Goal: Task Accomplishment & Management: Complete application form

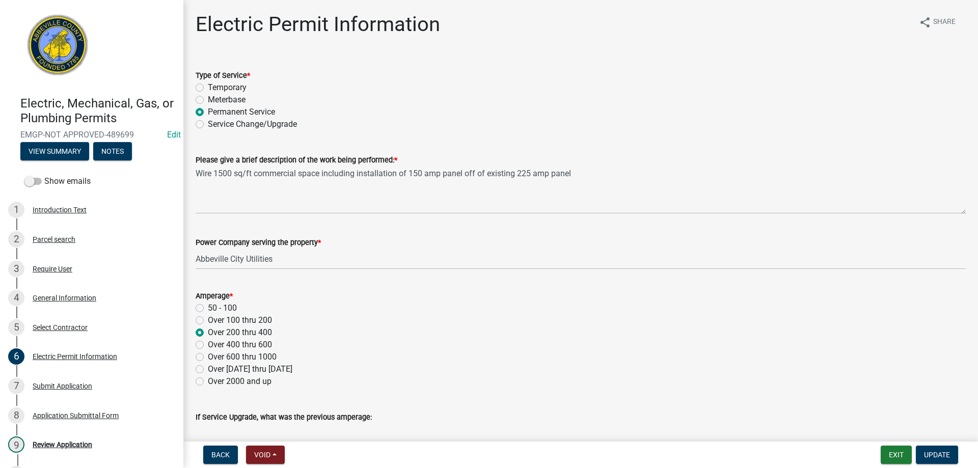
scroll to position [461, 0]
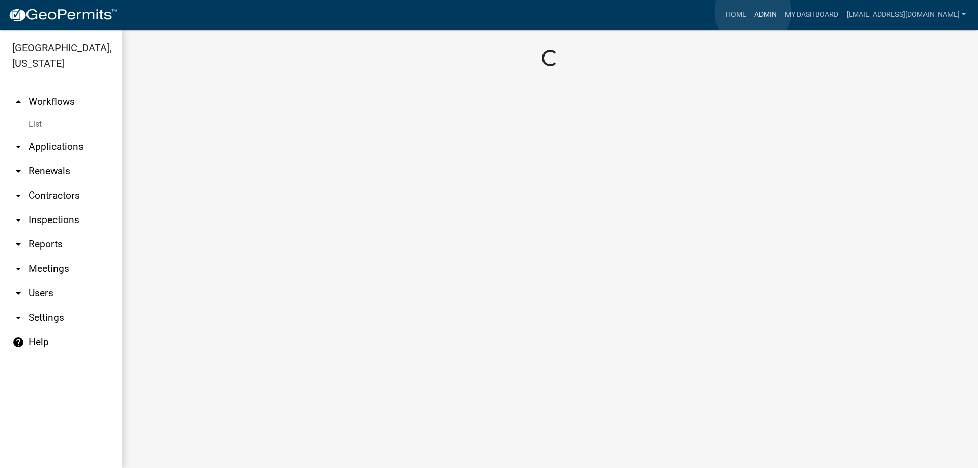
click at [753, 12] on link "Admin" at bounding box center [765, 14] width 31 height 19
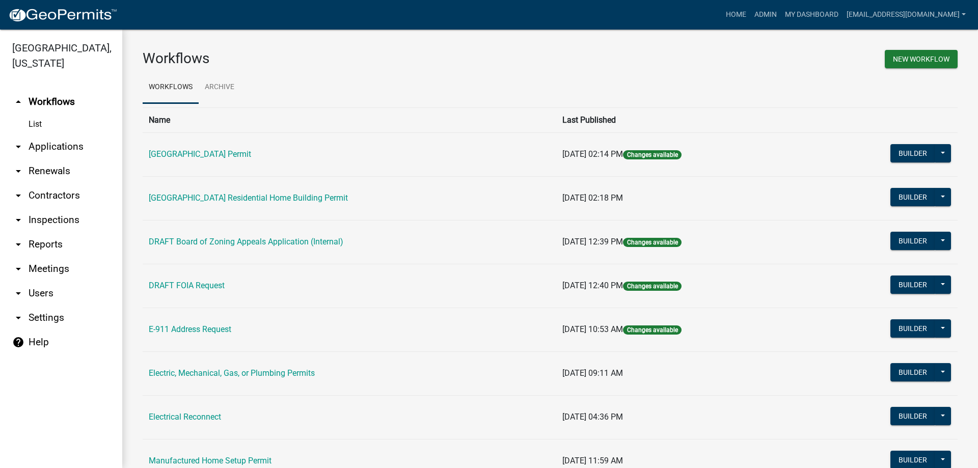
click at [58, 143] on link "arrow_drop_down Applications" at bounding box center [61, 146] width 122 height 24
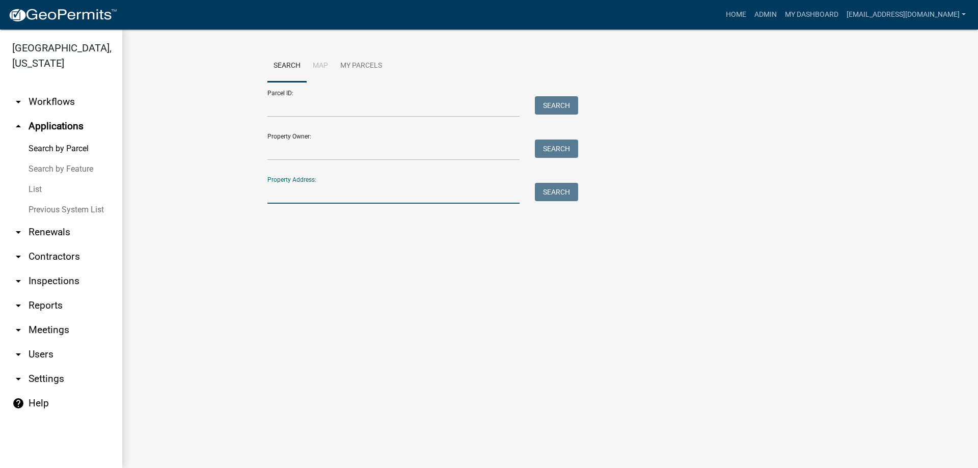
click at [406, 189] on input "Property Address:" at bounding box center [393, 193] width 252 height 21
click at [552, 186] on button "Search" at bounding box center [556, 192] width 43 height 18
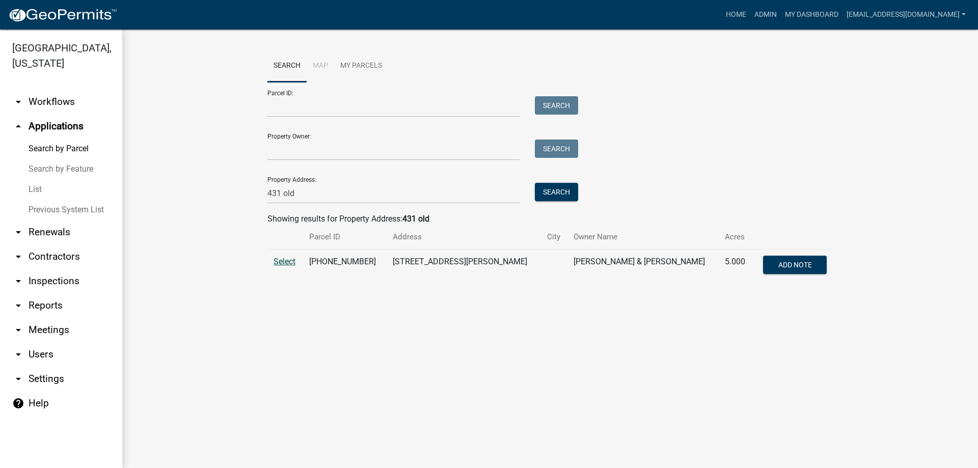
click at [282, 260] on span "Select" at bounding box center [285, 262] width 22 height 10
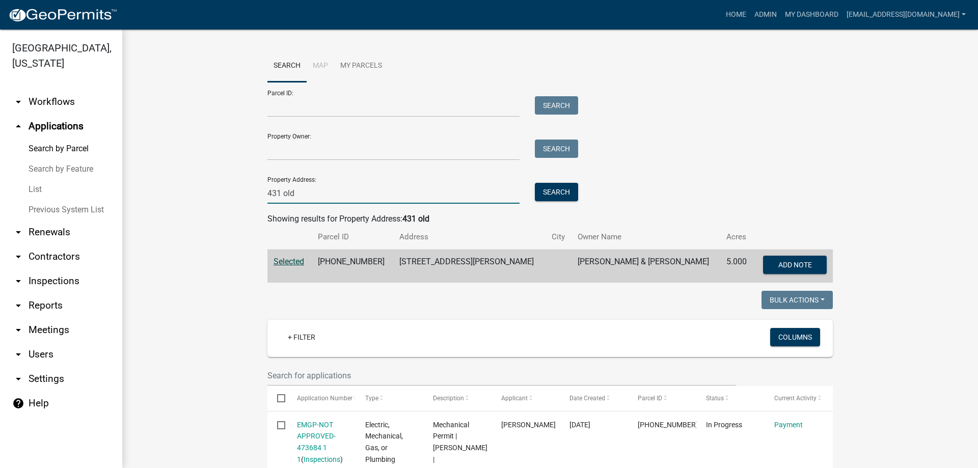
click at [293, 196] on input "431 old" at bounding box center [393, 193] width 252 height 21
type input "4"
type input "53 grey rock"
click at [551, 191] on button "Search" at bounding box center [556, 192] width 43 height 18
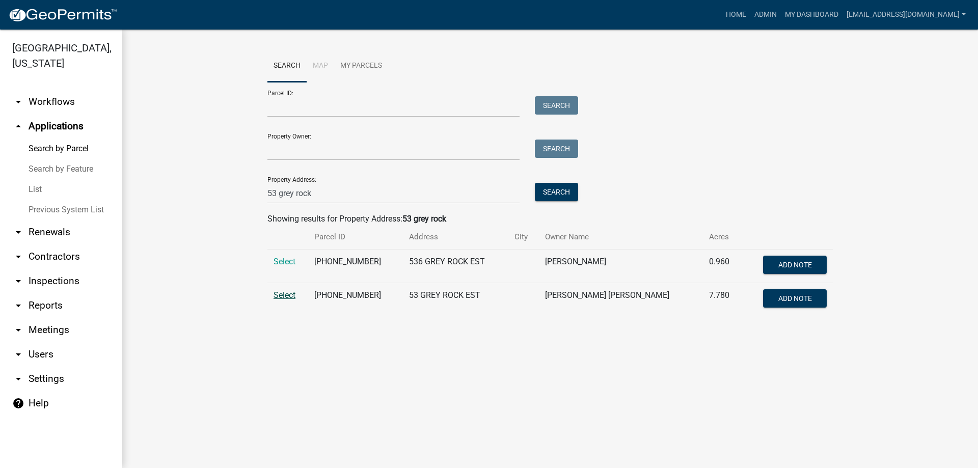
click at [280, 293] on span "Select" at bounding box center [285, 295] width 22 height 10
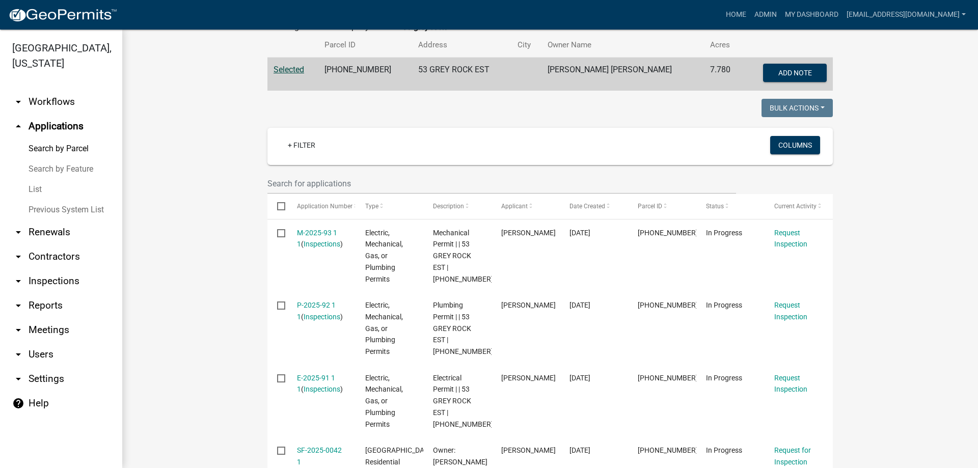
scroll to position [255, 0]
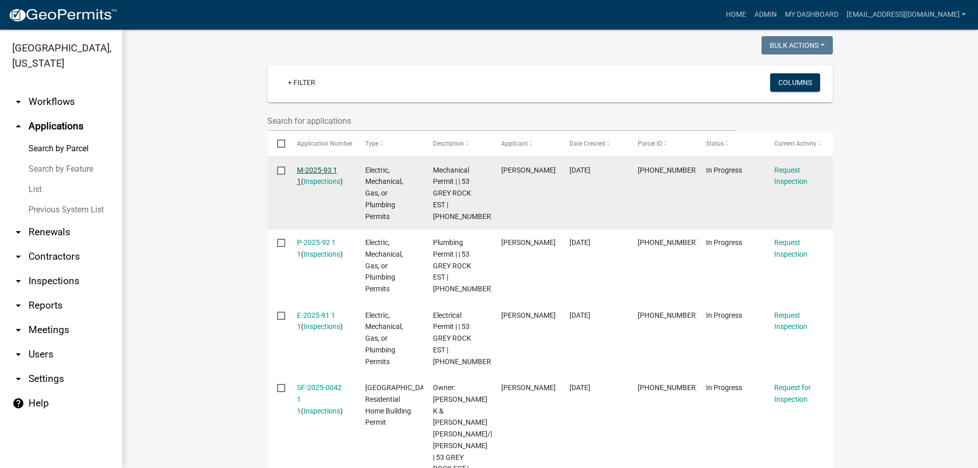
click at [314, 167] on link "M-2025-93 1 1" at bounding box center [317, 176] width 40 height 20
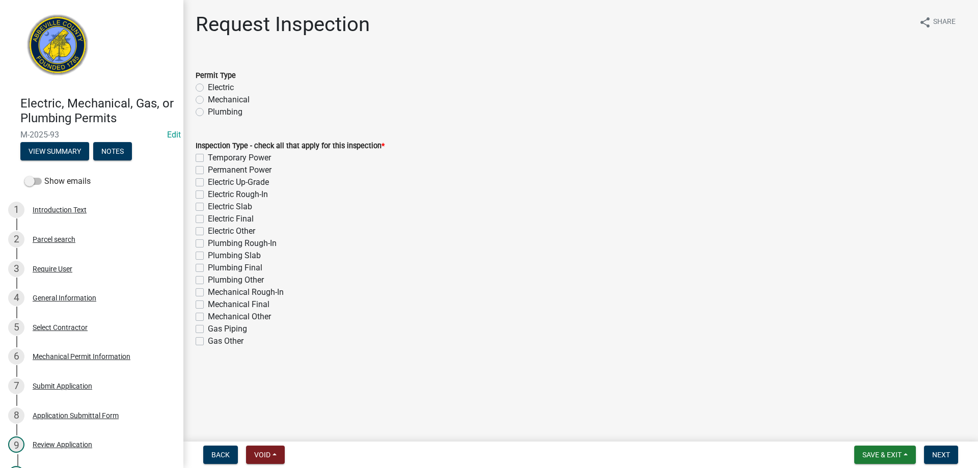
click at [208, 100] on label "Mechanical" at bounding box center [229, 100] width 42 height 12
click at [208, 100] on input "Mechanical" at bounding box center [211, 97] width 7 height 7
radio input "true"
click at [208, 303] on label "Mechanical Final" at bounding box center [239, 305] width 62 height 12
click at [208, 303] on input "Mechanical Final" at bounding box center [211, 302] width 7 height 7
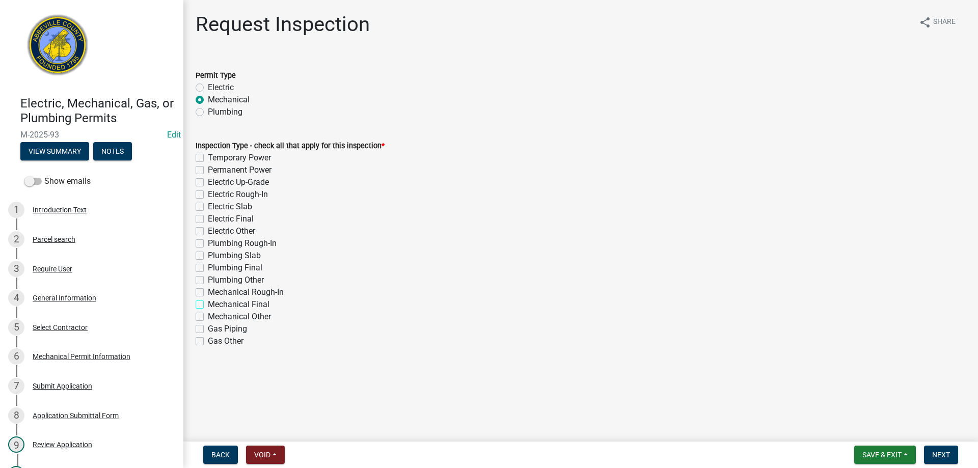
checkbox input "true"
checkbox input "false"
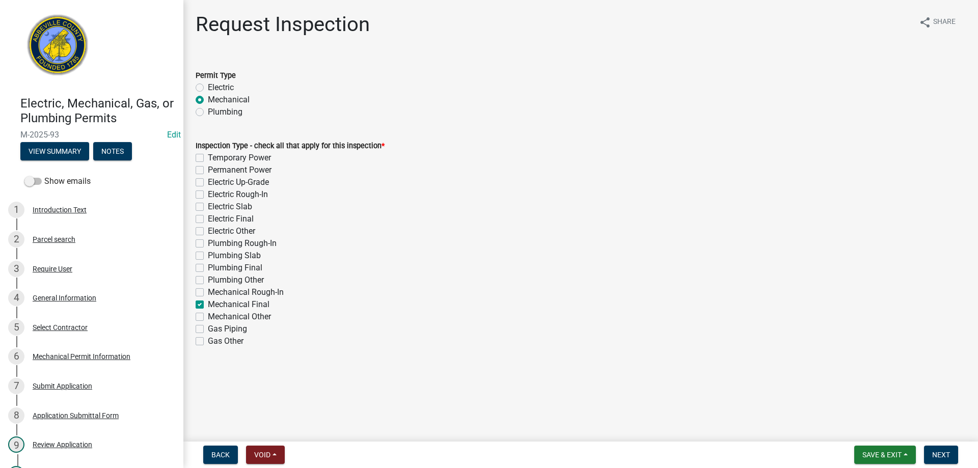
checkbox input "false"
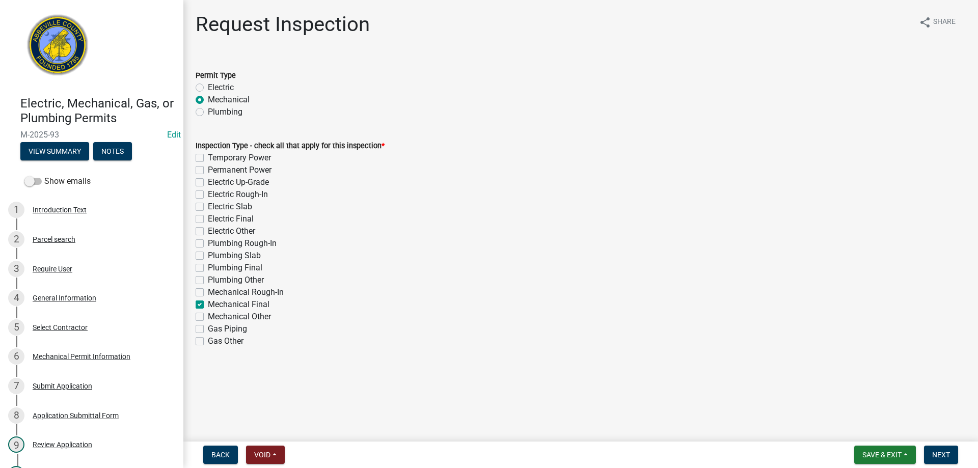
checkbox input "false"
checkbox input "true"
checkbox input "false"
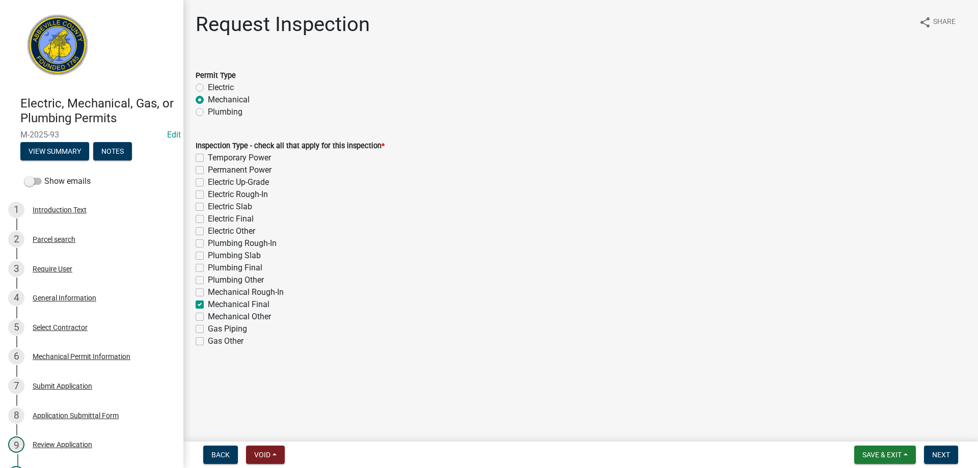
checkbox input "false"
click at [938, 453] on span "Next" at bounding box center [941, 455] width 18 height 8
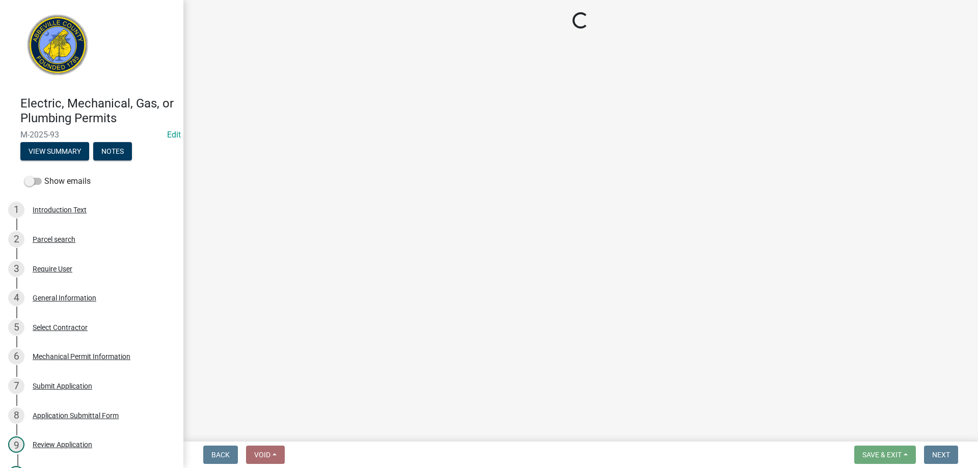
select select "896ec84b-7942-43b9-a78d-4f1554b7930c"
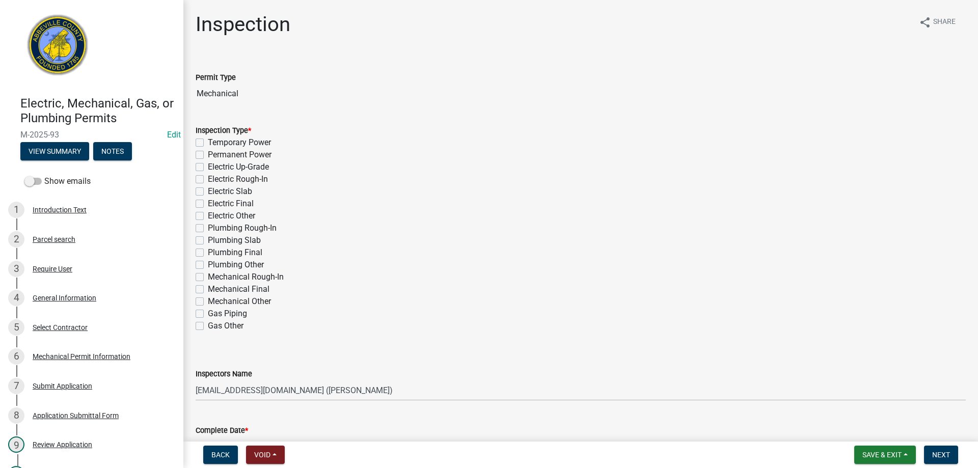
click at [208, 288] on label "Mechanical Final" at bounding box center [239, 289] width 62 height 12
click at [208, 288] on input "Mechanical Final" at bounding box center [211, 286] width 7 height 7
checkbox input "true"
checkbox input "false"
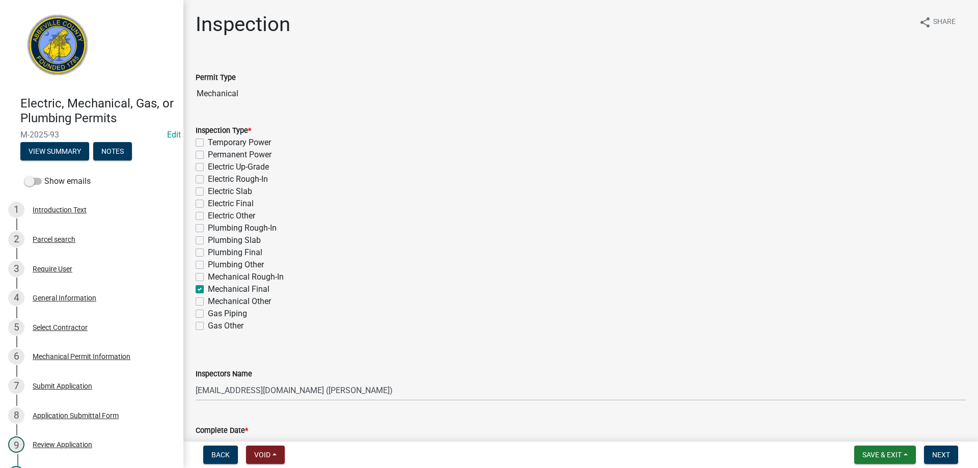
checkbox input "false"
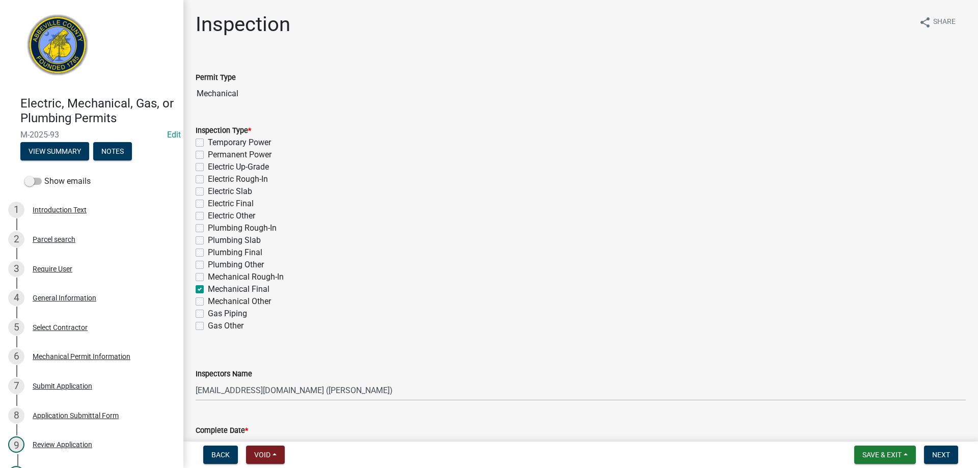
checkbox input "false"
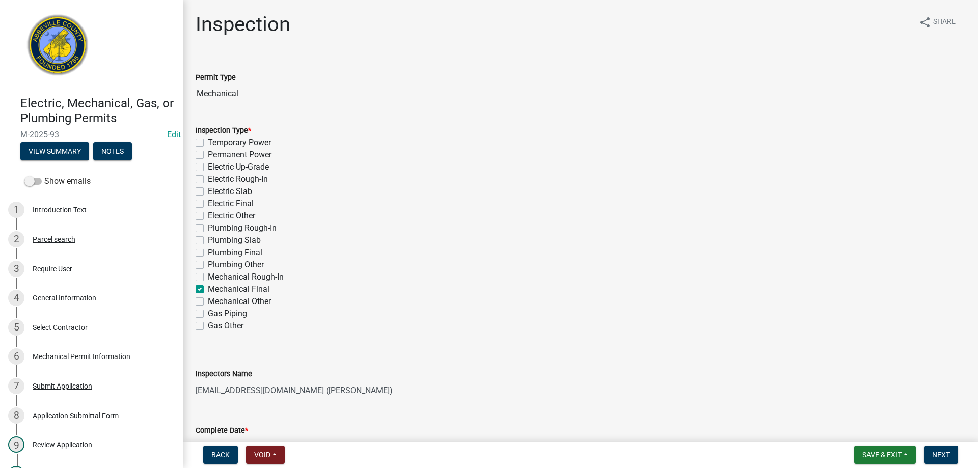
checkbox input "true"
checkbox input "false"
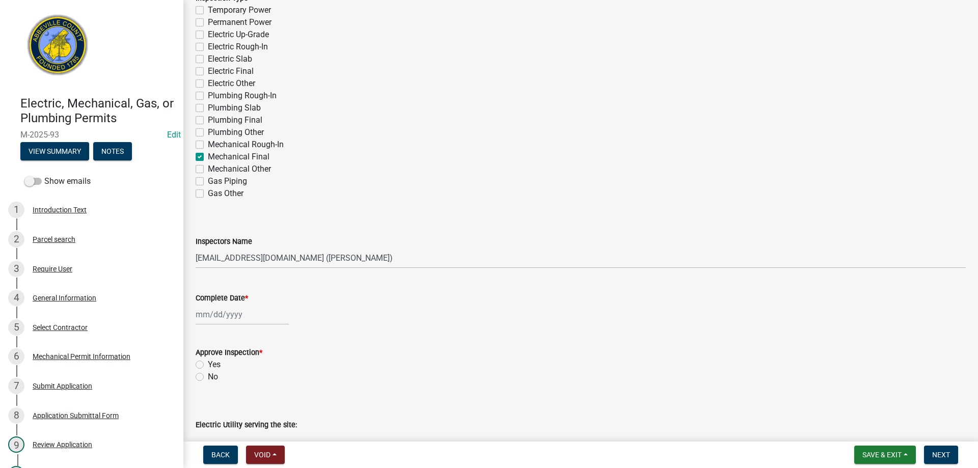
scroll to position [204, 0]
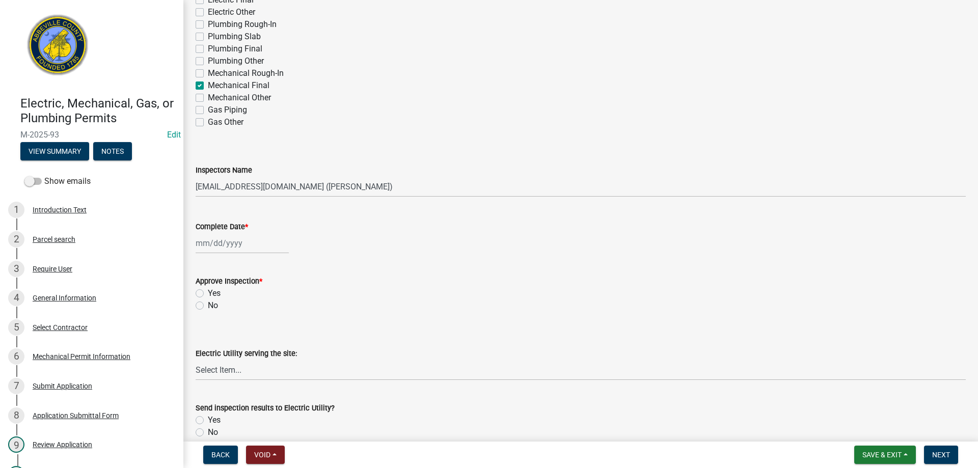
select select "10"
select select "2025"
click at [230, 241] on div "[PERSON_NAME] Feb Mar Apr [PERSON_NAME][DATE] Oct Nov [DATE] 1526 1527 1528 152…" at bounding box center [242, 243] width 93 height 21
click at [237, 311] on div "8" at bounding box center [238, 314] width 16 height 16
type input "[DATE]"
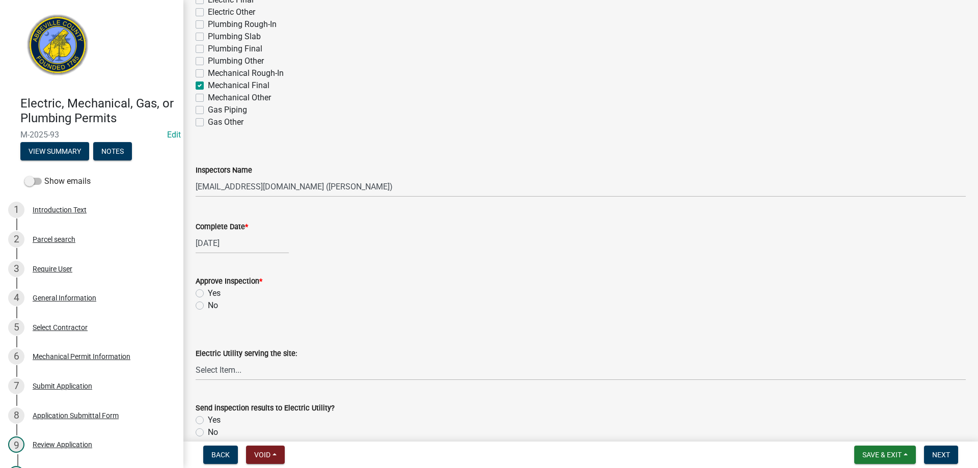
click at [208, 293] on label "Yes" at bounding box center [214, 293] width 13 height 12
click at [208, 293] on input "Yes" at bounding box center [211, 290] width 7 height 7
radio input "true"
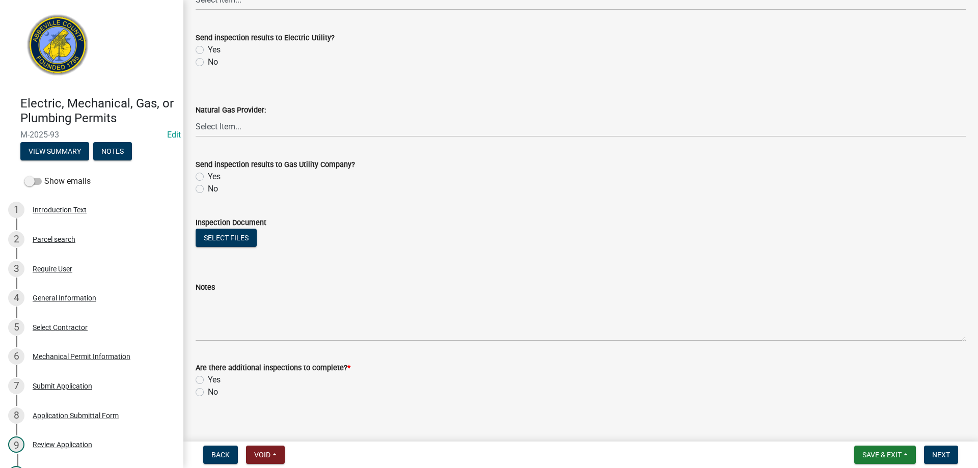
scroll to position [584, 0]
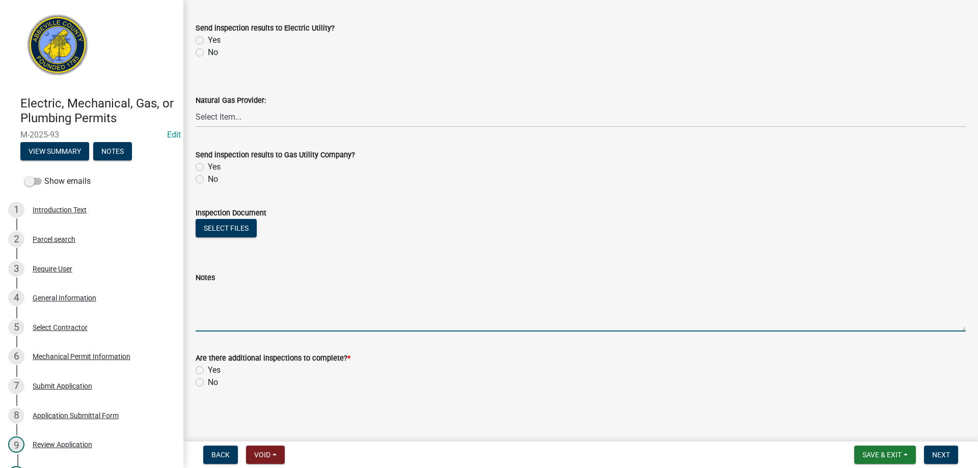
drag, startPoint x: 227, startPoint y: 311, endPoint x: 461, endPoint y: 271, distance: 236.9
click at [229, 310] on textarea "Notes" at bounding box center [581, 308] width 770 height 48
type textarea "Mechanical final approved"
click at [208, 382] on label "No" at bounding box center [213, 382] width 10 height 12
click at [208, 382] on input "No" at bounding box center [211, 379] width 7 height 7
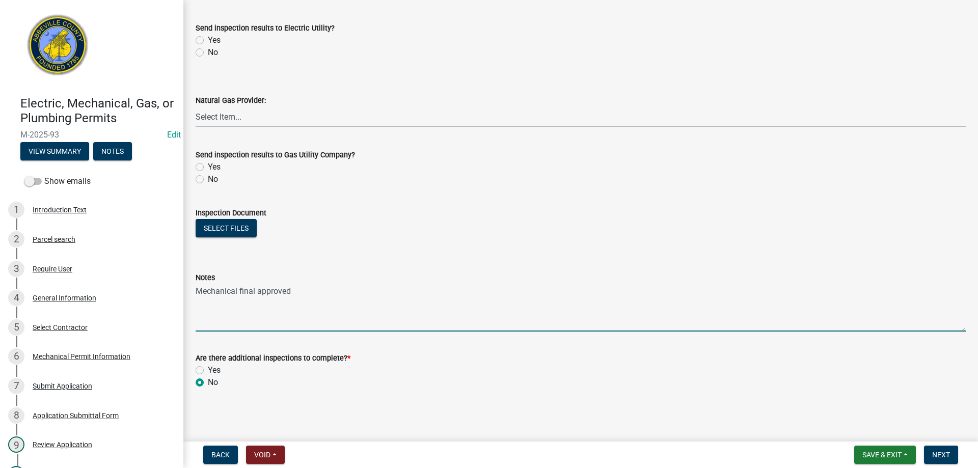
radio input "true"
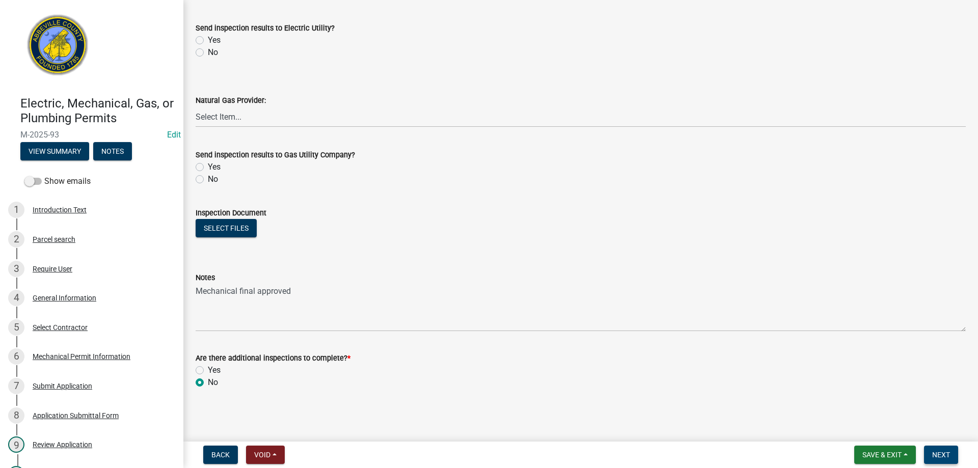
click at [941, 454] on span "Next" at bounding box center [941, 455] width 18 height 8
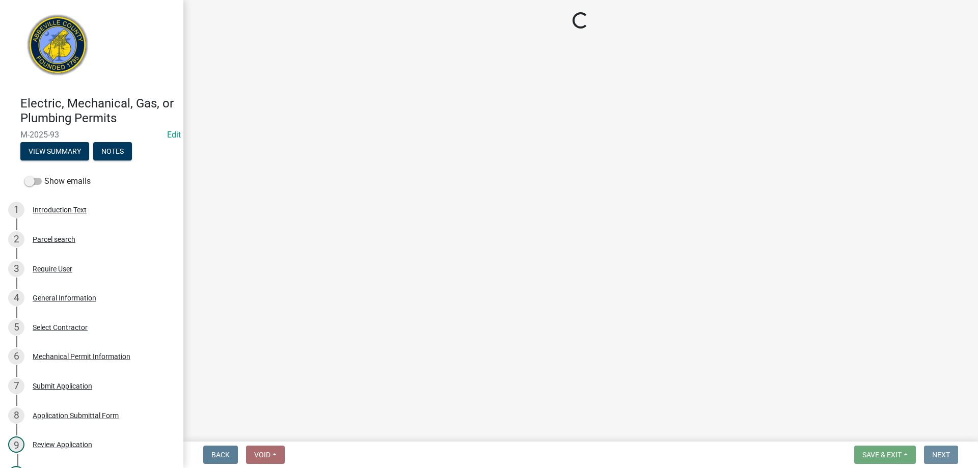
scroll to position [0, 0]
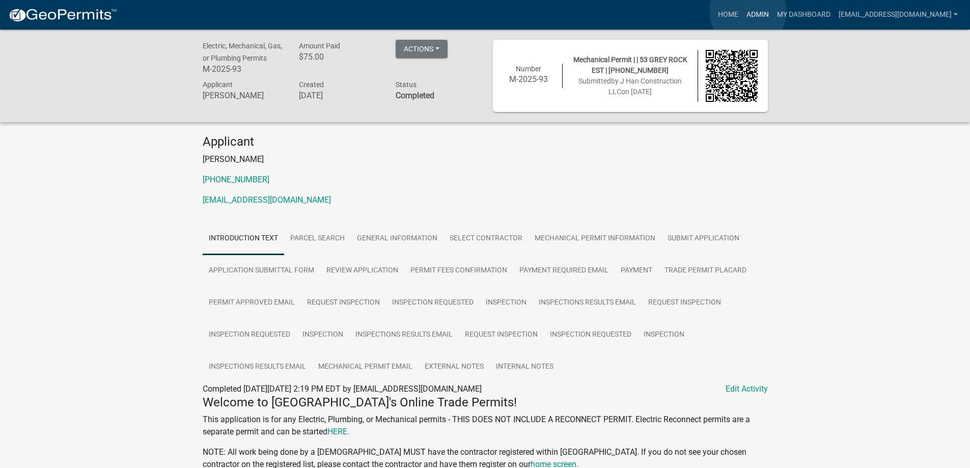
click at [748, 12] on link "Admin" at bounding box center [758, 14] width 31 height 19
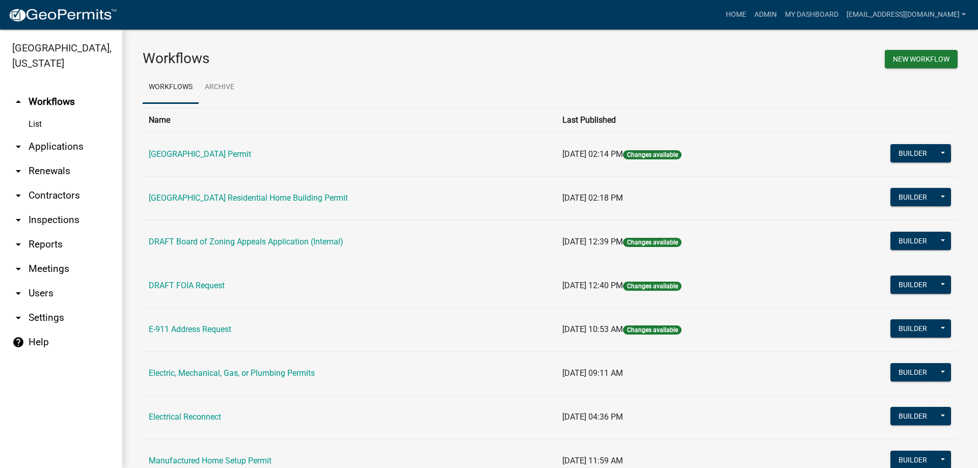
click at [54, 144] on link "arrow_drop_down Applications" at bounding box center [61, 146] width 122 height 24
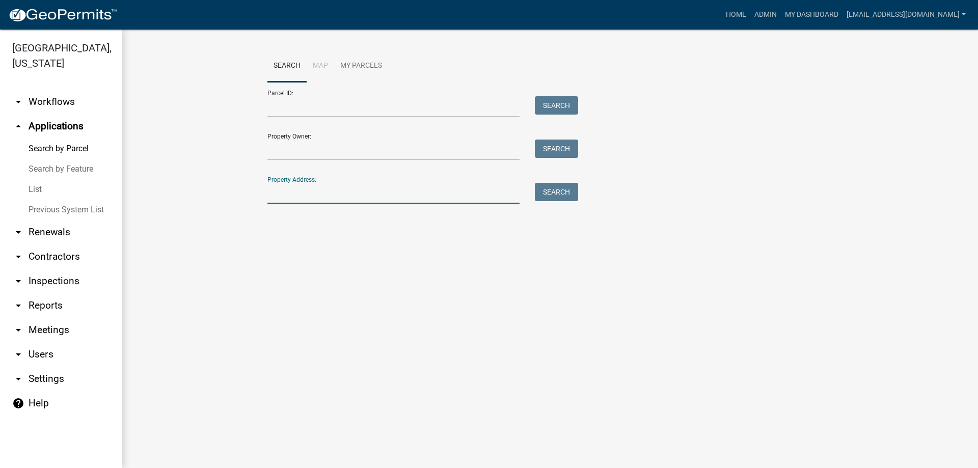
click at [316, 188] on input "Property Address:" at bounding box center [393, 193] width 252 height 21
type input "53 grey rock"
click at [558, 188] on button "Search" at bounding box center [556, 192] width 43 height 18
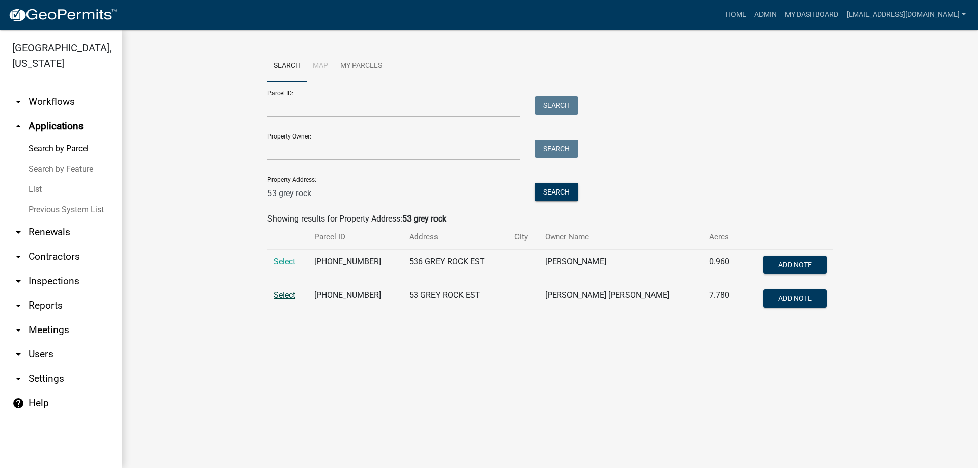
click at [280, 294] on span "Select" at bounding box center [285, 295] width 22 height 10
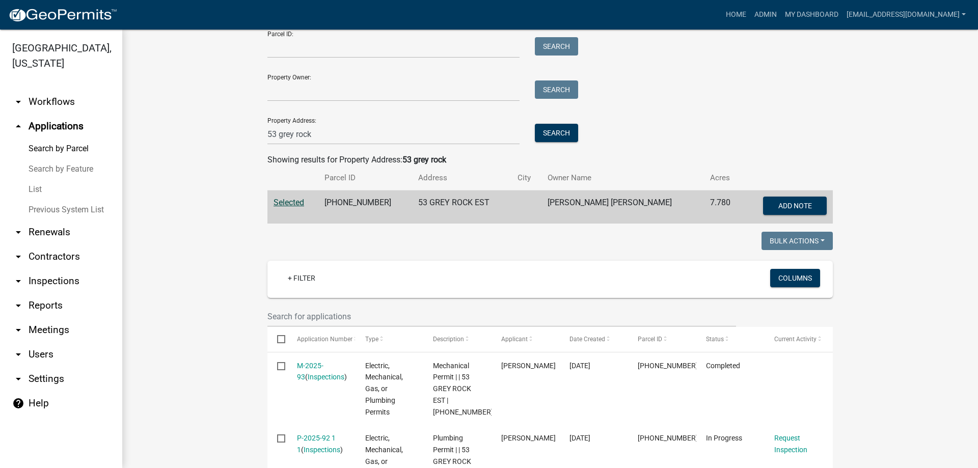
scroll to position [204, 0]
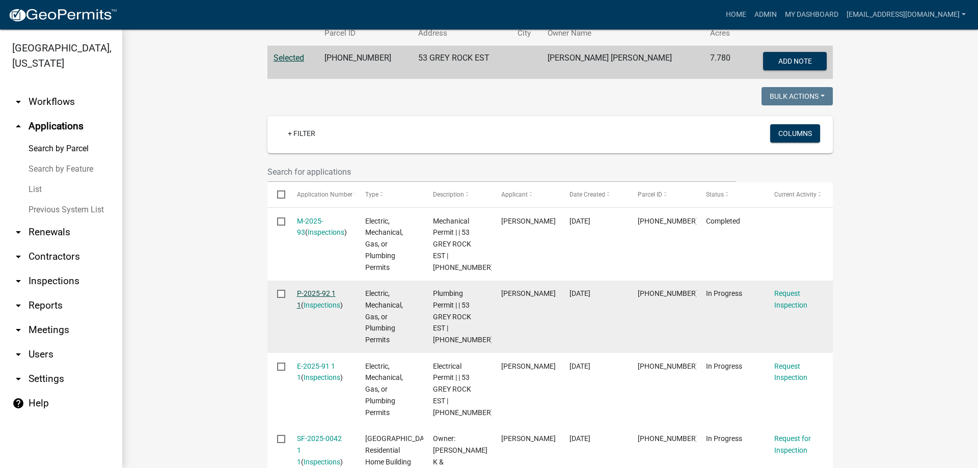
click at [308, 293] on link "P-2025-92 1 1" at bounding box center [316, 299] width 39 height 20
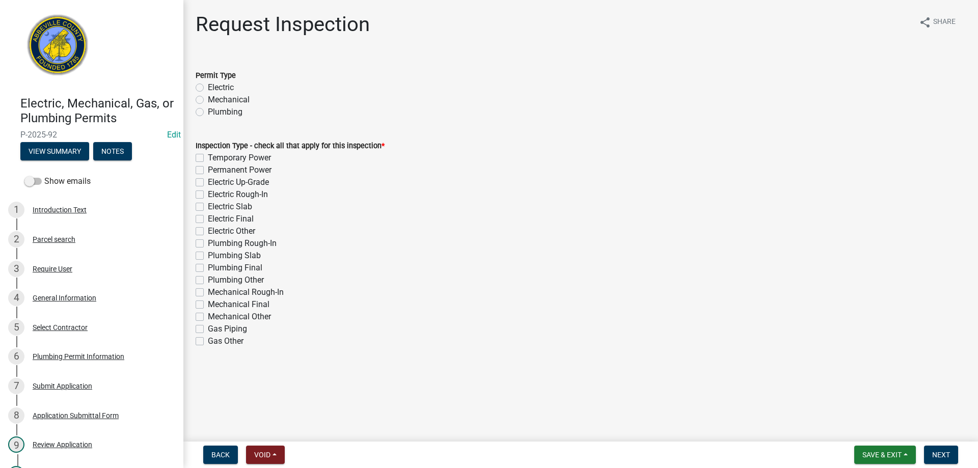
click at [208, 111] on label "Plumbing" at bounding box center [225, 112] width 35 height 12
click at [208, 111] on input "Plumbing" at bounding box center [211, 109] width 7 height 7
radio input "true"
click at [208, 268] on label "Plumbing Final" at bounding box center [235, 268] width 55 height 12
click at [208, 268] on input "Plumbing Final" at bounding box center [211, 265] width 7 height 7
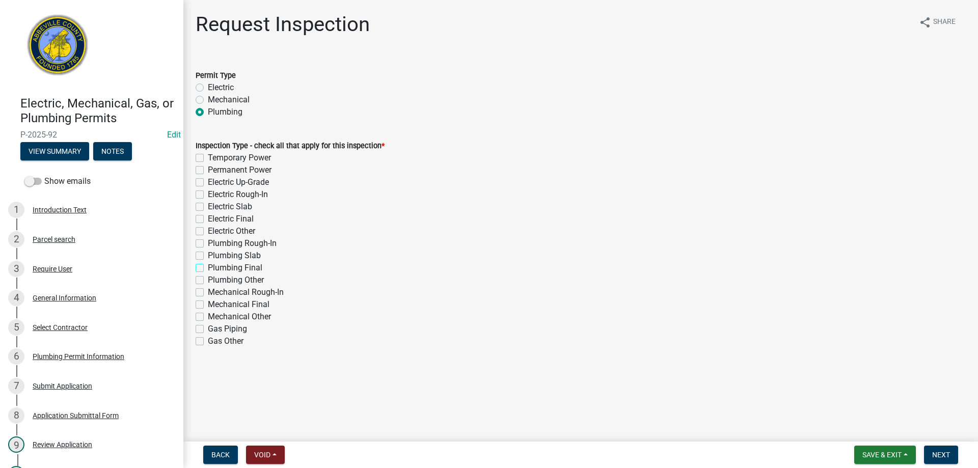
checkbox input "true"
checkbox input "false"
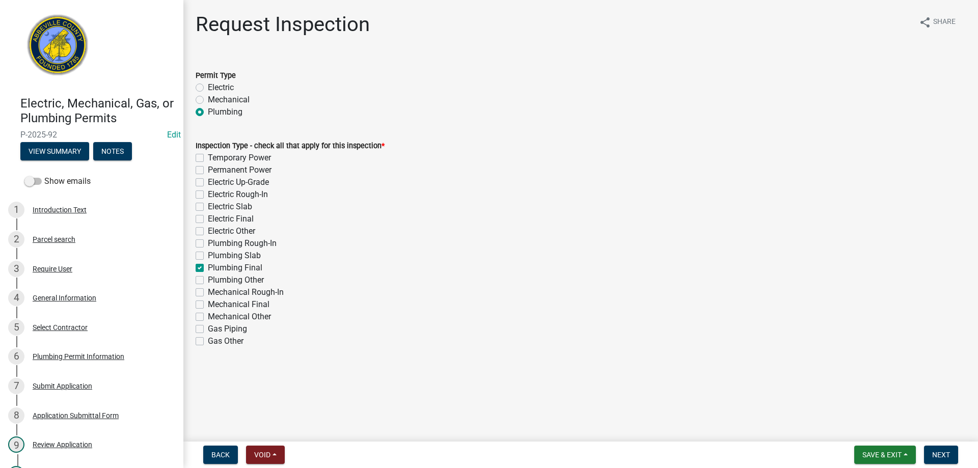
checkbox input "false"
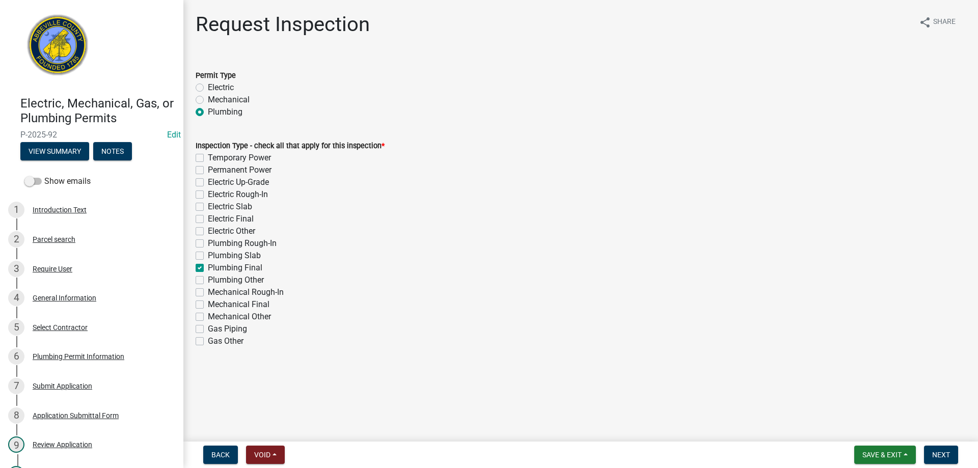
checkbox input "true"
checkbox input "false"
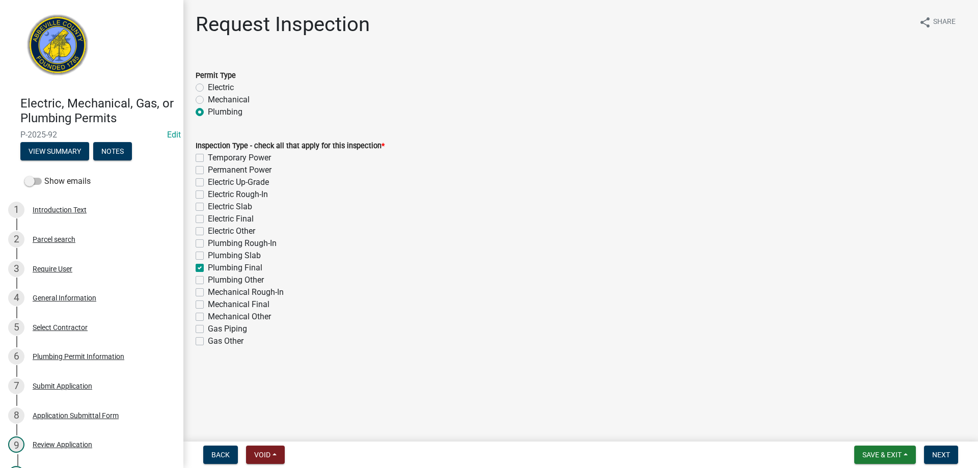
checkbox input "false"
click at [937, 452] on span "Next" at bounding box center [941, 455] width 18 height 8
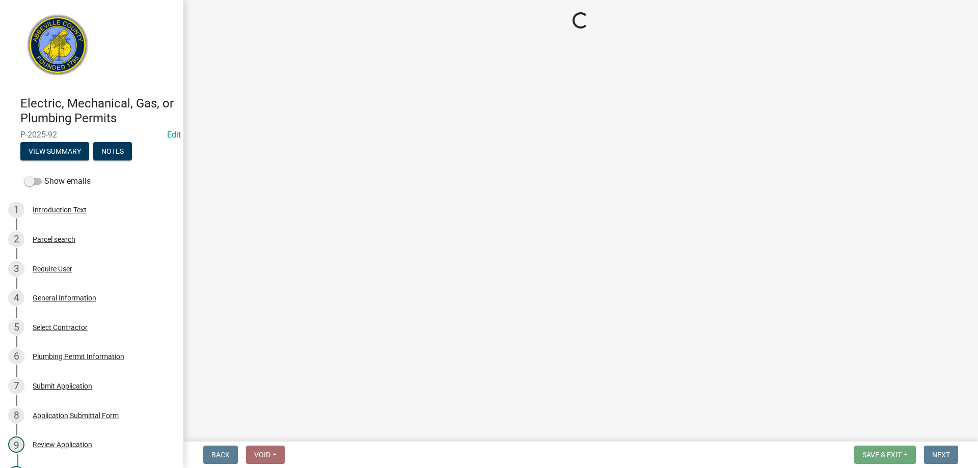
select select "896ec84b-7942-43b9-a78d-4f1554b7930c"
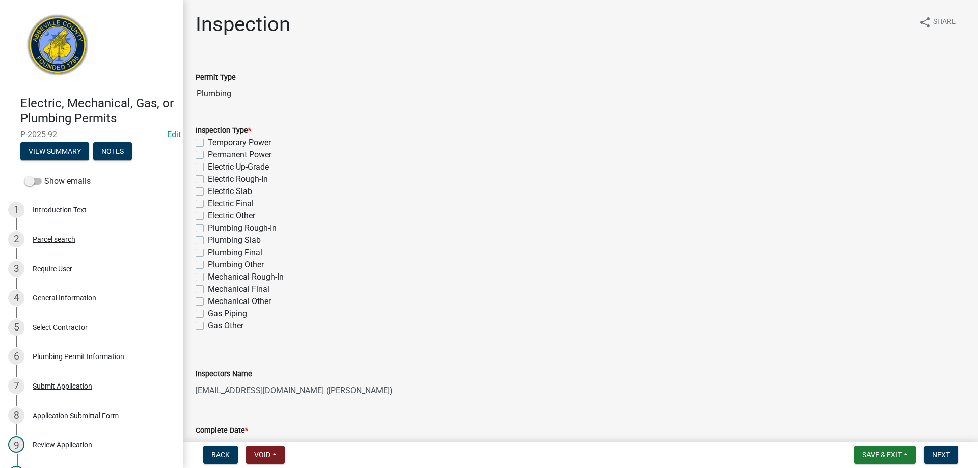
click at [208, 250] on label "Plumbing Final" at bounding box center [235, 253] width 55 height 12
click at [208, 250] on input "Plumbing Final" at bounding box center [211, 250] width 7 height 7
checkbox input "true"
checkbox input "false"
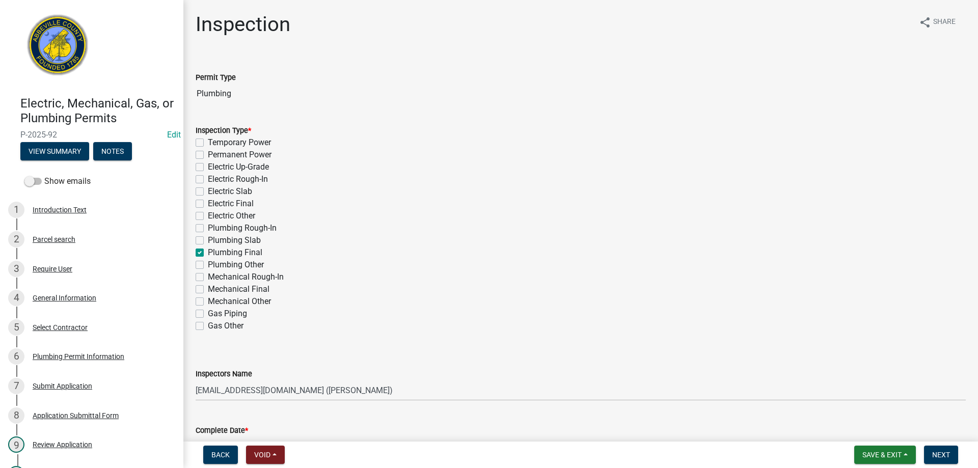
checkbox input "false"
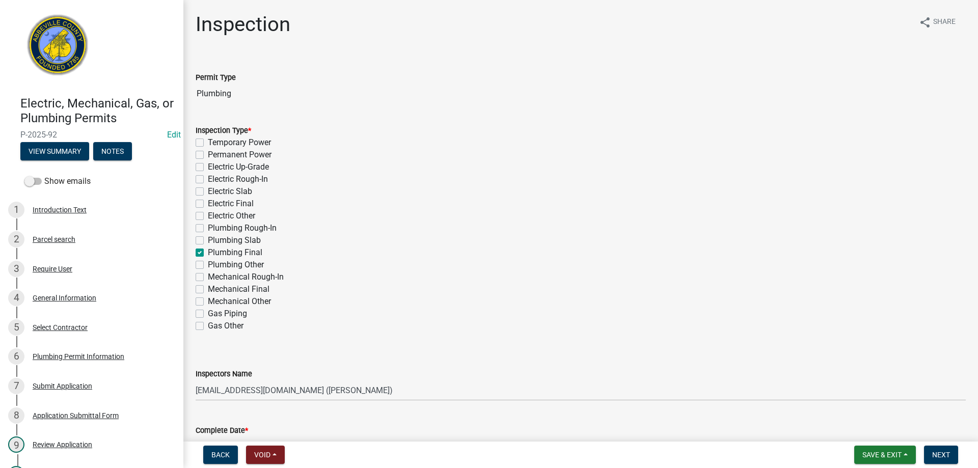
checkbox input "false"
checkbox input "true"
checkbox input "false"
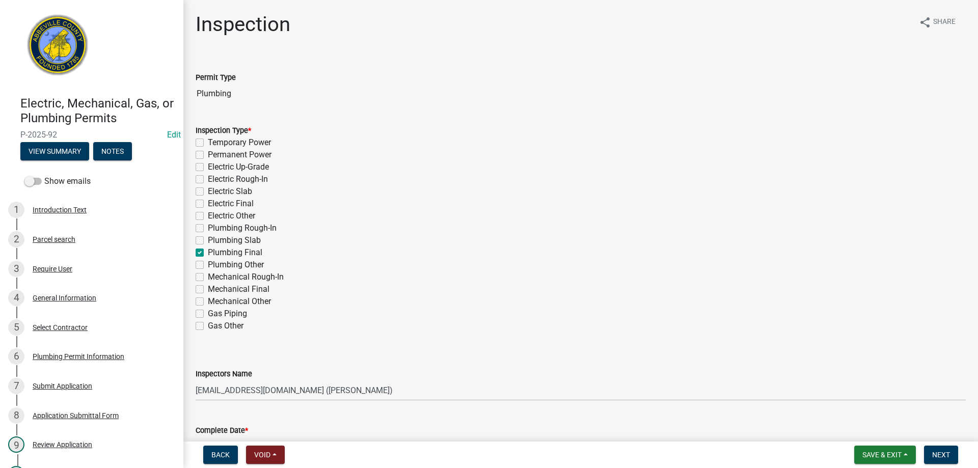
checkbox input "false"
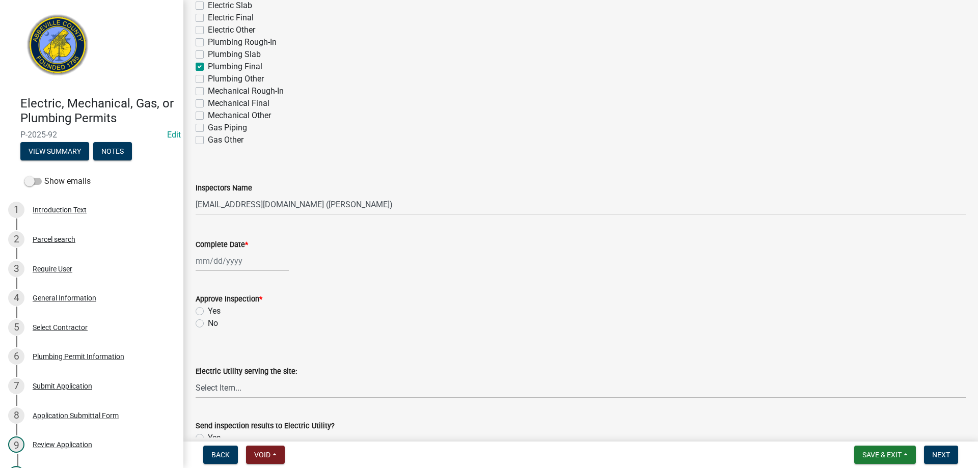
scroll to position [204, 0]
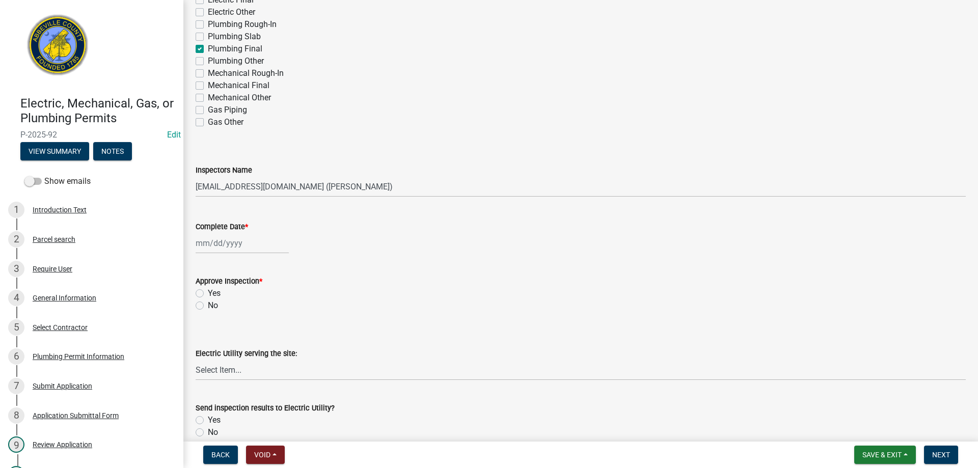
click at [213, 240] on div at bounding box center [242, 243] width 93 height 21
select select "10"
select select "2025"
click at [239, 311] on div "8" at bounding box center [238, 314] width 16 height 16
type input "[DATE]"
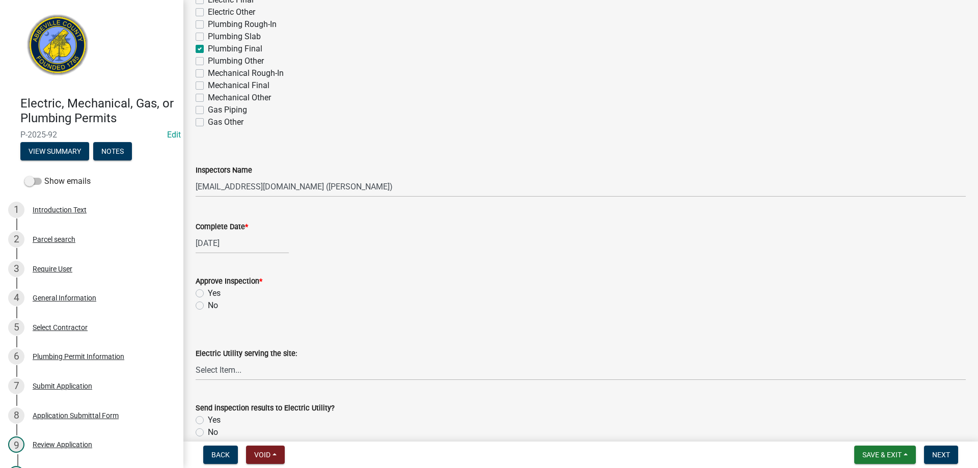
click at [208, 292] on label "Yes" at bounding box center [214, 293] width 13 height 12
click at [208, 292] on input "Yes" at bounding box center [211, 290] width 7 height 7
radio input "true"
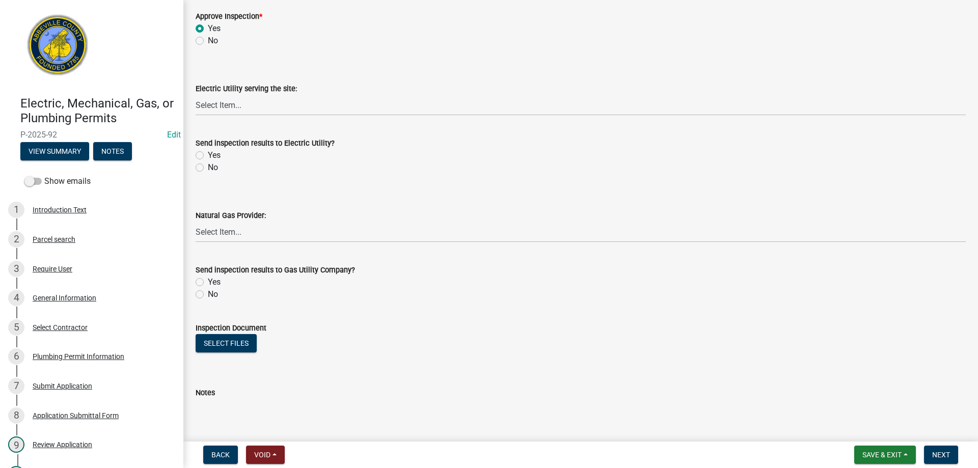
scroll to position [509, 0]
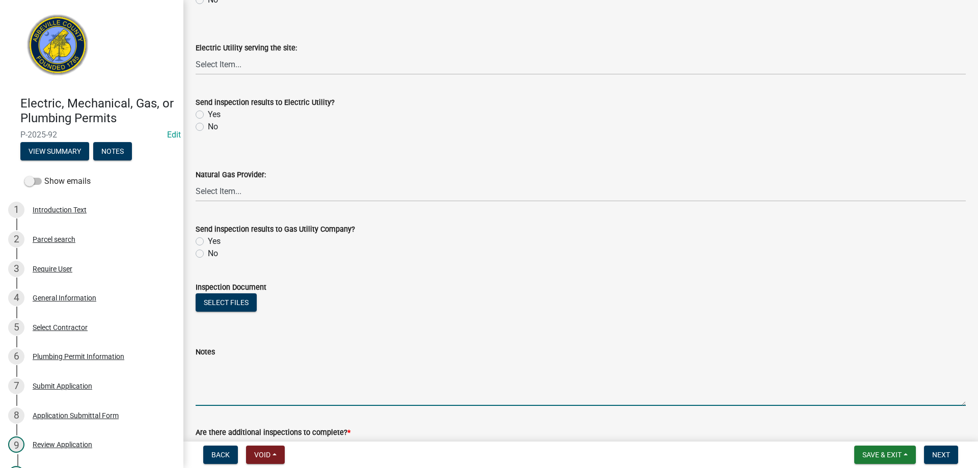
drag, startPoint x: 235, startPoint y: 373, endPoint x: 669, endPoint y: 249, distance: 452.0
click at [256, 351] on form "Notes" at bounding box center [581, 376] width 770 height 60
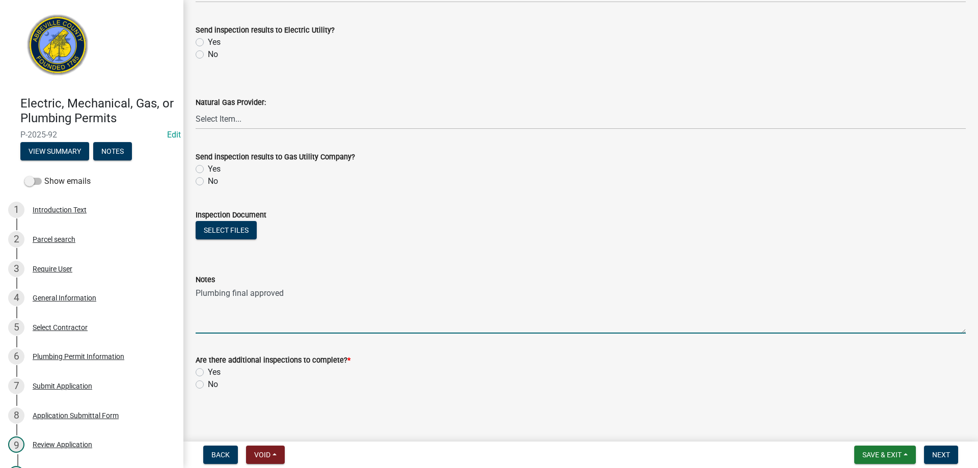
scroll to position [584, 0]
type textarea "Plumbing final approved"
click at [208, 384] on label "No" at bounding box center [213, 382] width 10 height 12
click at [208, 383] on input "No" at bounding box center [211, 379] width 7 height 7
radio input "true"
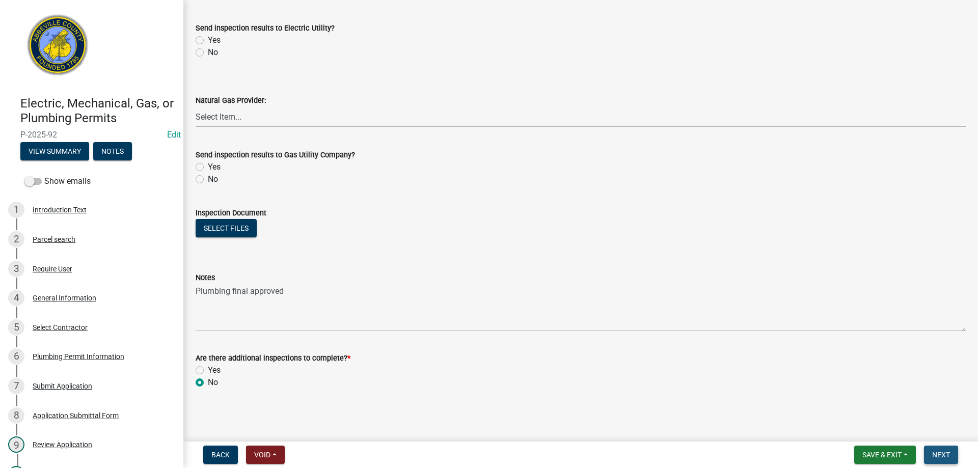
click at [943, 450] on button "Next" at bounding box center [941, 455] width 34 height 18
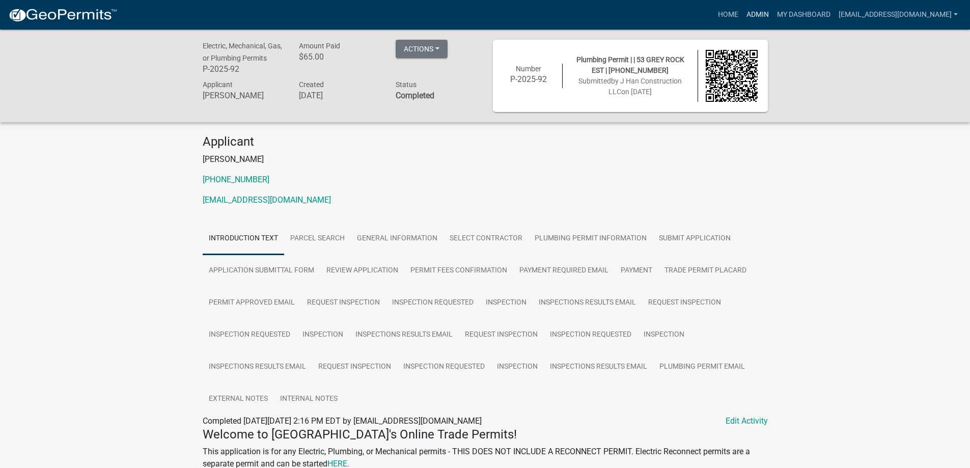
click at [747, 13] on link "Admin" at bounding box center [758, 14] width 31 height 19
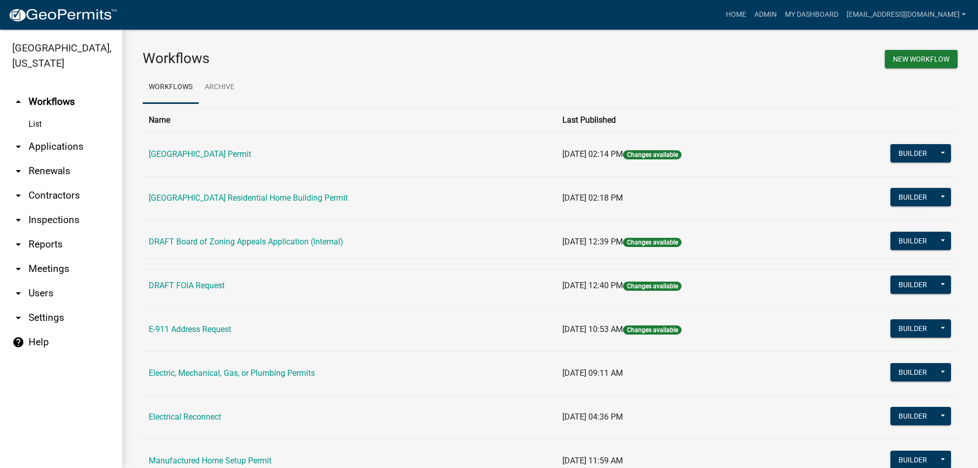
click at [44, 145] on link "arrow_drop_down Applications" at bounding box center [61, 146] width 122 height 24
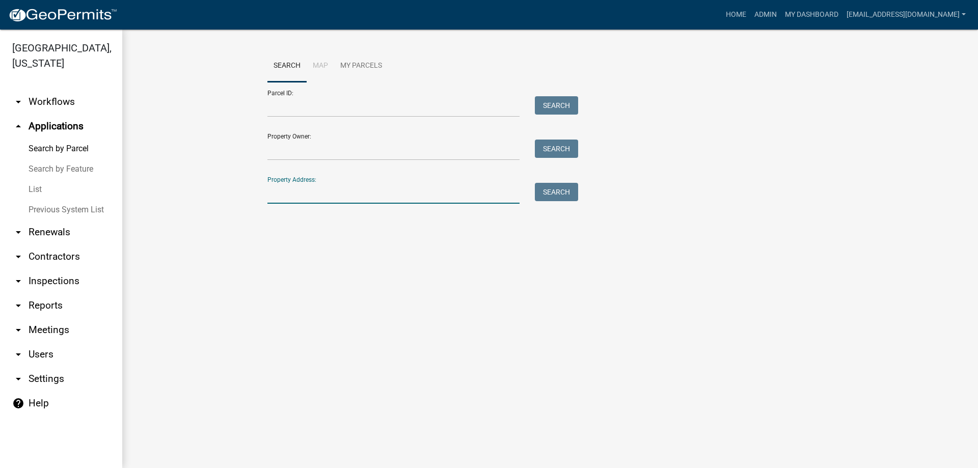
click at [379, 196] on input "Property Address:" at bounding box center [393, 193] width 252 height 21
type input "53 grey"
click at [549, 189] on button "Search" at bounding box center [556, 192] width 43 height 18
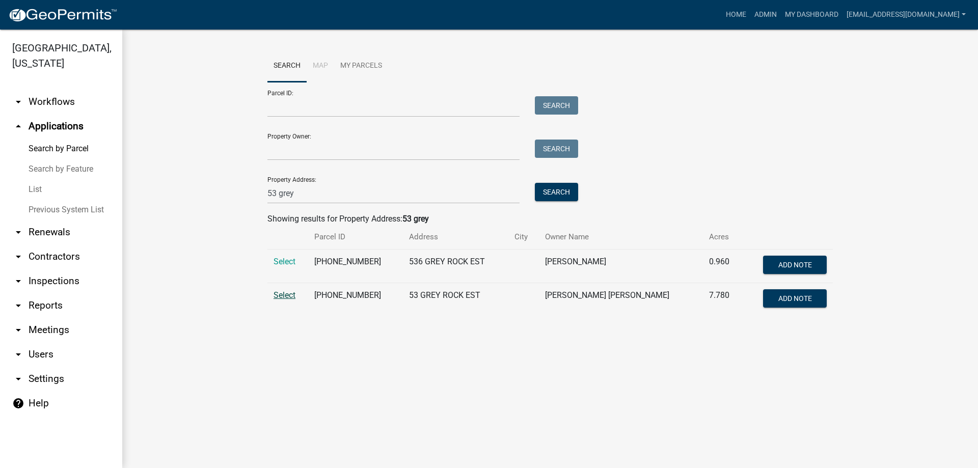
click at [286, 298] on span "Select" at bounding box center [285, 295] width 22 height 10
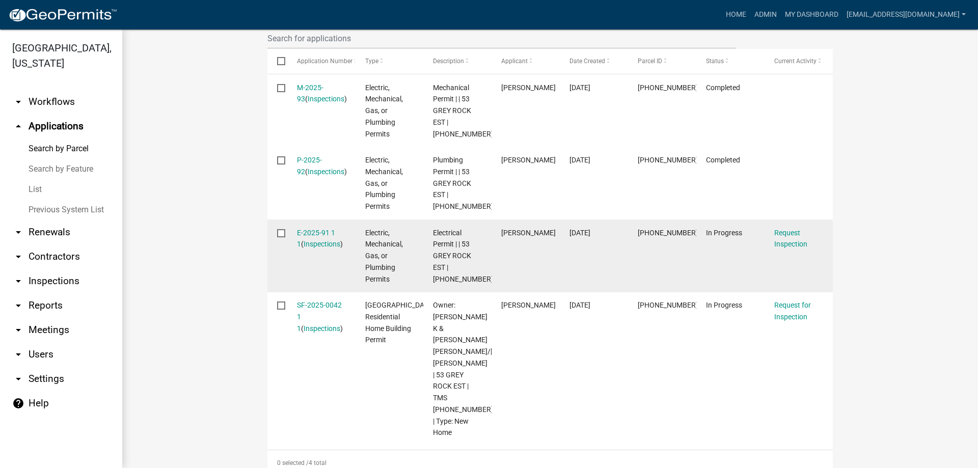
scroll to position [357, 0]
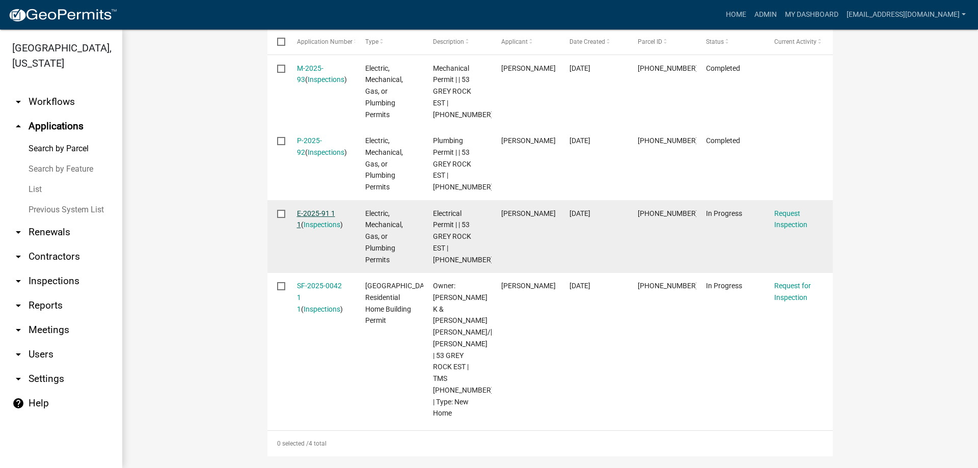
click at [317, 212] on link "E-2025-91 1 1" at bounding box center [316, 219] width 38 height 20
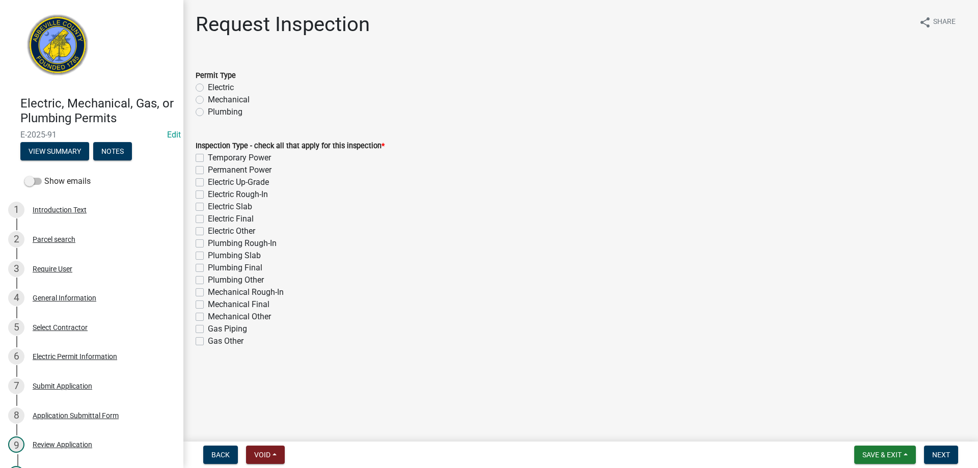
click at [208, 86] on label "Electric" at bounding box center [221, 88] width 26 height 12
click at [208, 86] on input "Electric" at bounding box center [211, 85] width 7 height 7
radio input "true"
click at [208, 221] on label "Electric Final" at bounding box center [231, 219] width 46 height 12
click at [208, 220] on input "Electric Final" at bounding box center [211, 216] width 7 height 7
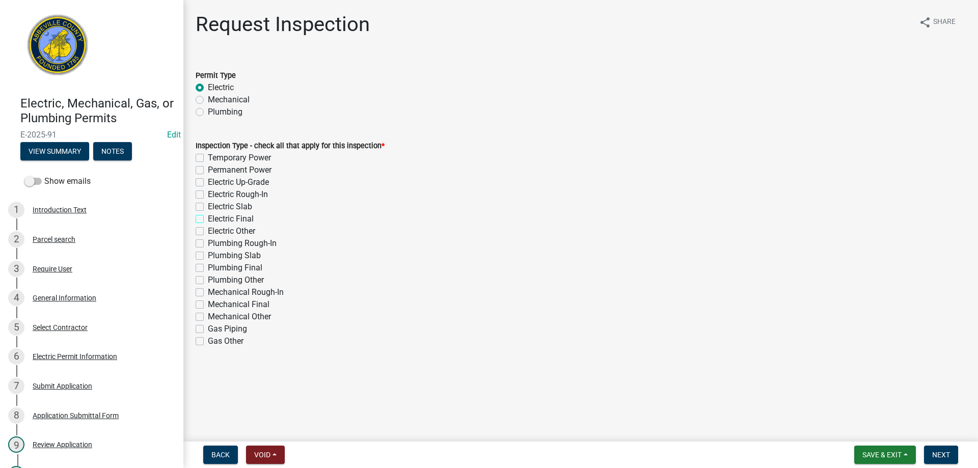
checkbox input "true"
checkbox input "false"
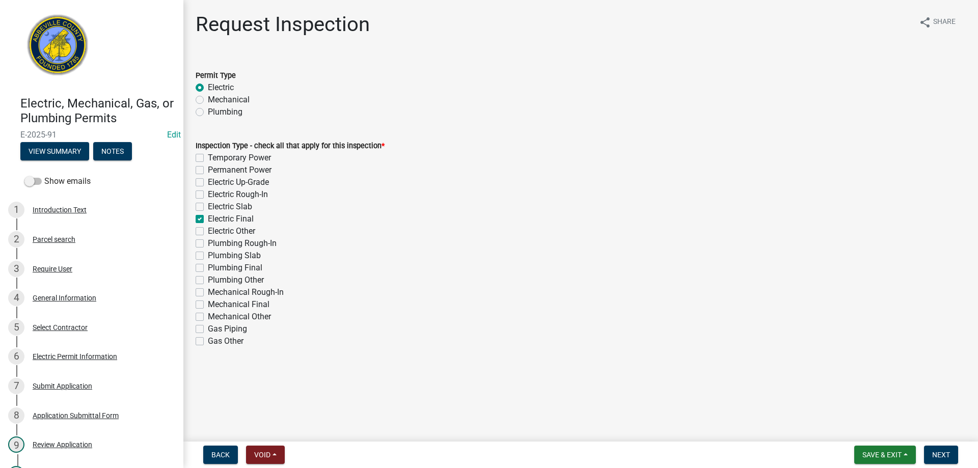
checkbox input "false"
checkbox input "true"
checkbox input "false"
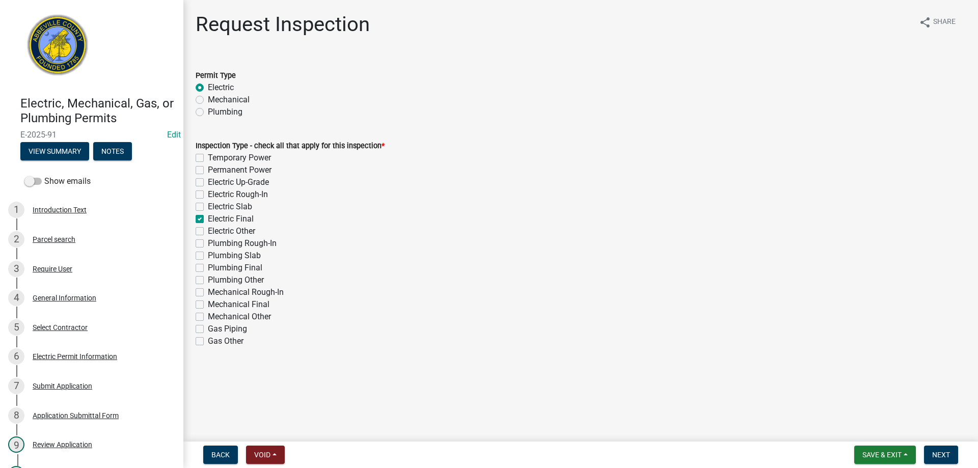
checkbox input "false"
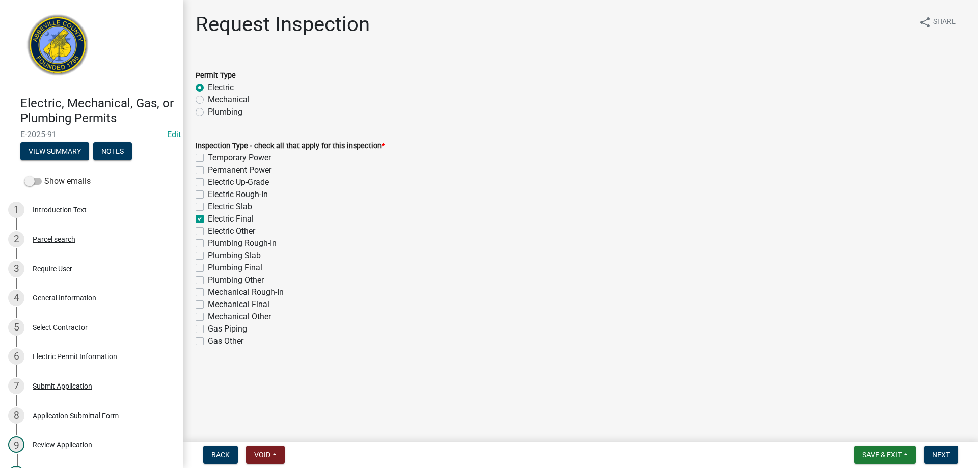
checkbox input "false"
click at [937, 448] on button "Next" at bounding box center [941, 455] width 34 height 18
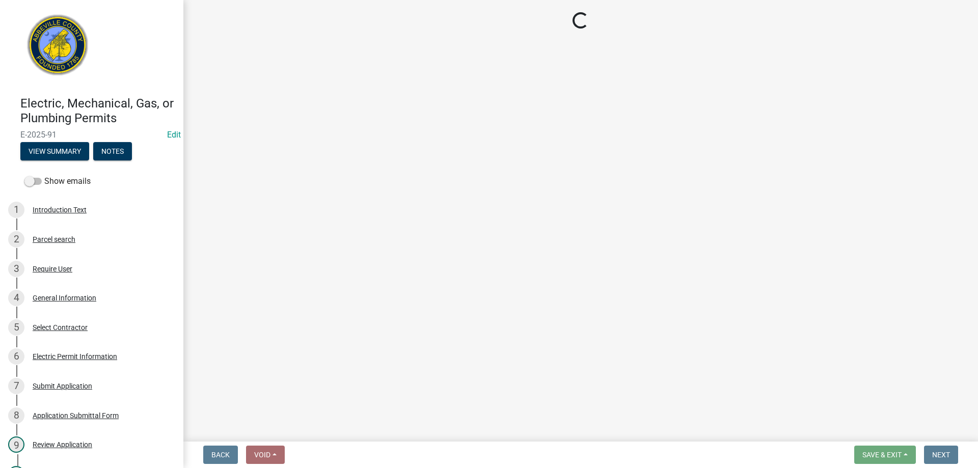
select select "896ec84b-7942-43b9-a78d-4f1554b7930c"
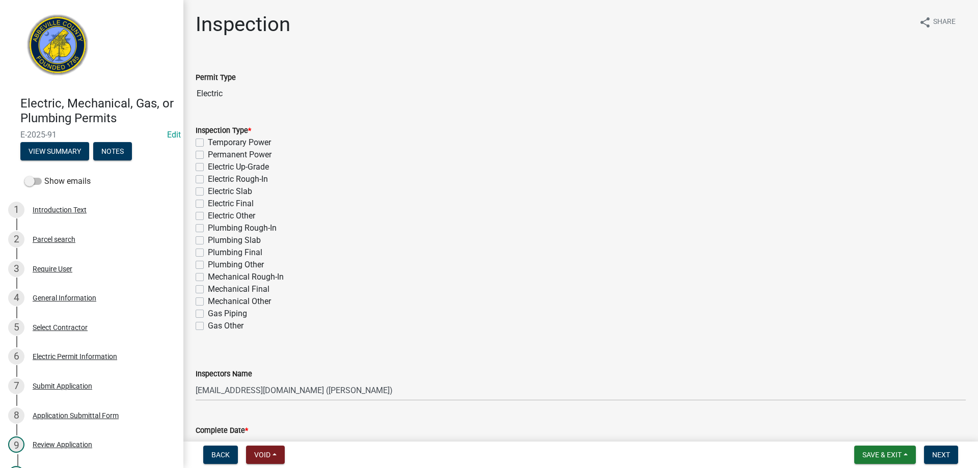
click at [208, 204] on label "Electric Final" at bounding box center [231, 204] width 46 height 12
click at [208, 204] on input "Electric Final" at bounding box center [211, 201] width 7 height 7
checkbox input "true"
checkbox input "false"
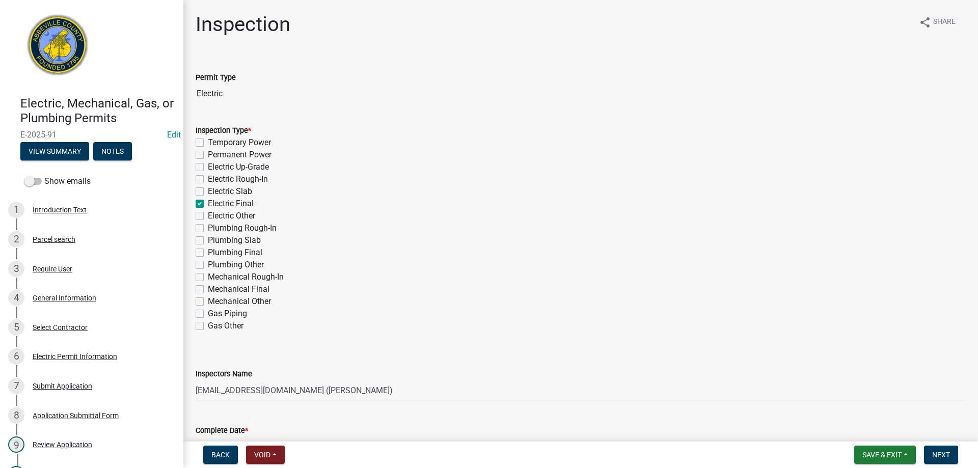
checkbox input "false"
checkbox input "true"
checkbox input "false"
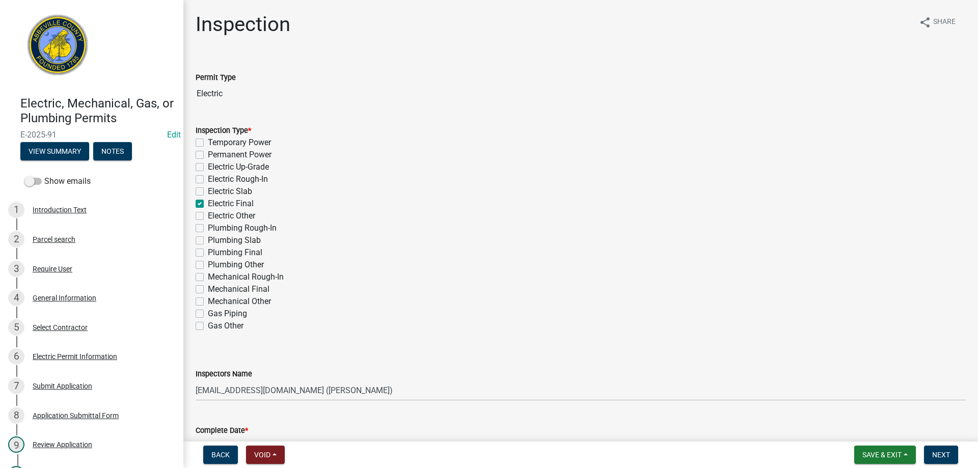
checkbox input "false"
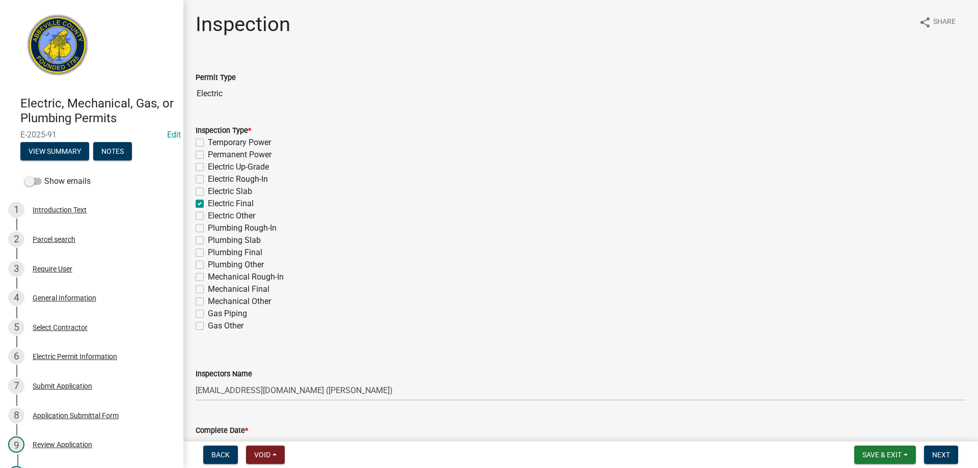
checkbox input "false"
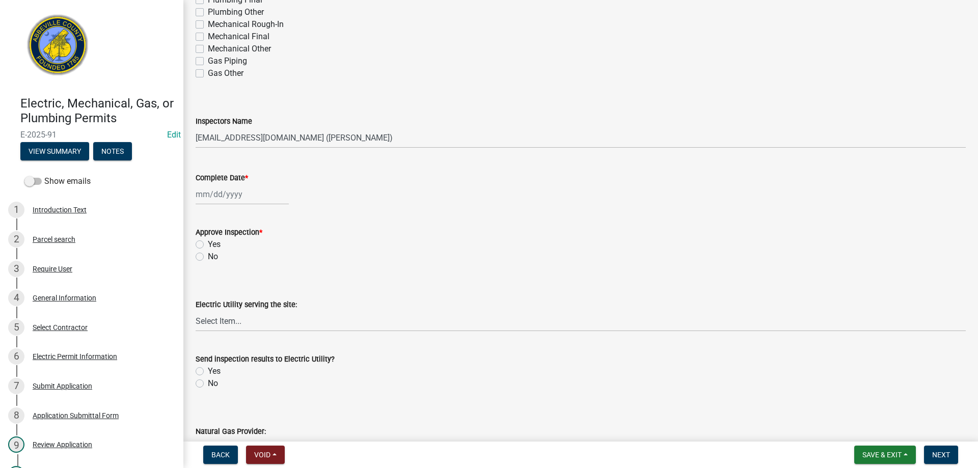
scroll to position [255, 0]
click at [223, 190] on div at bounding box center [242, 192] width 93 height 21
select select "10"
select select "2025"
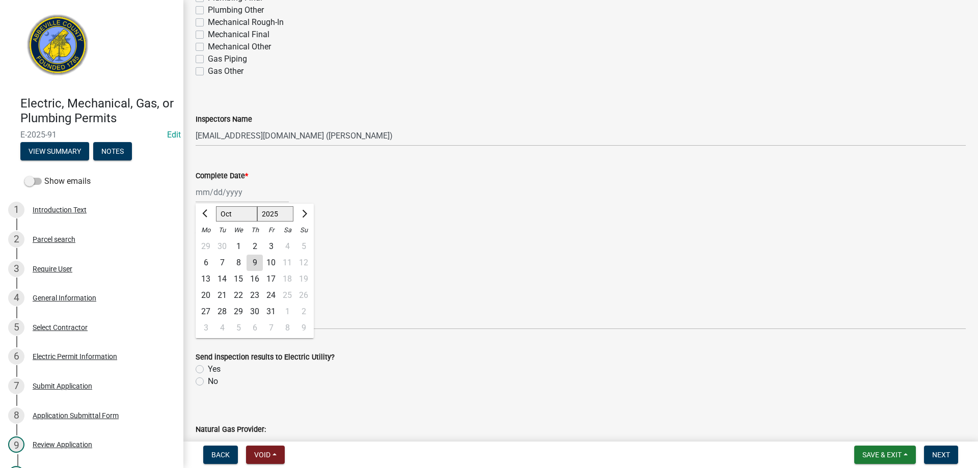
click at [238, 260] on div "8" at bounding box center [238, 263] width 16 height 16
type input "[DATE]"
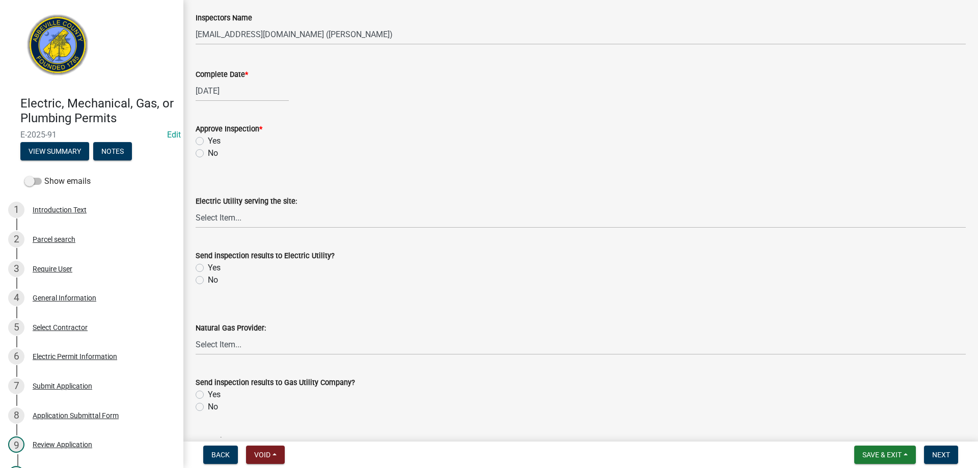
scroll to position [357, 0]
click at [208, 153] on label "No" at bounding box center [213, 153] width 10 height 12
click at [208, 153] on input "No" at bounding box center [211, 150] width 7 height 7
radio input "true"
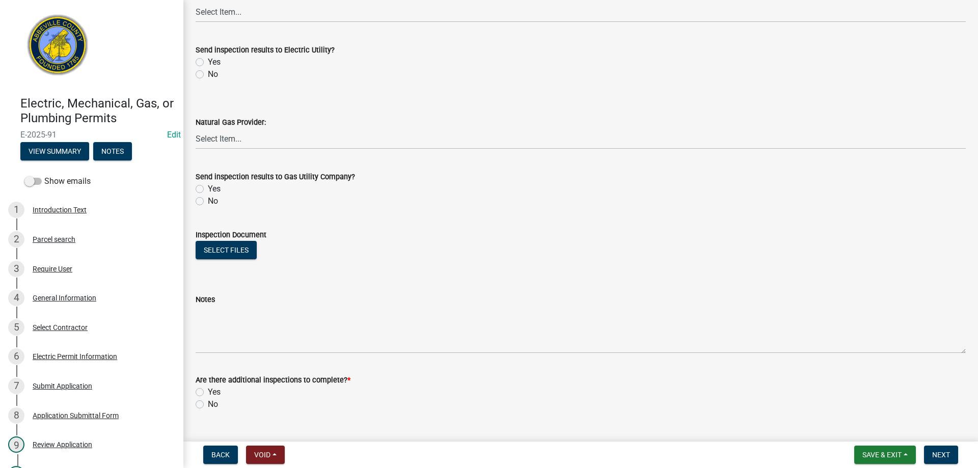
scroll to position [584, 0]
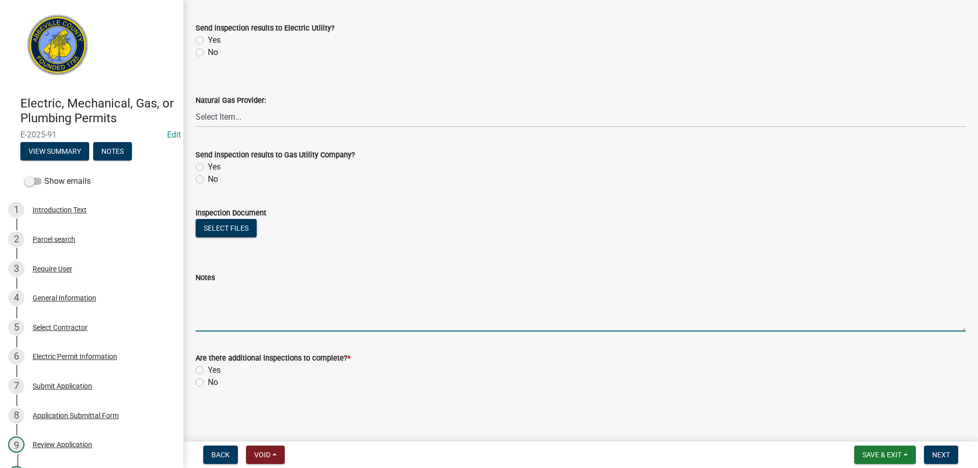
drag, startPoint x: 219, startPoint y: 304, endPoint x: 513, endPoint y: 235, distance: 302.0
click at [219, 304] on textarea "Notes" at bounding box center [581, 308] width 770 height 48
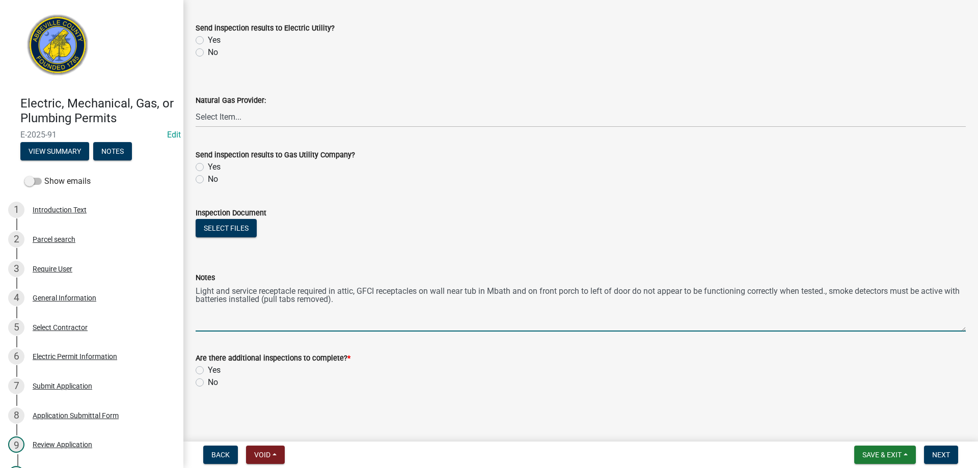
type textarea "Light and service receptacle required in attic, GFCI receptacles on wall near t…"
click at [208, 370] on label "Yes" at bounding box center [214, 370] width 13 height 12
click at [208, 370] on input "Yes" at bounding box center [211, 367] width 7 height 7
radio input "true"
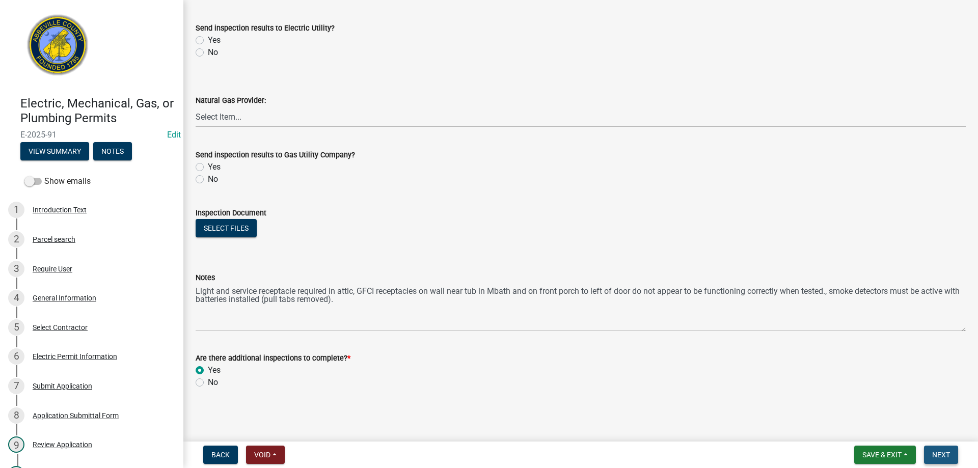
click at [937, 451] on span "Next" at bounding box center [941, 455] width 18 height 8
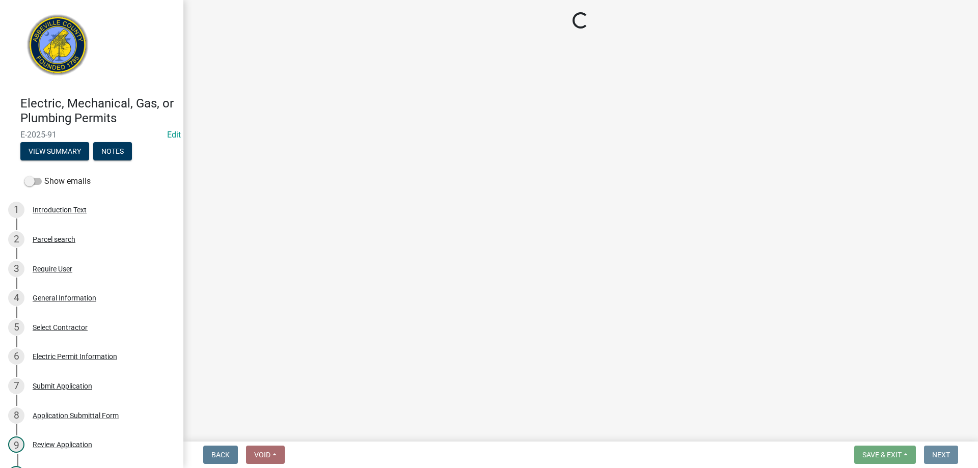
scroll to position [0, 0]
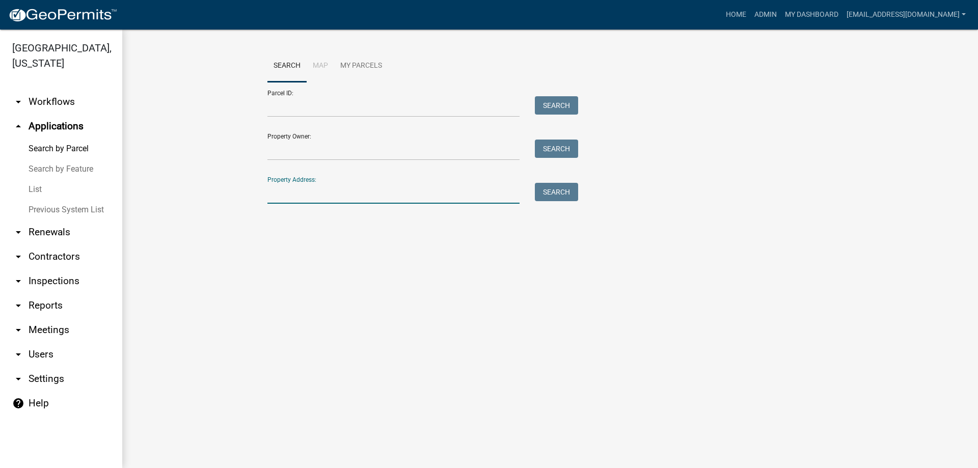
click at [314, 186] on input "Property Address:" at bounding box center [393, 193] width 252 height 21
type input "2491 hwy"
click at [556, 189] on button "Search" at bounding box center [556, 192] width 43 height 18
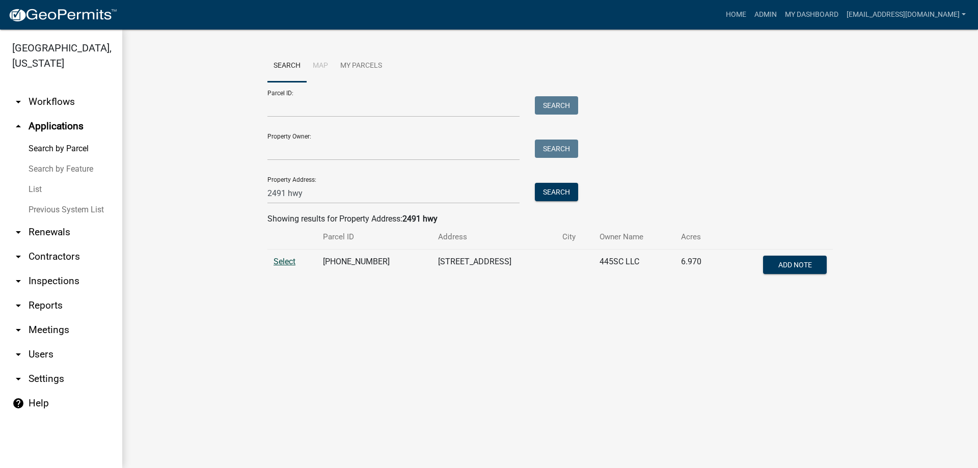
click at [286, 264] on span "Select" at bounding box center [285, 262] width 22 height 10
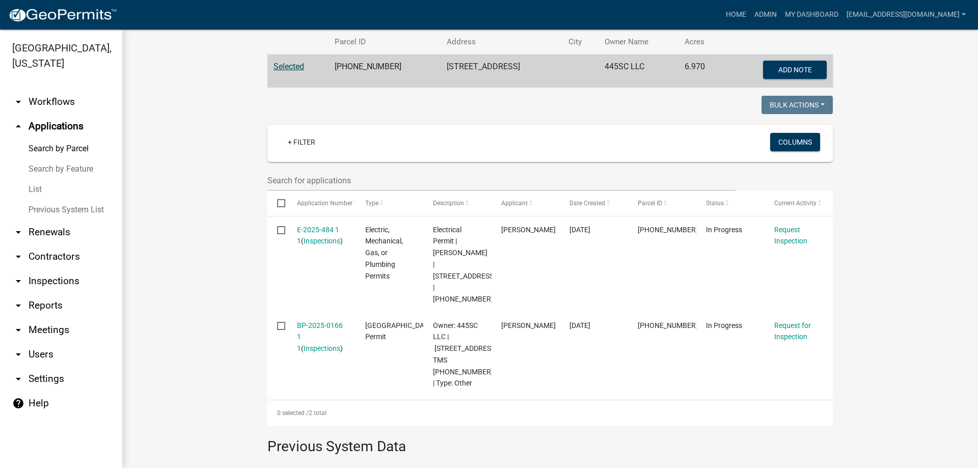
scroll to position [204, 0]
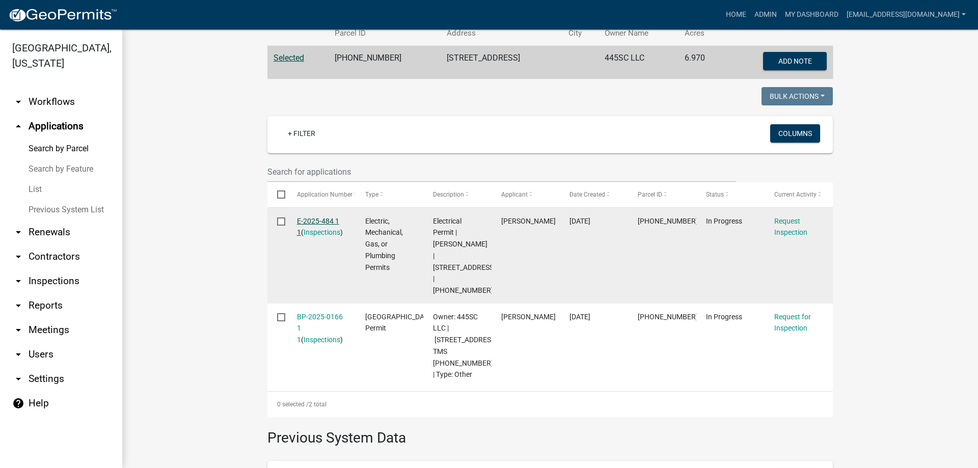
click at [311, 219] on link "E-2025-484 1 1" at bounding box center [318, 227] width 42 height 20
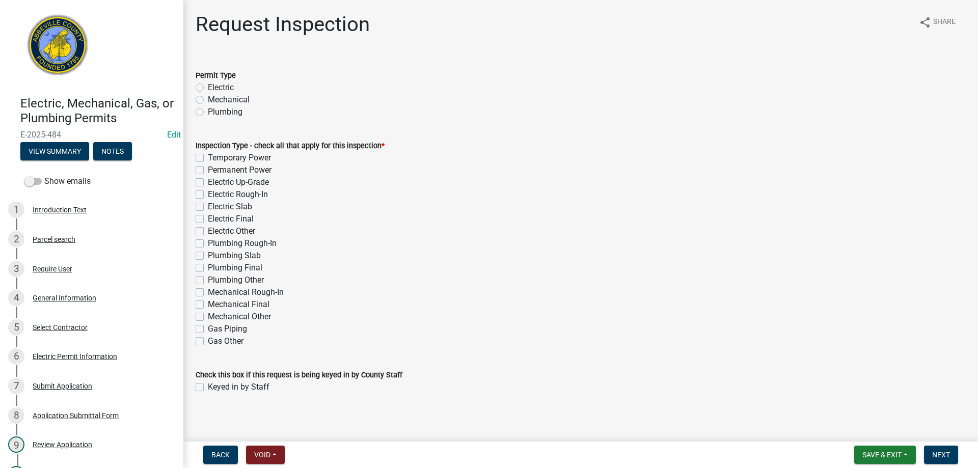
click at [208, 84] on label "Electric" at bounding box center [221, 88] width 26 height 12
click at [208, 84] on input "Electric" at bounding box center [211, 85] width 7 height 7
radio input "true"
click at [208, 172] on label "Permanent Power" at bounding box center [240, 170] width 64 height 12
click at [208, 171] on input "Permanent Power" at bounding box center [211, 167] width 7 height 7
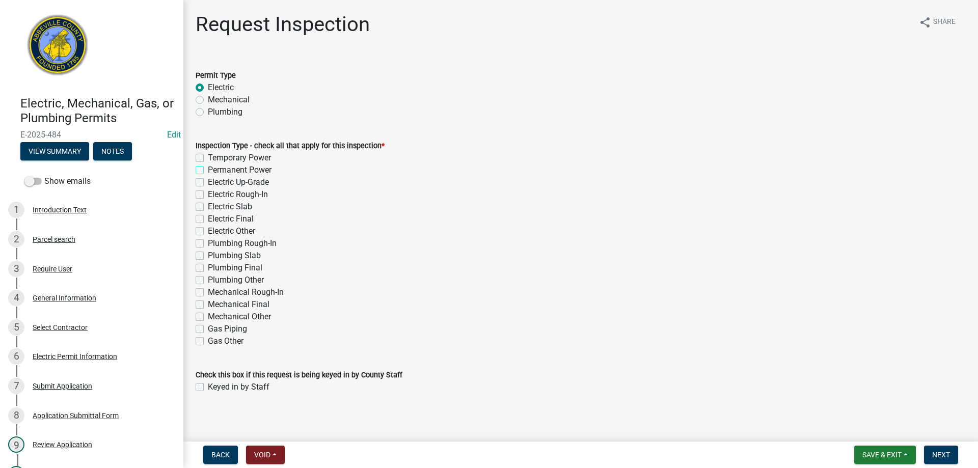
checkbox input "true"
checkbox input "false"
checkbox input "true"
checkbox input "false"
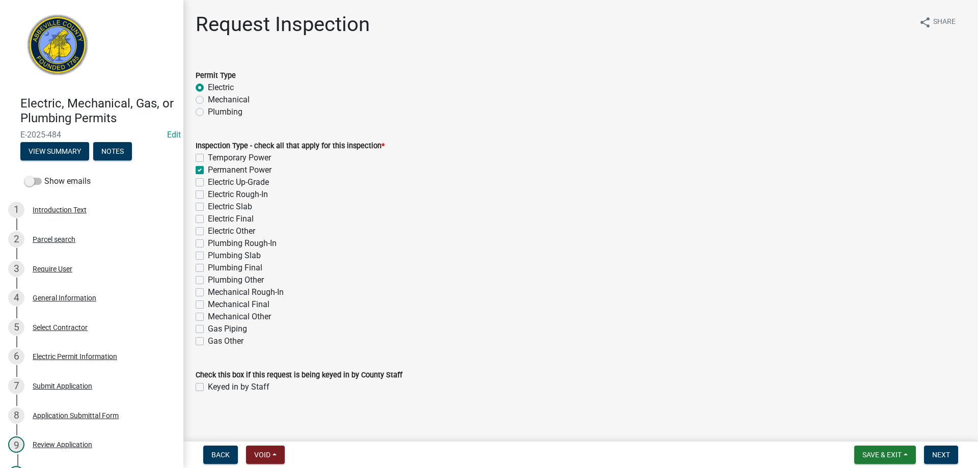
checkbox input "false"
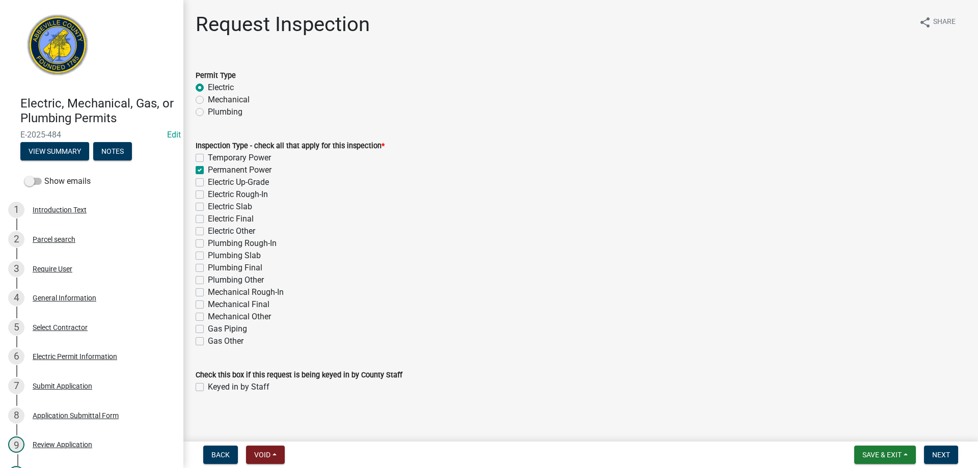
checkbox input "false"
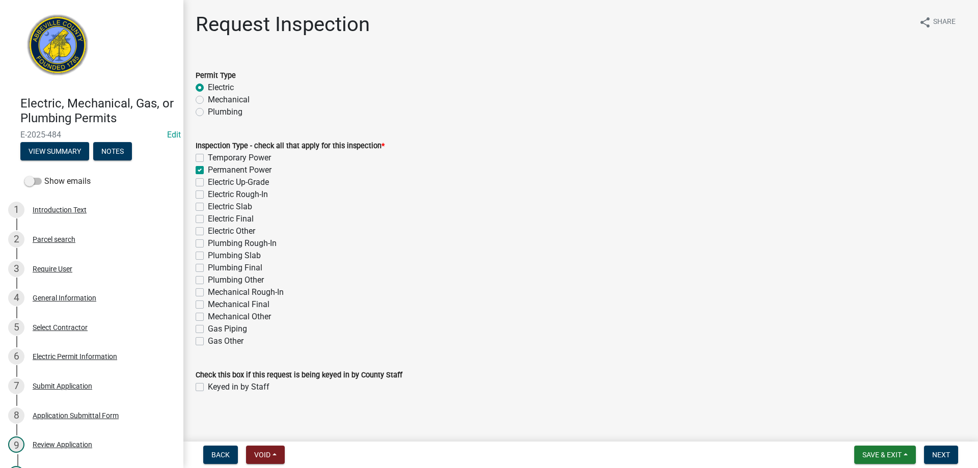
checkbox input "false"
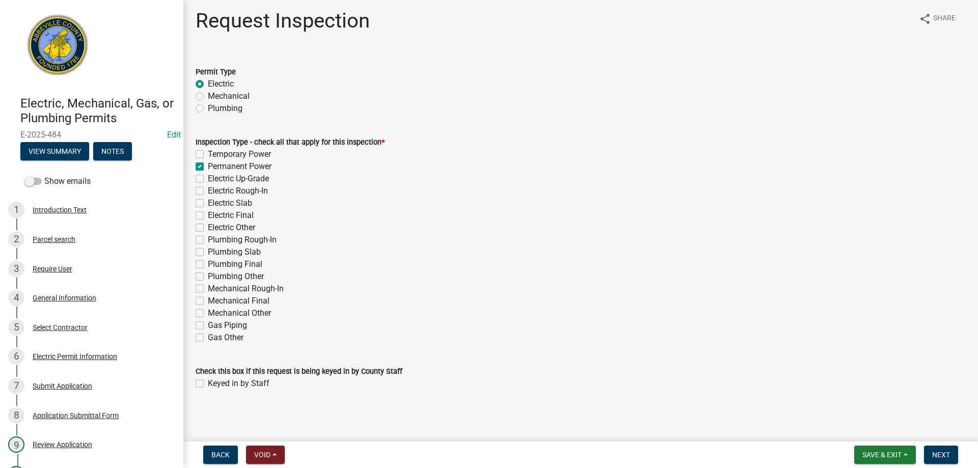
scroll to position [5, 0]
click at [208, 383] on label "Keyed in by Staff" at bounding box center [239, 382] width 62 height 12
click at [208, 383] on input "Keyed in by Staff" at bounding box center [211, 379] width 7 height 7
checkbox input "true"
click at [936, 454] on span "Next" at bounding box center [941, 455] width 18 height 8
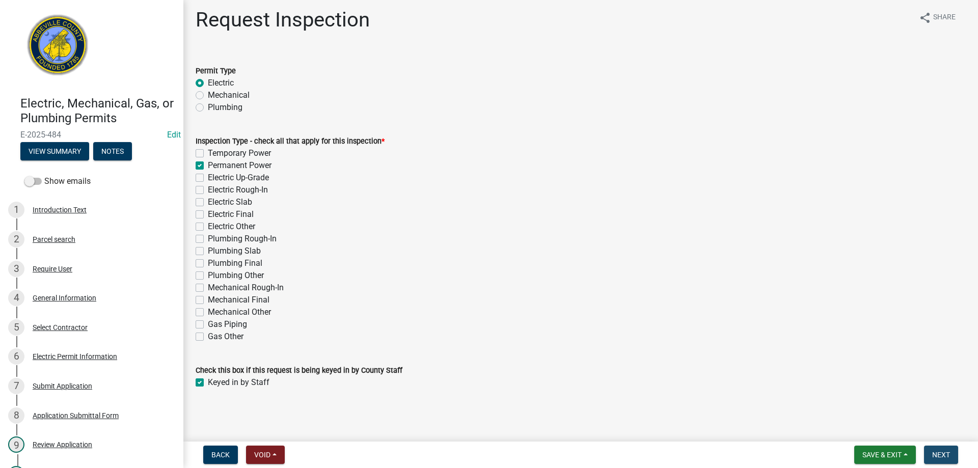
scroll to position [0, 0]
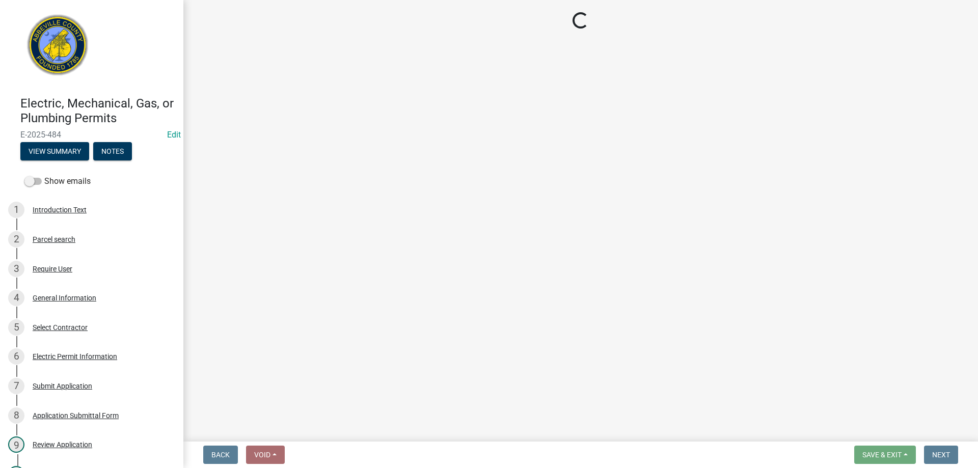
select select "896ec84b-7942-43b9-a78d-4f1554b7930c"
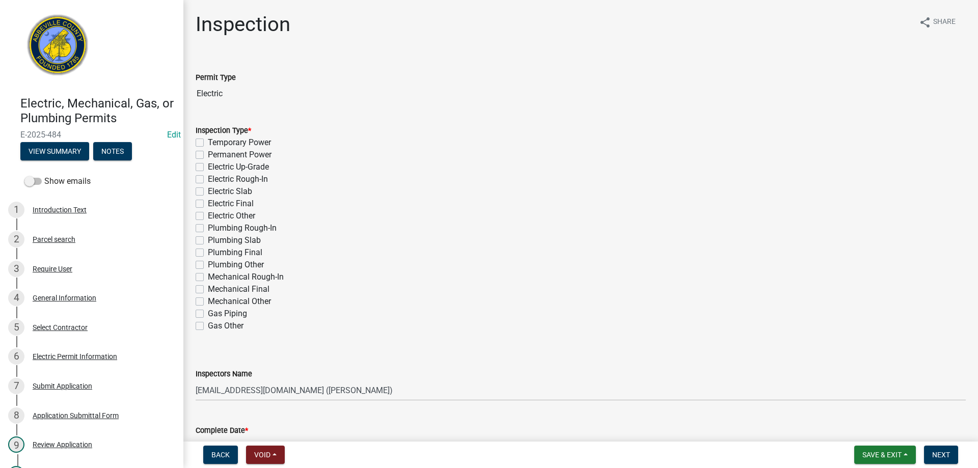
click at [208, 154] on label "Permanent Power" at bounding box center [240, 155] width 64 height 12
click at [208, 154] on input "Permanent Power" at bounding box center [211, 152] width 7 height 7
checkbox input "true"
checkbox input "false"
checkbox input "true"
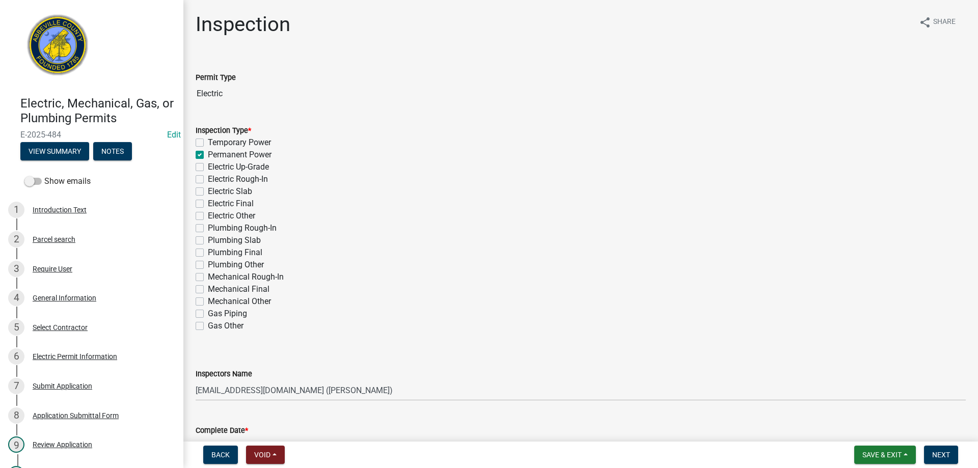
checkbox input "false"
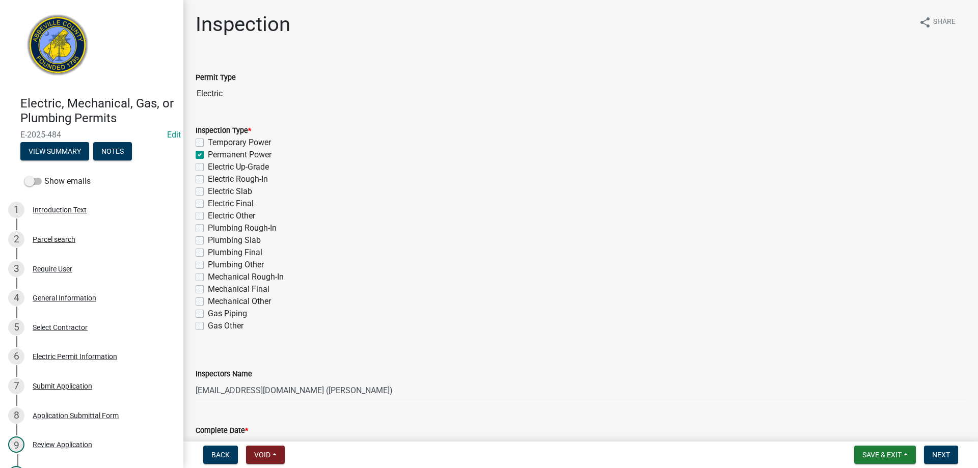
checkbox input "false"
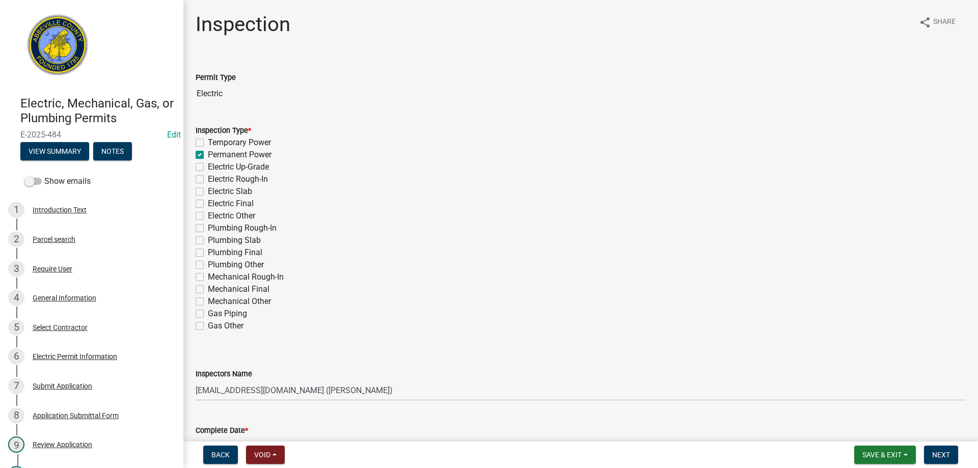
checkbox input "false"
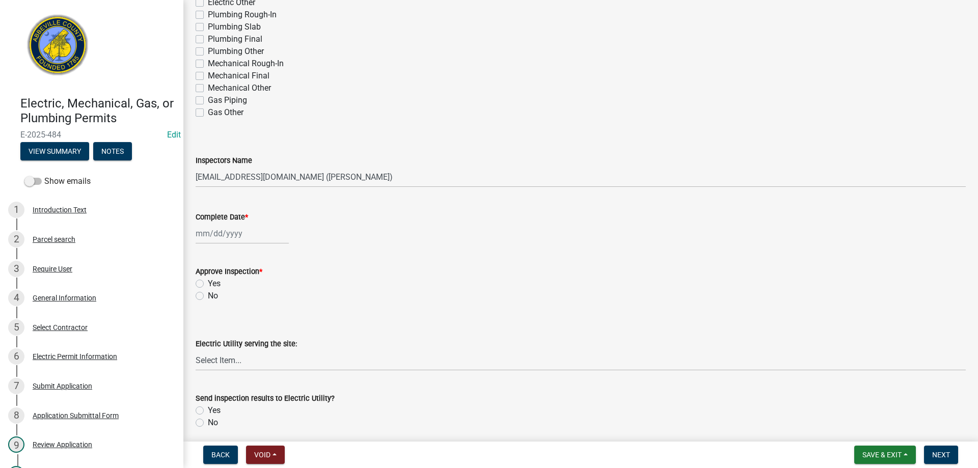
scroll to position [255, 0]
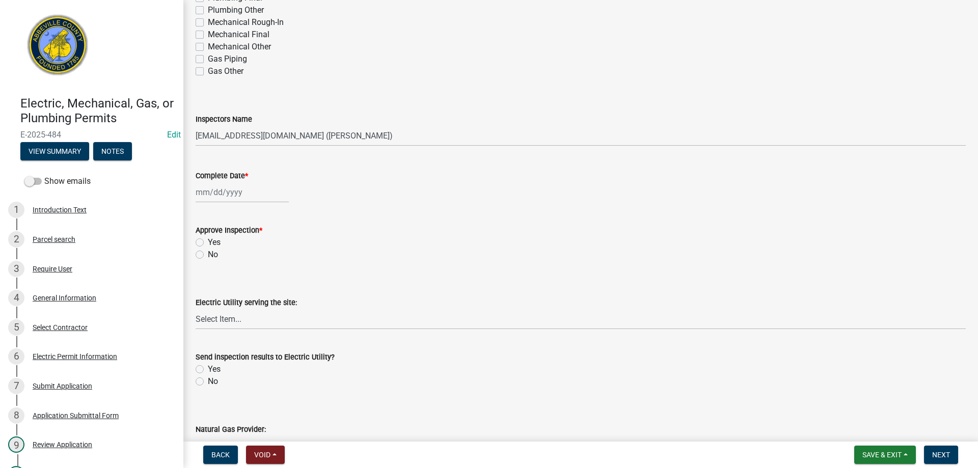
select select "10"
select select "2025"
click at [220, 196] on div "[PERSON_NAME] Feb Mar Apr [PERSON_NAME][DATE] Oct Nov [DATE] 1526 1527 1528 152…" at bounding box center [242, 192] width 93 height 21
click at [235, 261] on div "8" at bounding box center [238, 263] width 16 height 16
type input "[DATE]"
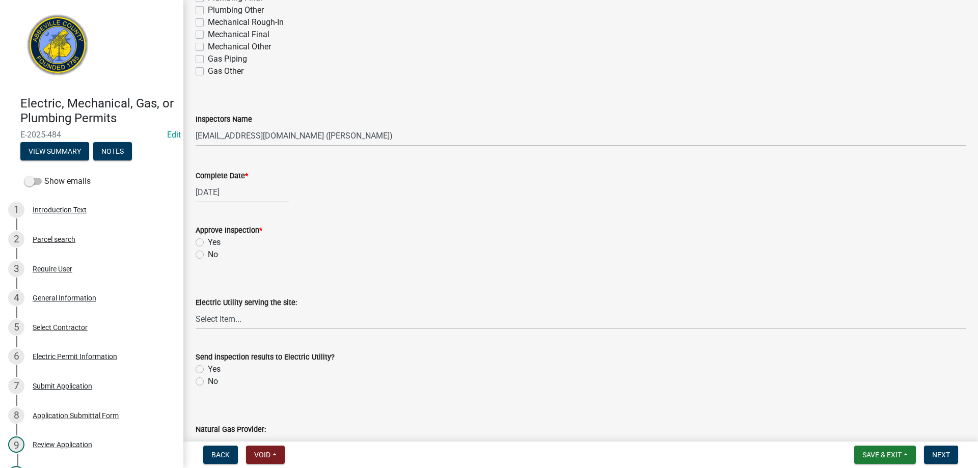
click at [208, 241] on label "Yes" at bounding box center [214, 242] width 13 height 12
click at [208, 241] on input "Yes" at bounding box center [211, 239] width 7 height 7
radio input "true"
click at [234, 320] on select "Select Item... Little River Electric Co-Op Laurens Electric Co-Op Duke Energy D…" at bounding box center [581, 319] width 770 height 21
click at [196, 309] on select "Select Item... Little River Electric Co-Op Laurens Electric Co-Op Duke Energy D…" at bounding box center [581, 319] width 770 height 21
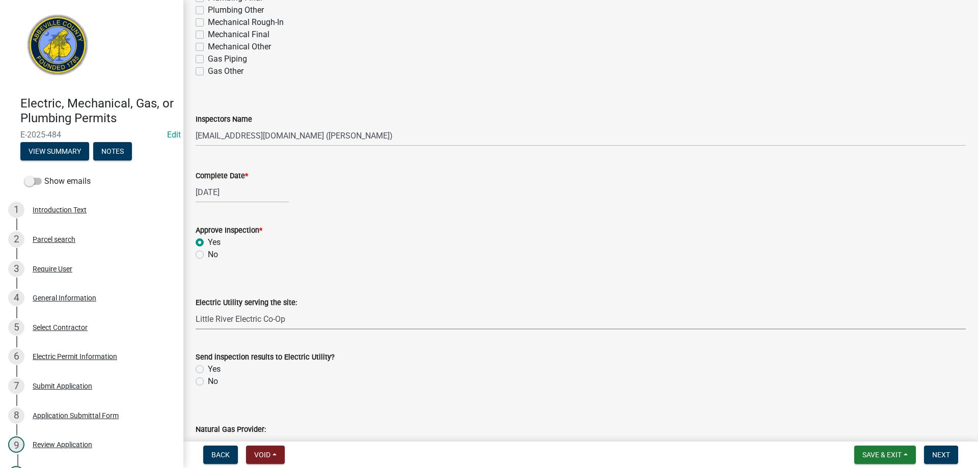
select select "bd80ec07-8d03-48b2-b776-9846ceba1ce7"
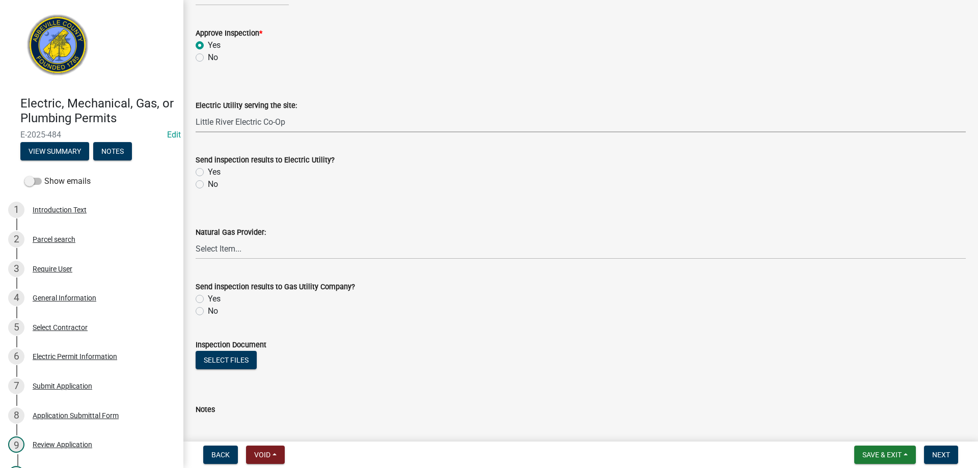
scroll to position [459, 0]
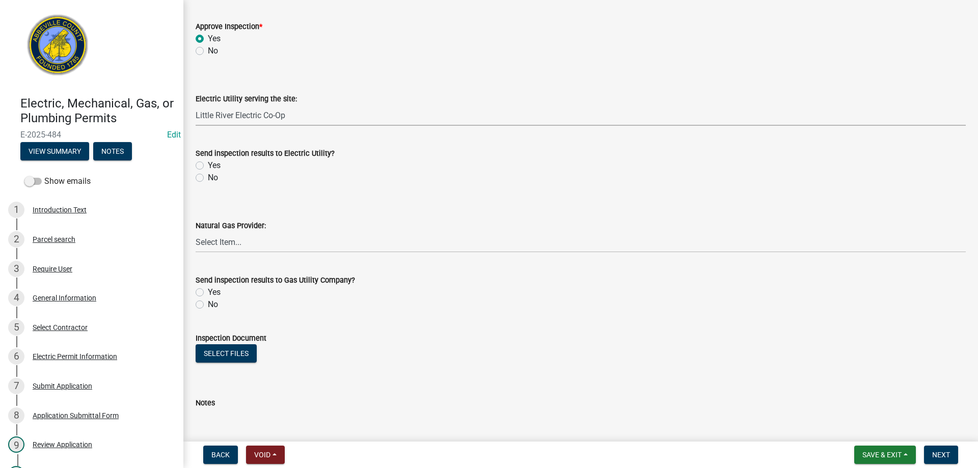
click at [208, 165] on label "Yes" at bounding box center [214, 165] width 13 height 12
click at [208, 165] on input "Yes" at bounding box center [211, 162] width 7 height 7
radio input "true"
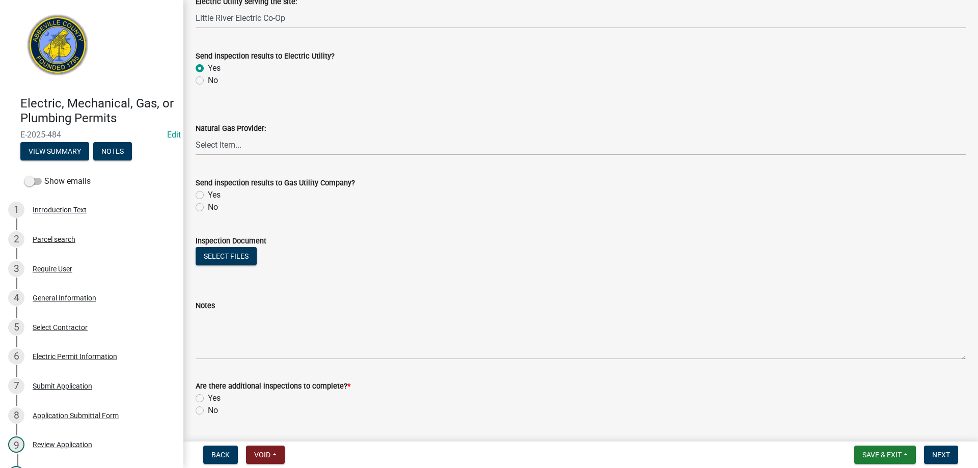
scroll to position [584, 0]
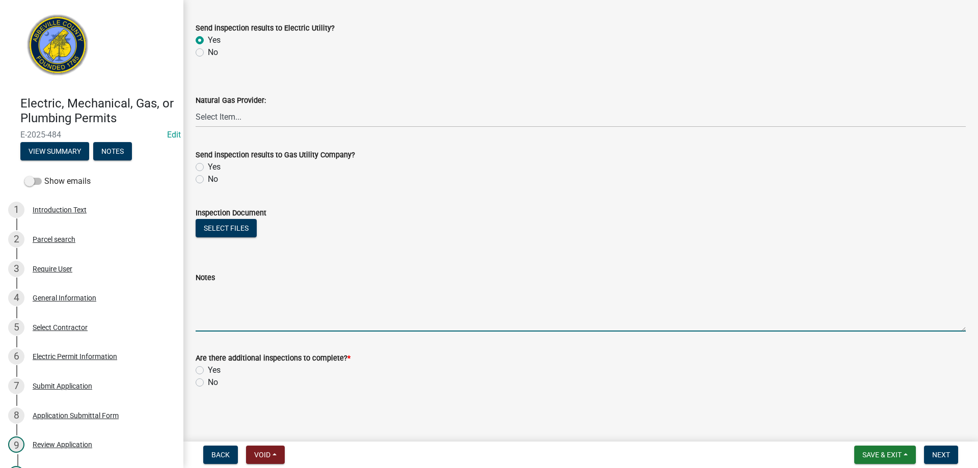
click at [241, 300] on textarea "Notes" at bounding box center [581, 308] width 770 height 48
type textarea "Service to new buildings approved for connection."
click at [208, 370] on label "Yes" at bounding box center [214, 370] width 13 height 12
click at [208, 370] on input "Yes" at bounding box center [211, 367] width 7 height 7
radio input "true"
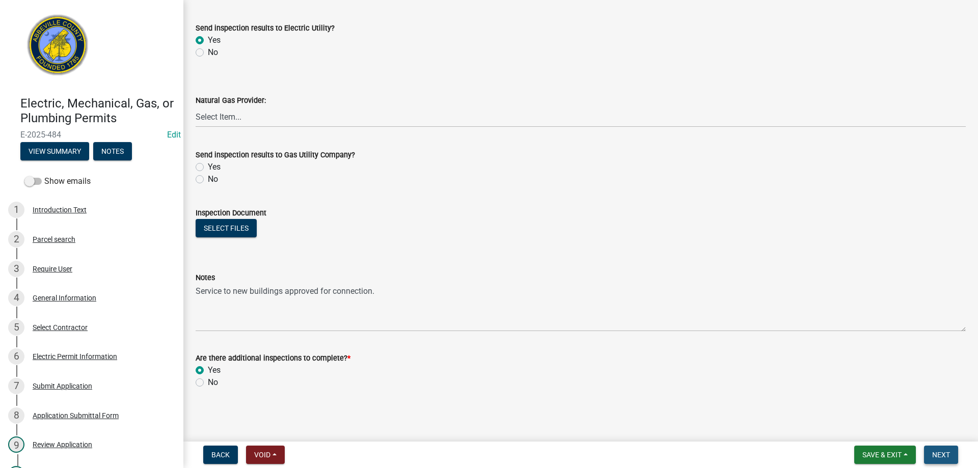
click at [933, 449] on button "Next" at bounding box center [941, 455] width 34 height 18
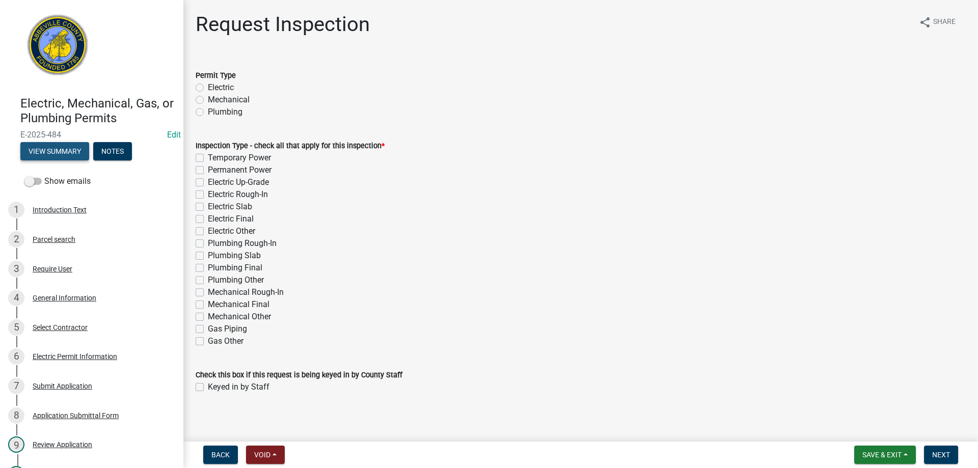
click at [56, 150] on button "View Summary" at bounding box center [54, 151] width 69 height 18
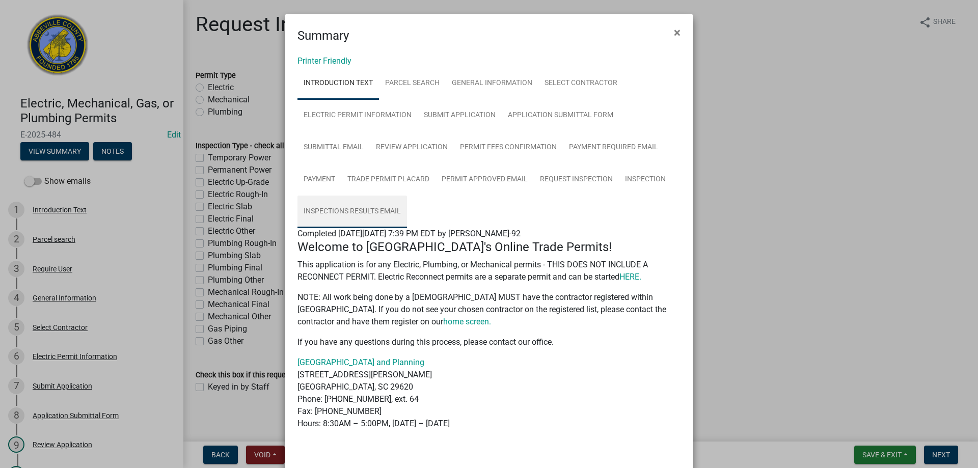
click at [353, 210] on link "Inspections Results Email" at bounding box center [353, 212] width 110 height 33
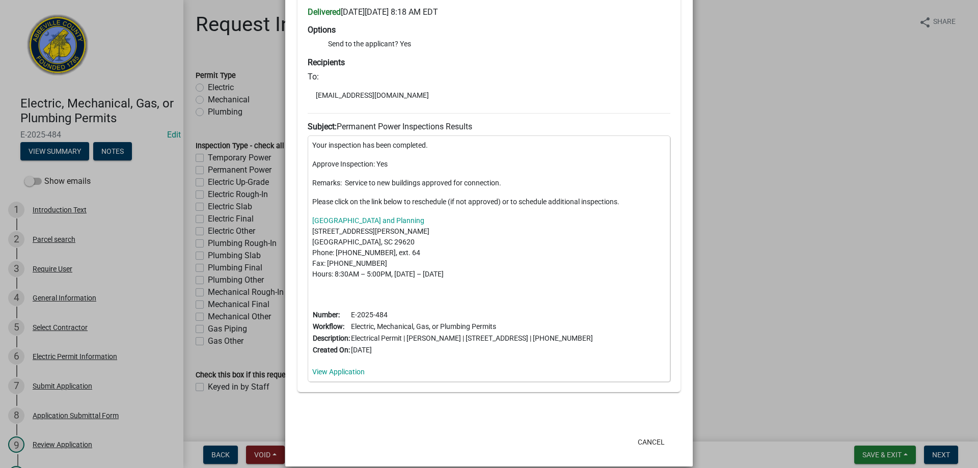
scroll to position [291, 0]
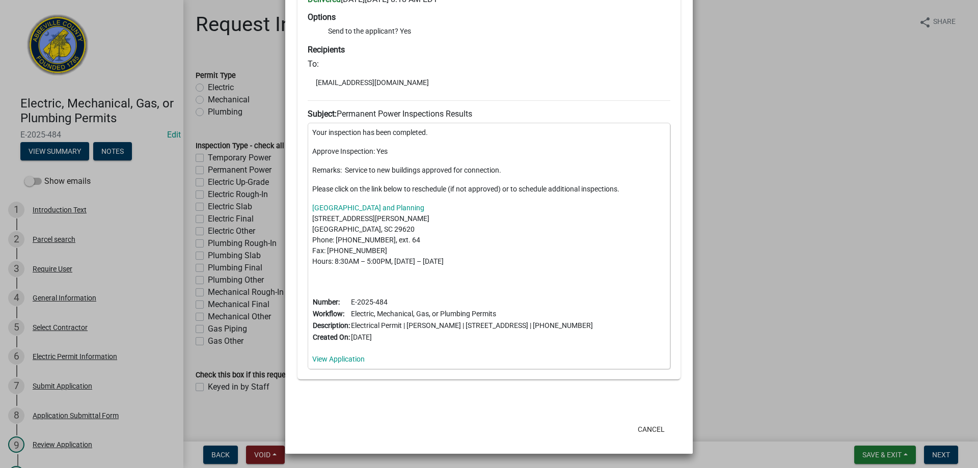
click at [545, 100] on hr at bounding box center [489, 100] width 363 height 1
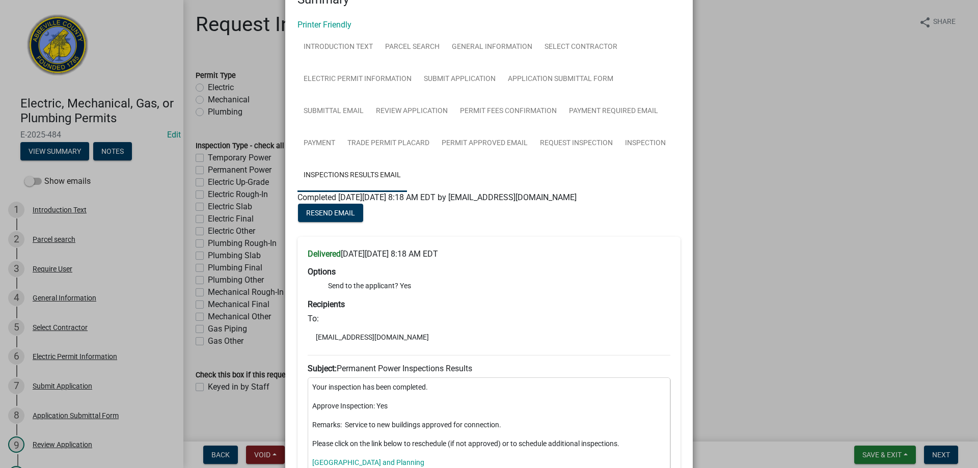
scroll to position [0, 0]
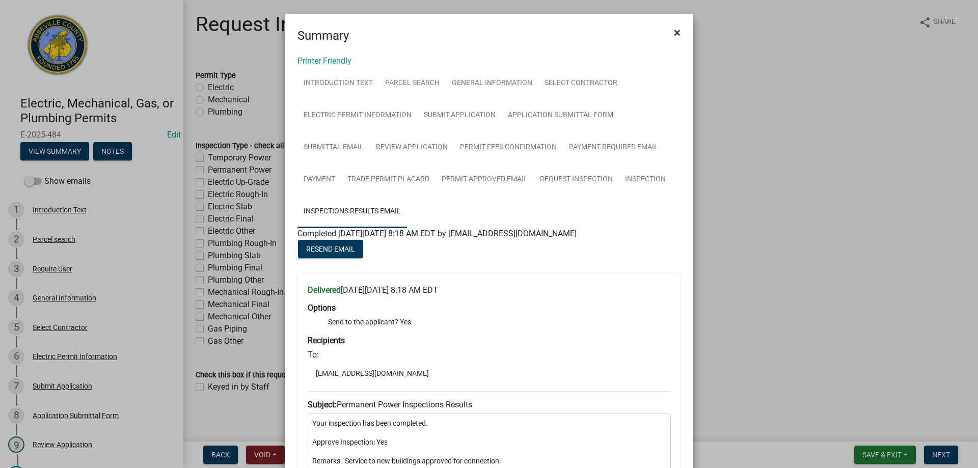
click at [674, 31] on span "×" at bounding box center [677, 32] width 7 height 14
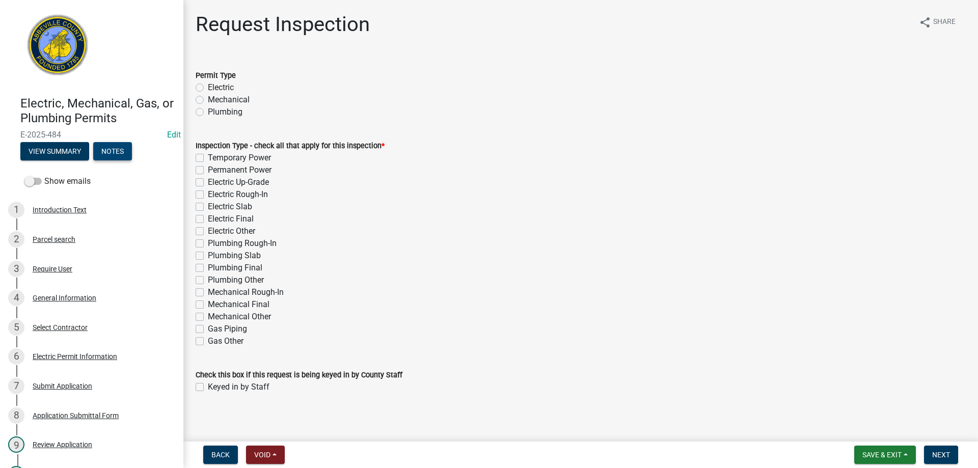
click at [111, 150] on button "Notes" at bounding box center [112, 151] width 39 height 18
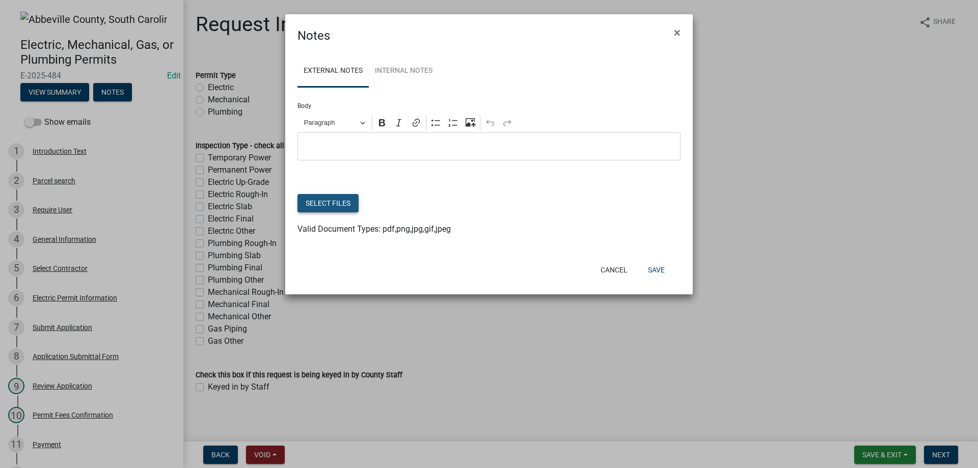
click at [332, 203] on button "Select files" at bounding box center [328, 203] width 61 height 18
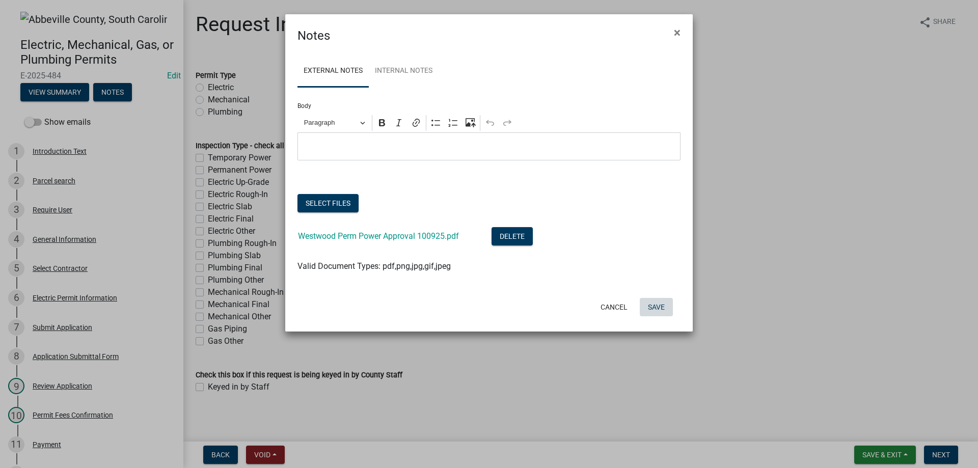
click at [653, 307] on button "Save" at bounding box center [656, 307] width 33 height 18
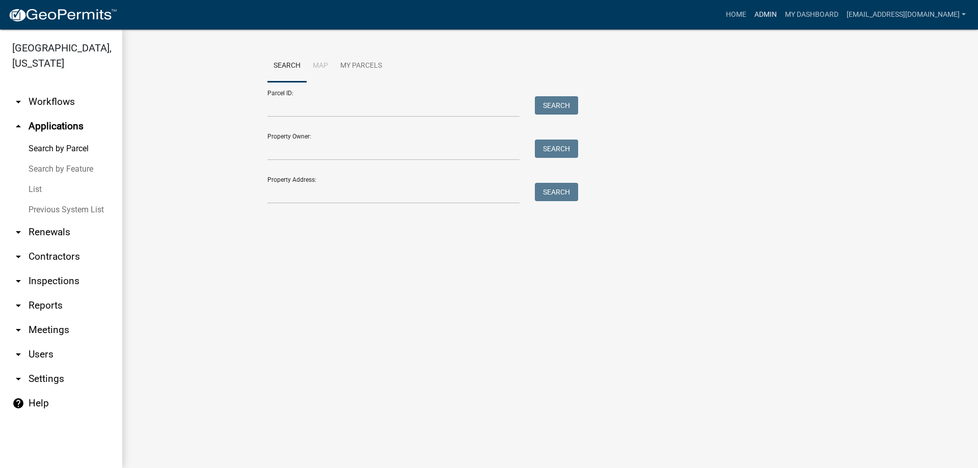
click at [758, 13] on link "Admin" at bounding box center [765, 14] width 31 height 19
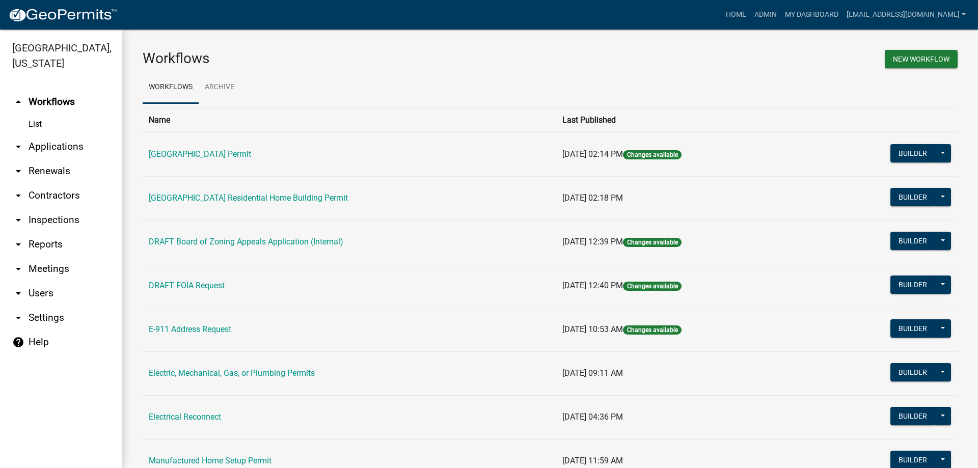
click at [51, 146] on link "arrow_drop_down Applications" at bounding box center [61, 146] width 122 height 24
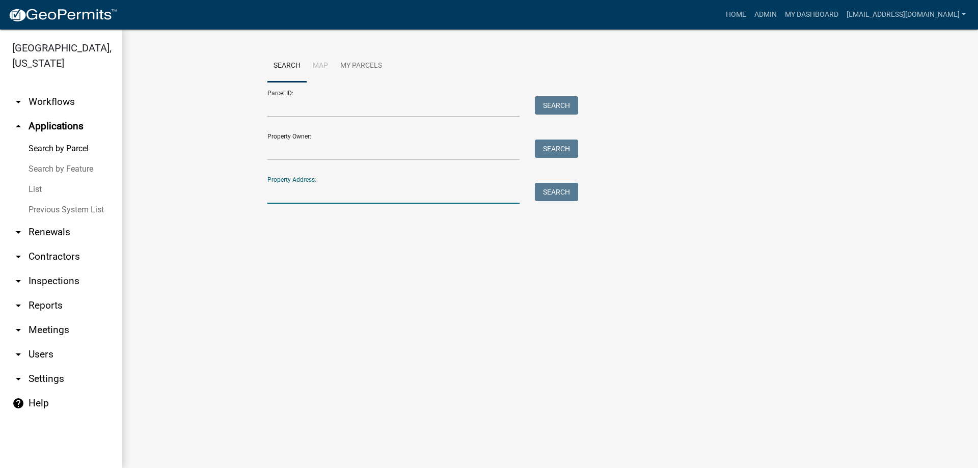
click at [321, 193] on input "Property Address:" at bounding box center [393, 193] width 252 height 21
click at [562, 191] on button "Search" at bounding box center [556, 192] width 43 height 18
click at [323, 188] on input "510 [PERSON_NAME]" at bounding box center [393, 193] width 252 height 21
type input "508 [PERSON_NAME]"
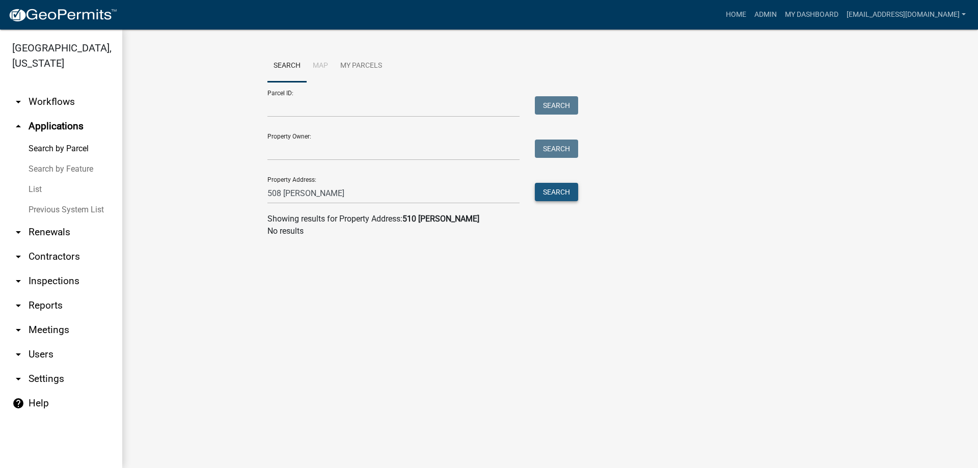
click at [560, 192] on button "Search" at bounding box center [556, 192] width 43 height 18
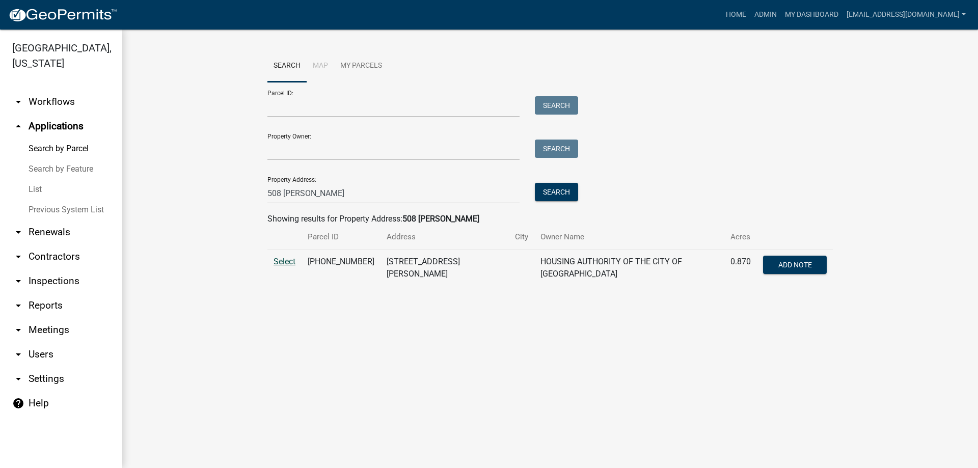
click at [287, 262] on span "Select" at bounding box center [285, 262] width 22 height 10
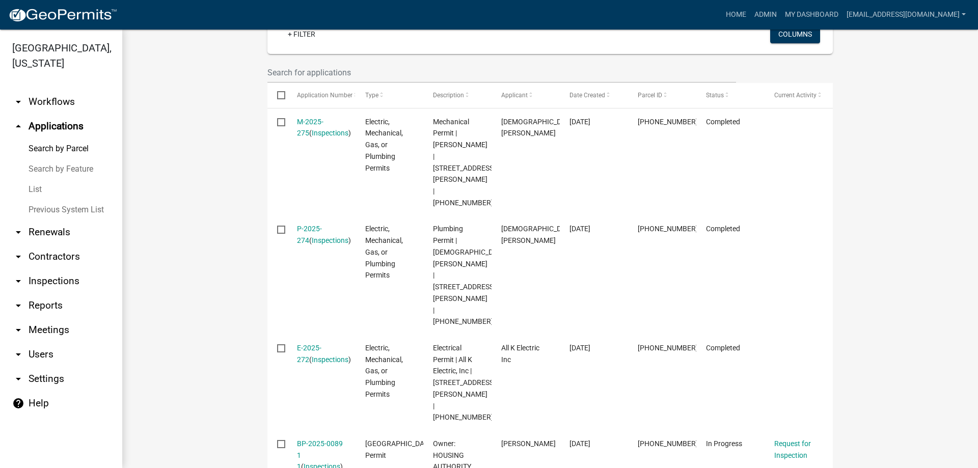
scroll to position [357, 0]
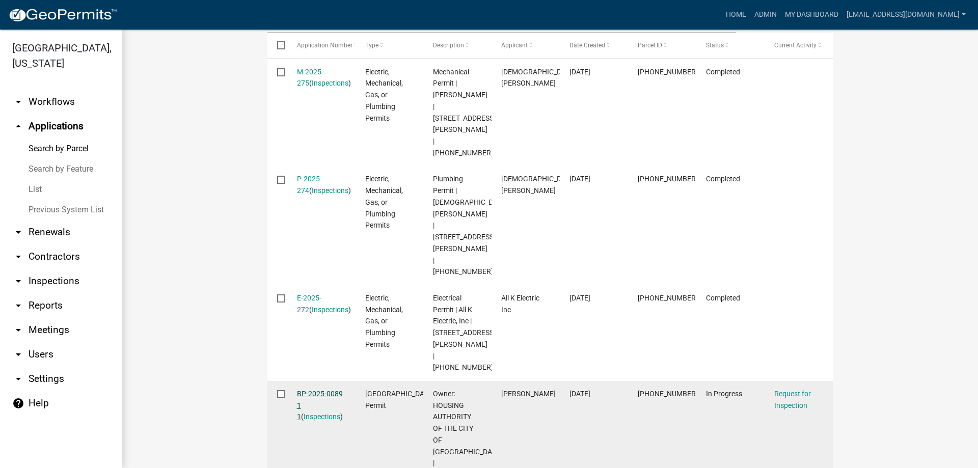
click at [306, 390] on link "BP-2025-0089 1 1" at bounding box center [320, 406] width 46 height 32
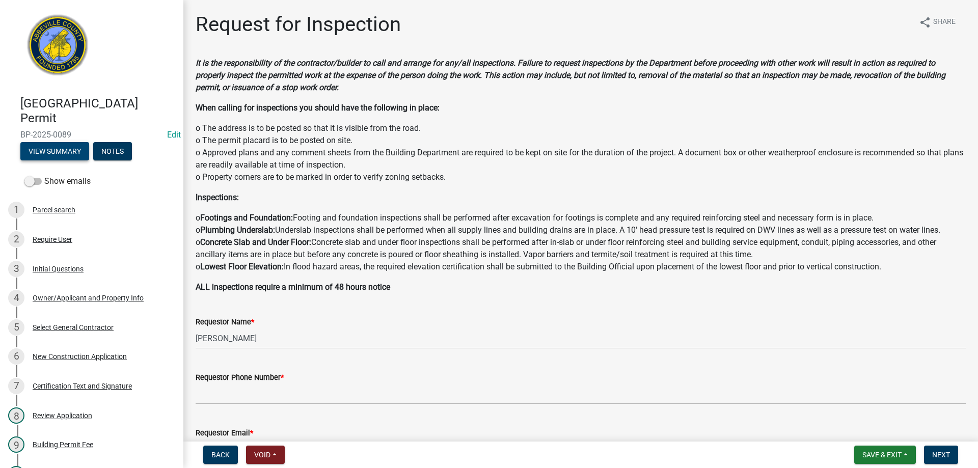
click at [51, 151] on button "View Summary" at bounding box center [54, 151] width 69 height 18
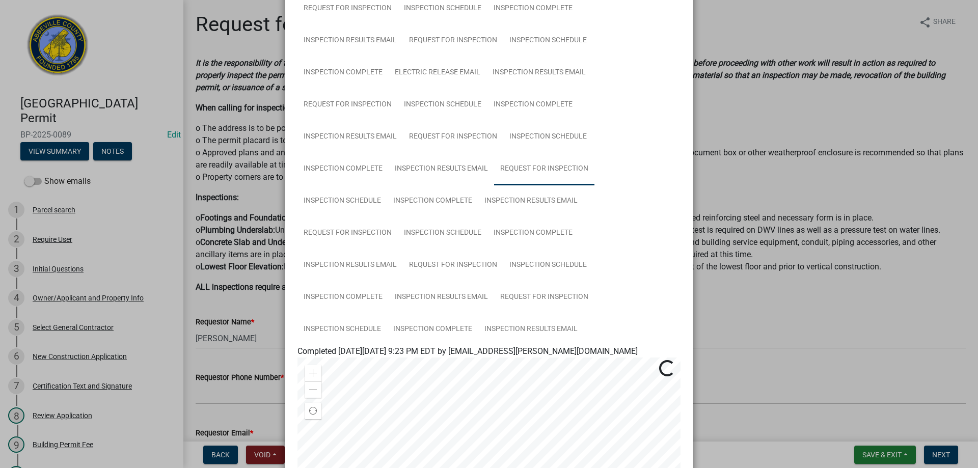
scroll to position [459, 0]
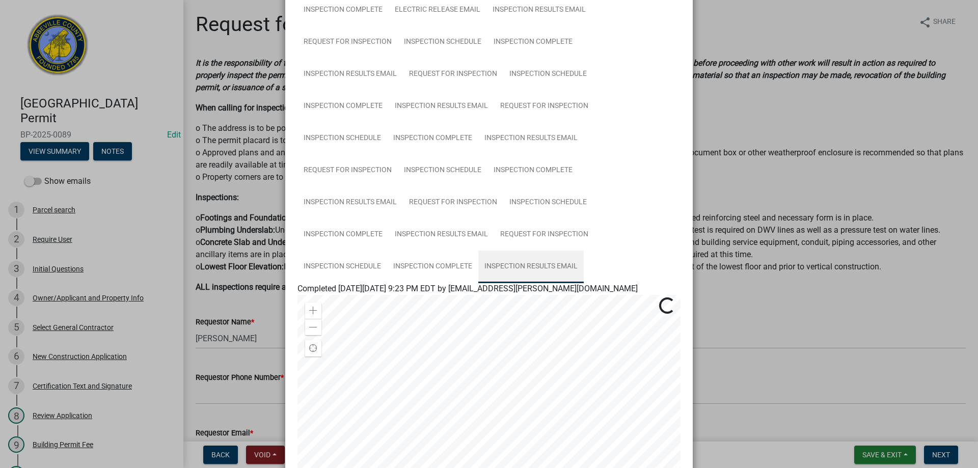
click at [524, 265] on link "Inspection Results Email" at bounding box center [530, 267] width 105 height 33
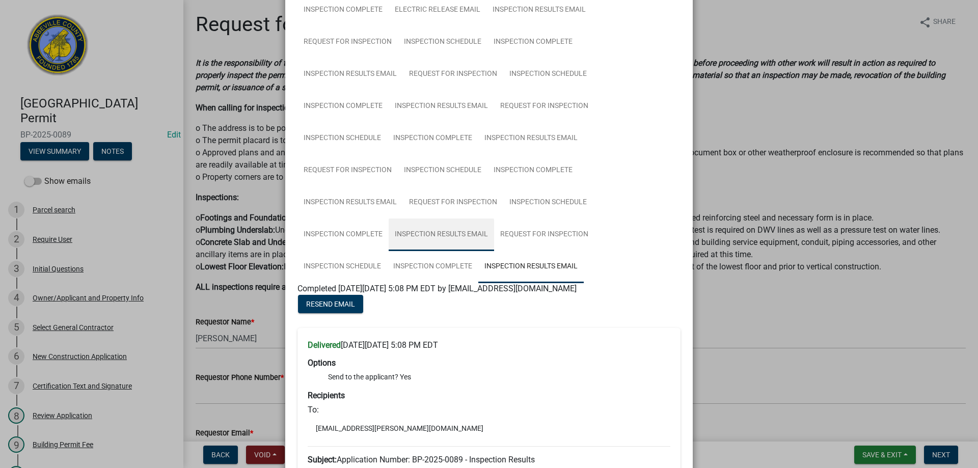
click at [439, 232] on link "Inspection Results Email" at bounding box center [441, 235] width 105 height 33
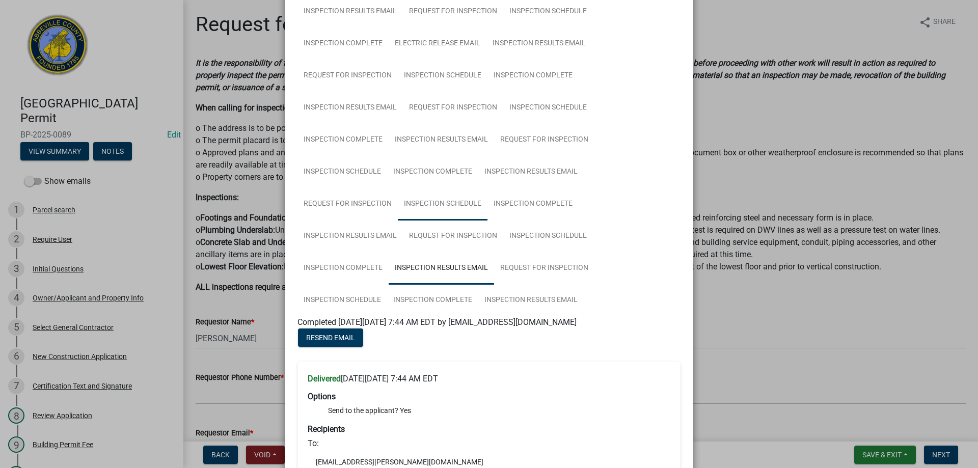
scroll to position [472, 0]
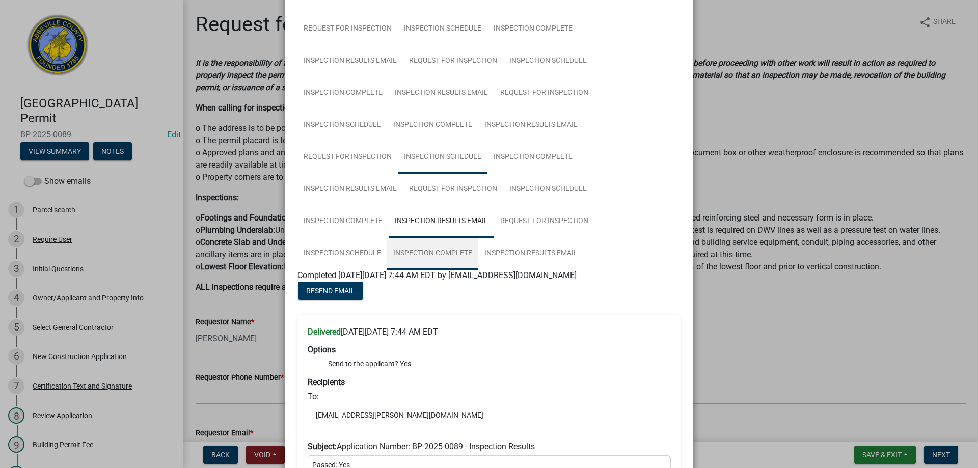
click at [442, 254] on link "Inspection Complete" at bounding box center [432, 253] width 91 height 33
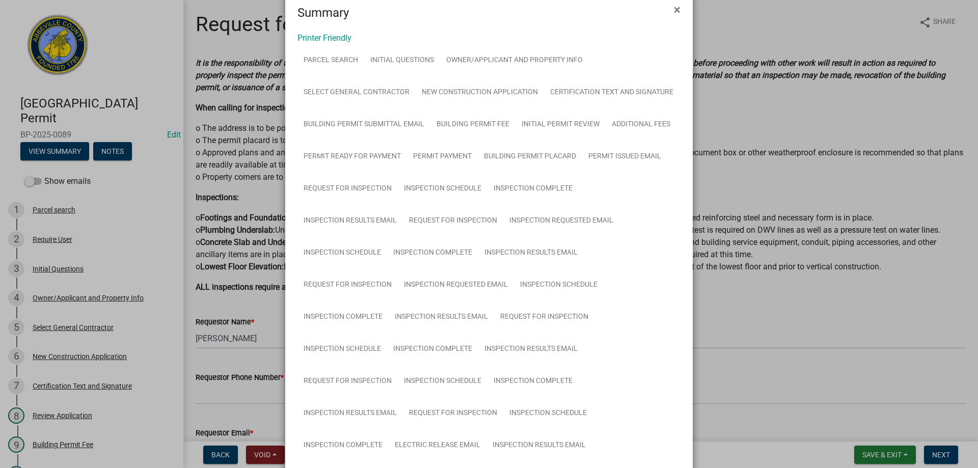
scroll to position [0, 0]
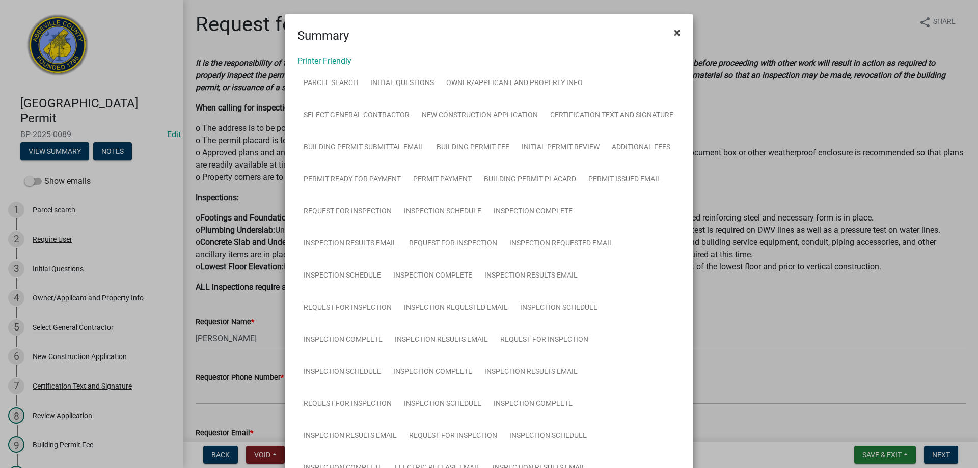
click at [674, 30] on span "×" at bounding box center [677, 32] width 7 height 14
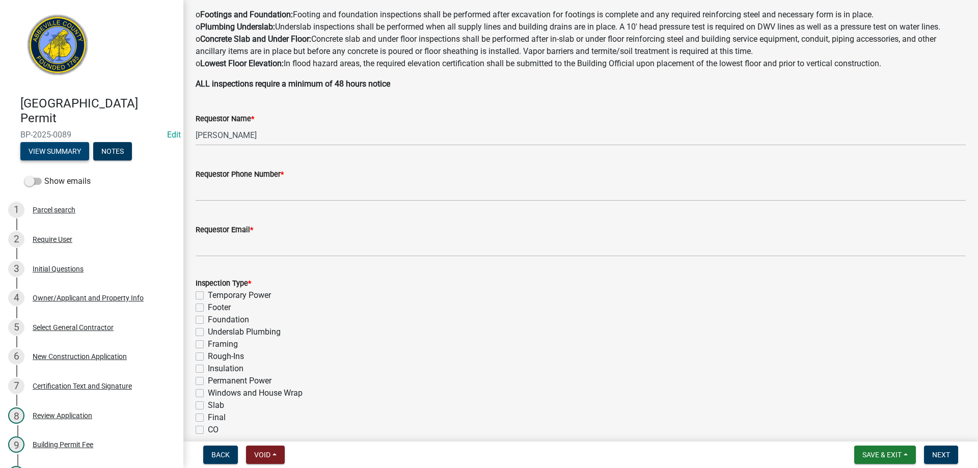
scroll to position [204, 0]
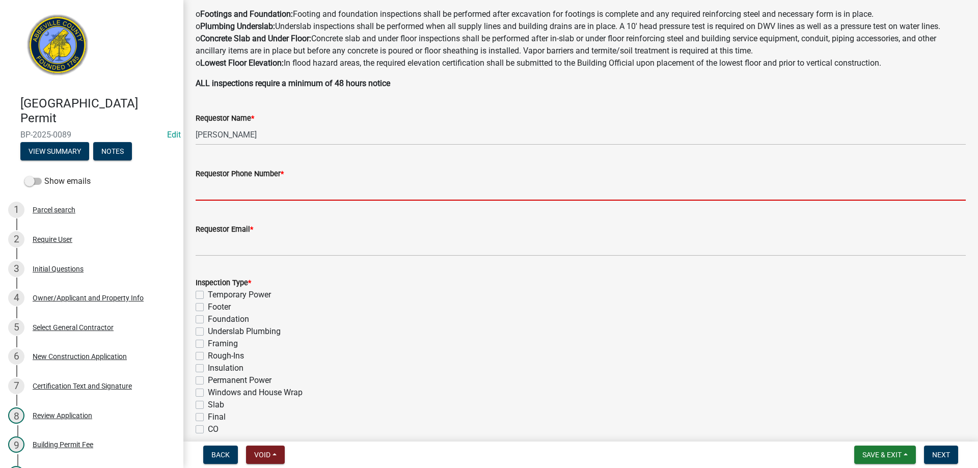
click at [236, 188] on input "Requestor Phone Number *" at bounding box center [581, 190] width 770 height 21
type input "8643789750"
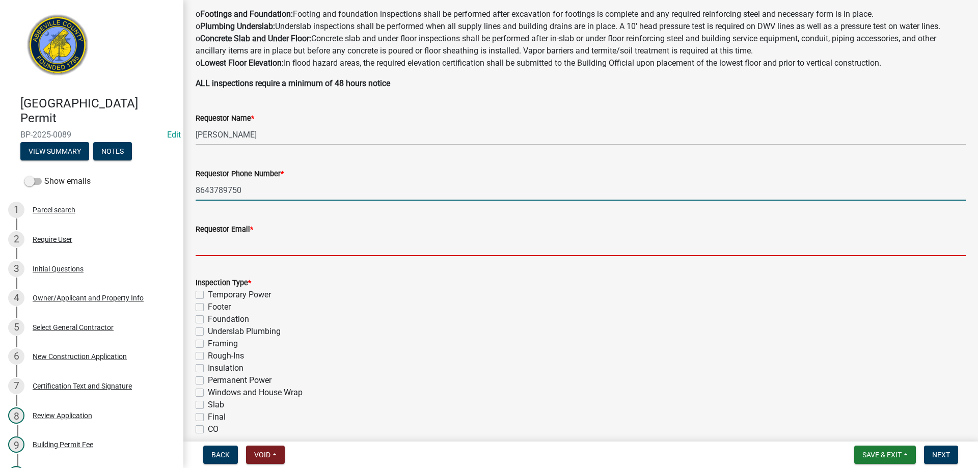
type input "[EMAIL_ADDRESS][DOMAIN_NAME]"
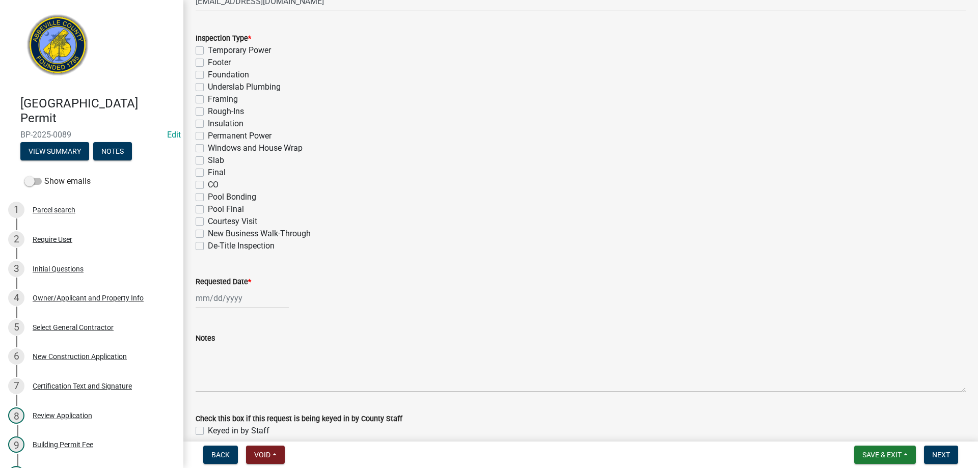
scroll to position [459, 0]
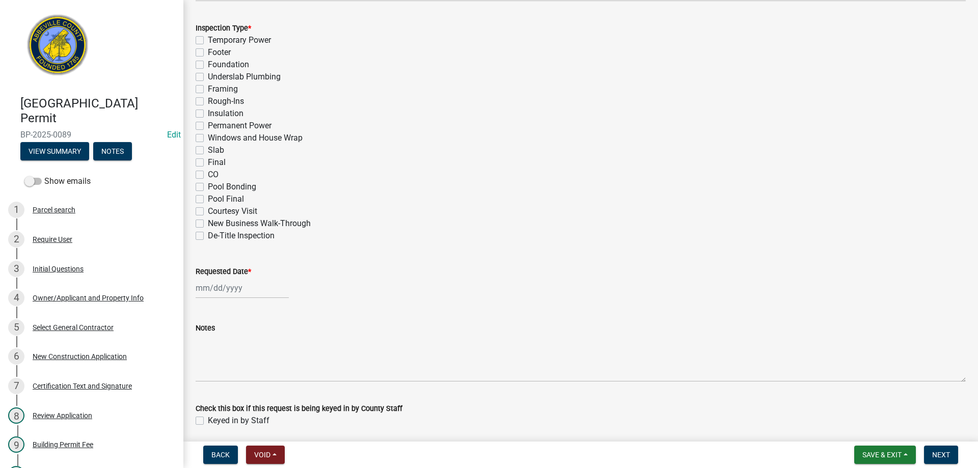
click at [208, 164] on label "Final" at bounding box center [217, 162] width 18 height 12
click at [208, 163] on input "Final" at bounding box center [211, 159] width 7 height 7
checkbox input "true"
checkbox input "false"
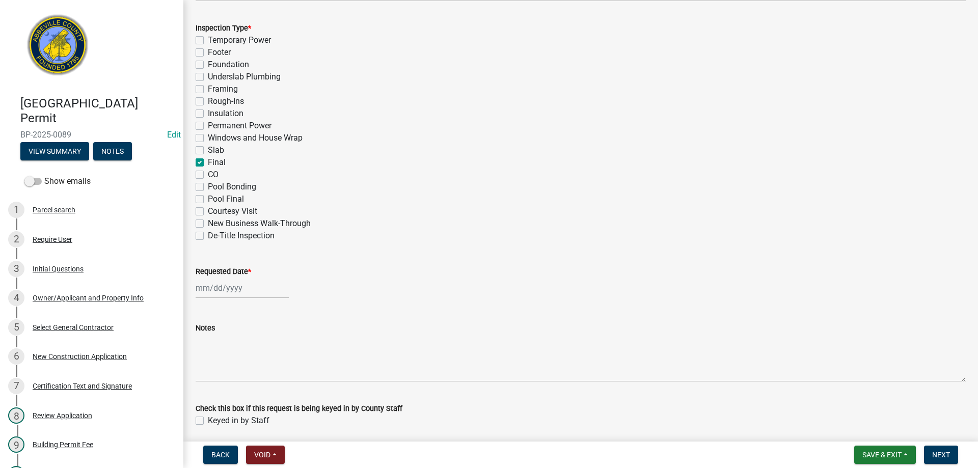
checkbox input "false"
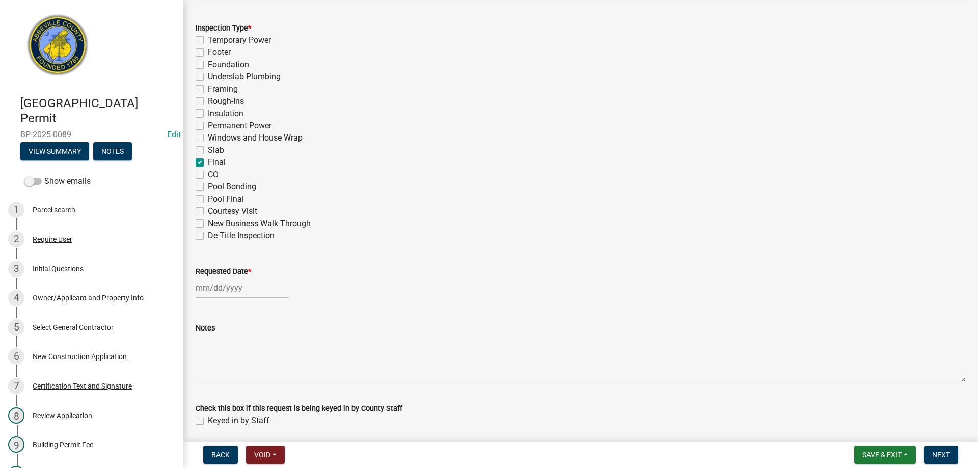
checkbox input "false"
checkbox input "true"
checkbox input "false"
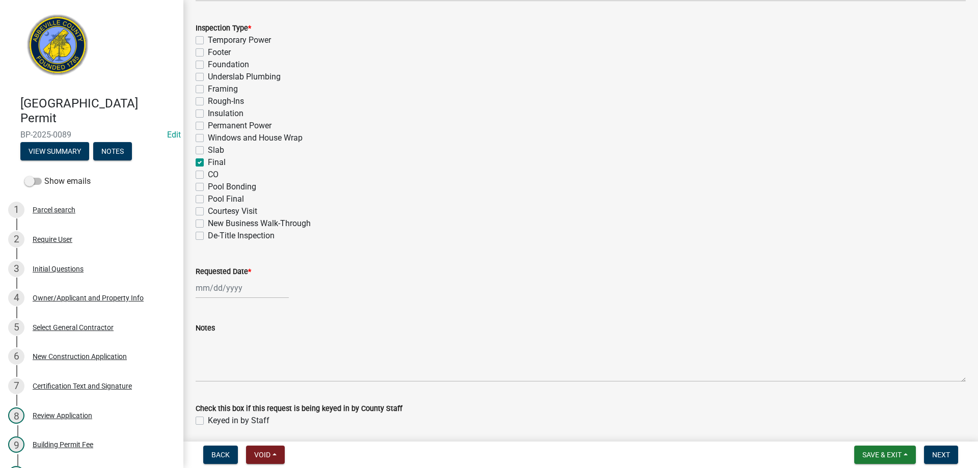
checkbox input "false"
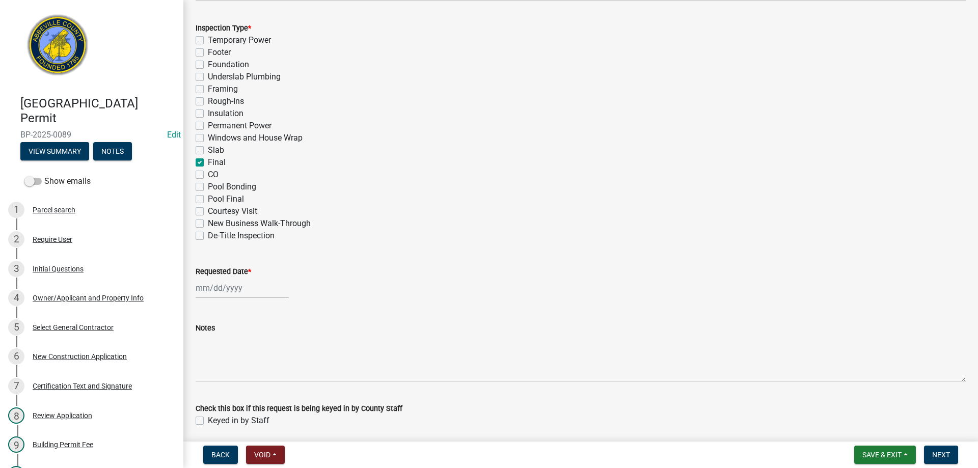
click at [208, 174] on label "CO" at bounding box center [213, 175] width 11 height 12
click at [208, 174] on input "CO" at bounding box center [211, 172] width 7 height 7
checkbox input "true"
checkbox input "false"
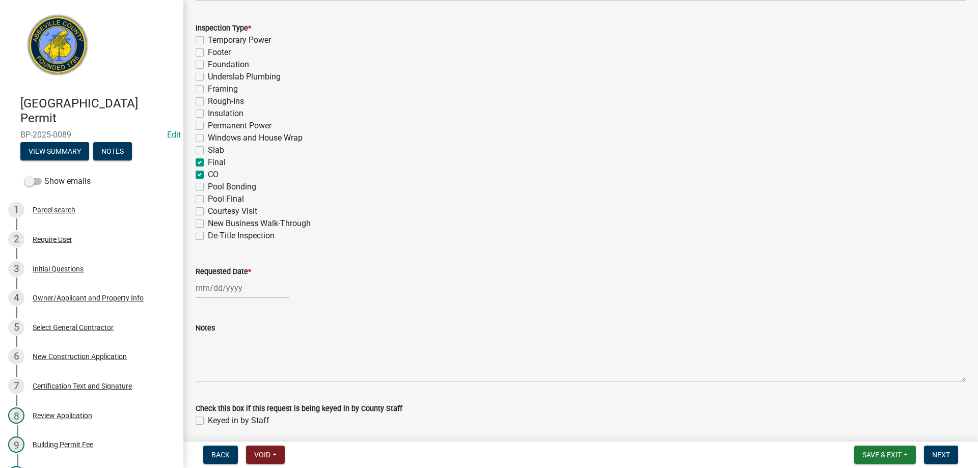
click at [227, 289] on div at bounding box center [242, 288] width 93 height 21
click at [236, 356] on div "8" at bounding box center [238, 358] width 16 height 16
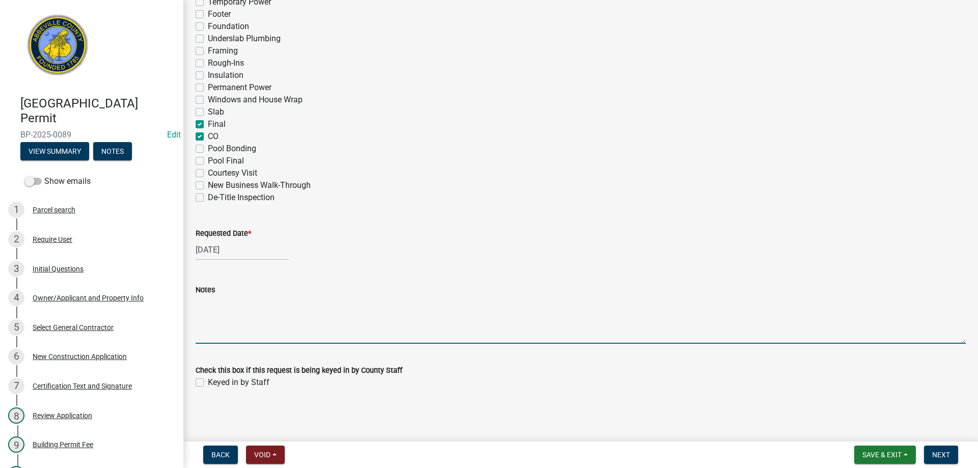
drag, startPoint x: 203, startPoint y: 323, endPoint x: 261, endPoint y: 308, distance: 59.6
click at [218, 314] on textarea "Notes" at bounding box center [581, 320] width 770 height 48
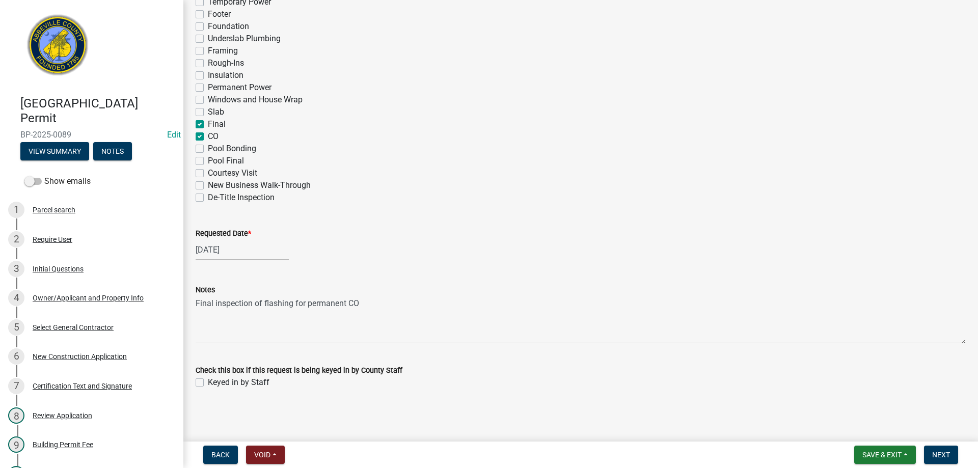
click at [208, 382] on label "Keyed in by Staff" at bounding box center [239, 382] width 62 height 12
click at [208, 382] on input "Keyed in by Staff" at bounding box center [211, 379] width 7 height 7
click at [936, 452] on span "Next" at bounding box center [941, 455] width 18 height 8
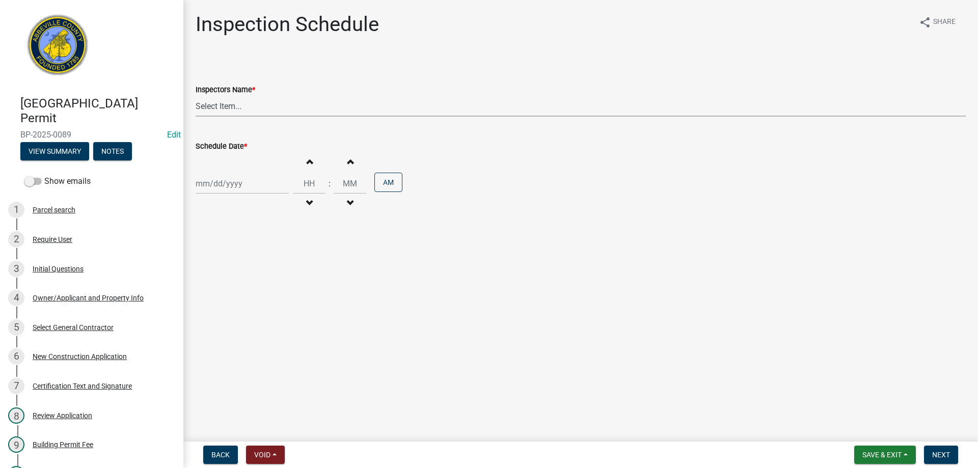
click at [221, 102] on select "Select Item... [EMAIL_ADDRESS][DOMAIN_NAME] ([PERSON_NAME]) [EMAIL_ADDRESS][DOM…" at bounding box center [581, 106] width 770 height 21
click at [196, 96] on select "Select Item... [EMAIL_ADDRESS][DOMAIN_NAME] ([PERSON_NAME]) [EMAIL_ADDRESS][DOM…" at bounding box center [581, 106] width 770 height 21
click at [240, 178] on div at bounding box center [242, 183] width 93 height 21
click at [239, 254] on div "8" at bounding box center [238, 254] width 16 height 16
click at [389, 181] on button "AM" at bounding box center [388, 182] width 28 height 19
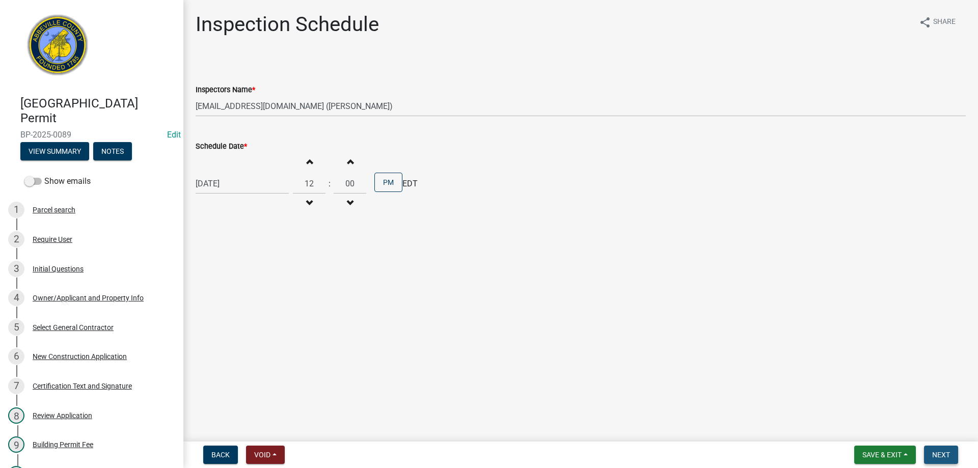
click at [945, 457] on span "Next" at bounding box center [941, 455] width 18 height 8
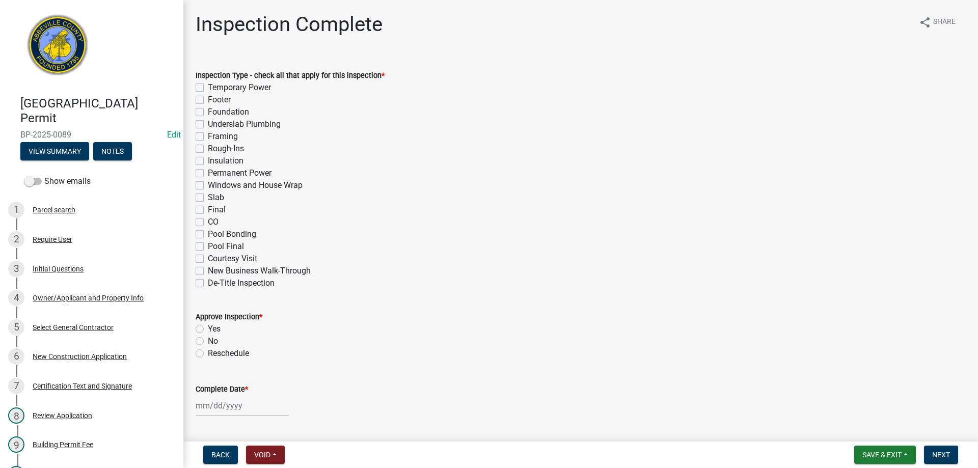
click at [208, 210] on label "Final" at bounding box center [217, 210] width 18 height 12
click at [208, 210] on input "Final" at bounding box center [211, 207] width 7 height 7
click at [208, 224] on label "CO" at bounding box center [213, 222] width 11 height 12
click at [208, 223] on input "CO" at bounding box center [211, 219] width 7 height 7
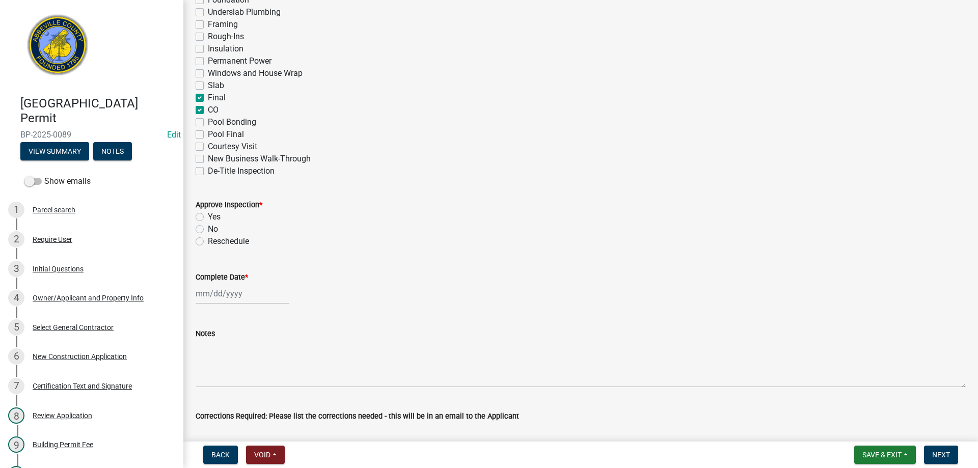
scroll to position [153, 0]
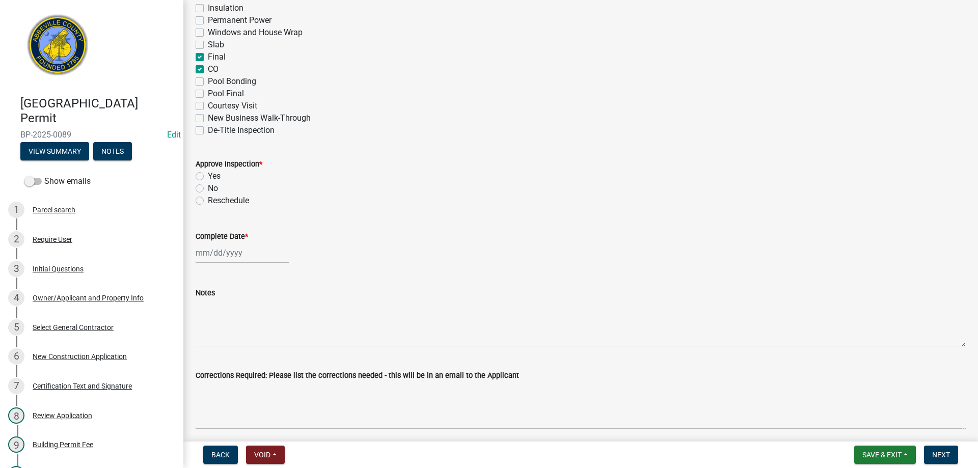
click at [208, 175] on label "Yes" at bounding box center [214, 176] width 13 height 12
click at [208, 175] on input "Yes" at bounding box center [211, 173] width 7 height 7
click at [224, 251] on div at bounding box center [242, 252] width 93 height 21
click at [239, 323] on div "8" at bounding box center [238, 323] width 16 height 16
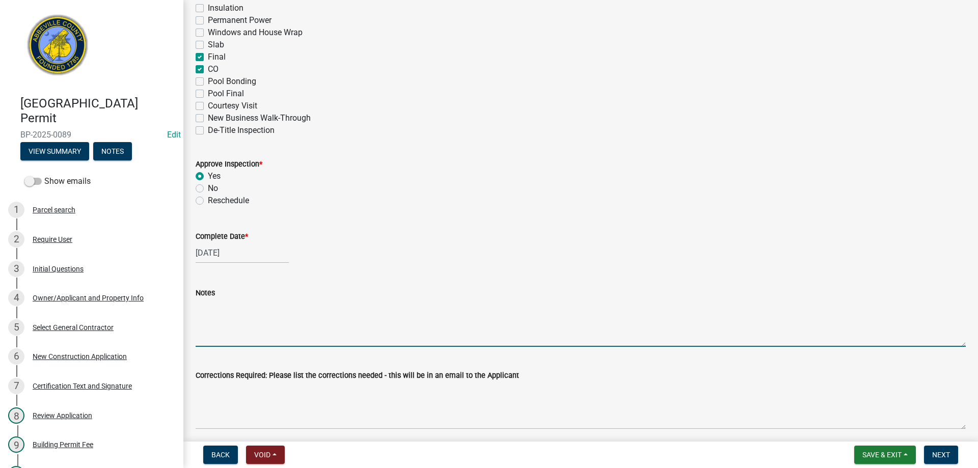
drag, startPoint x: 208, startPoint y: 321, endPoint x: 229, endPoint y: 314, distance: 22.1
click at [214, 317] on textarea "Notes" at bounding box center [581, 323] width 770 height 48
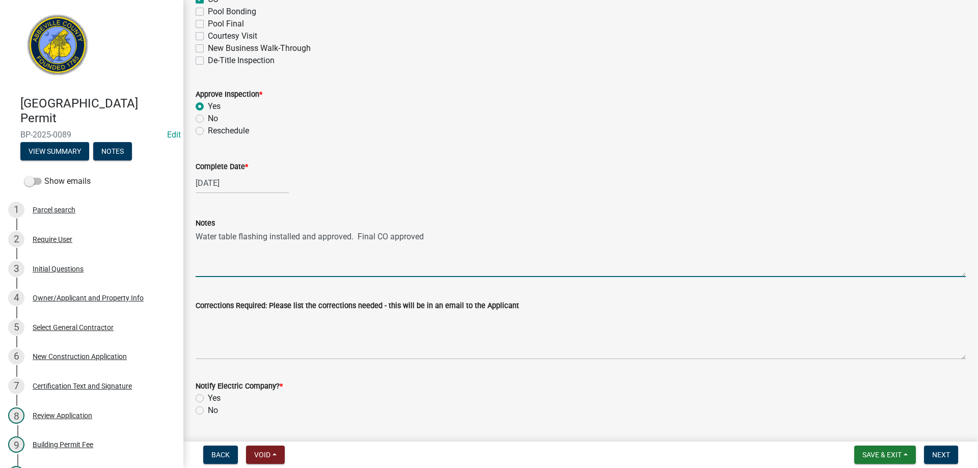
scroll to position [408, 0]
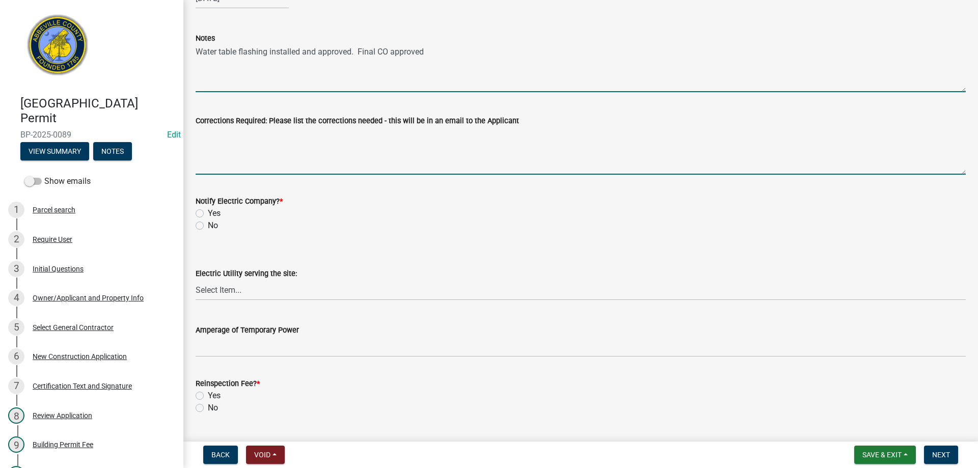
click at [217, 165] on textarea "Corrections Required: Please list the corrections needed - this will be in an e…" at bounding box center [581, 151] width 770 height 48
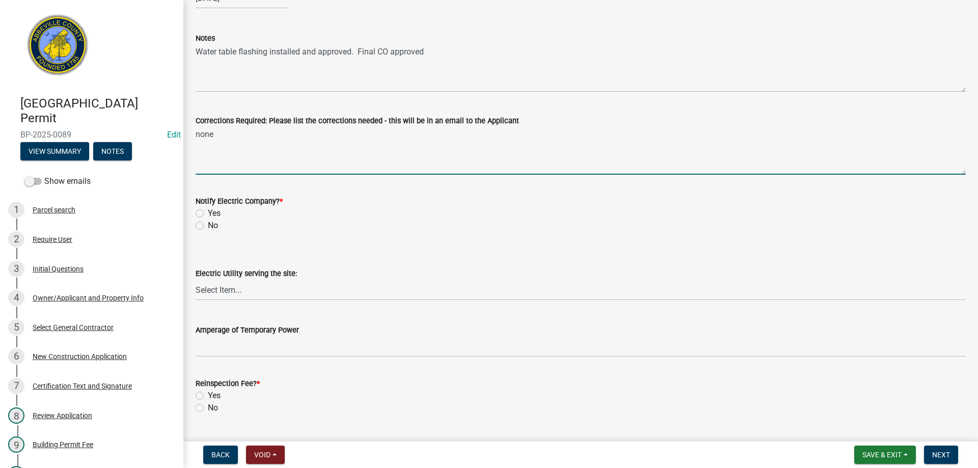
click at [208, 223] on label "No" at bounding box center [213, 226] width 10 height 12
click at [208, 223] on input "No" at bounding box center [211, 223] width 7 height 7
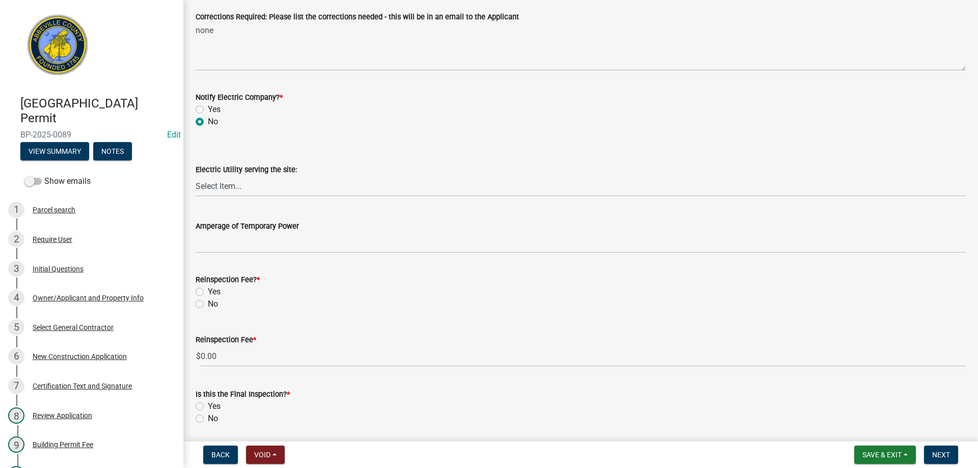
scroll to position [548, 0]
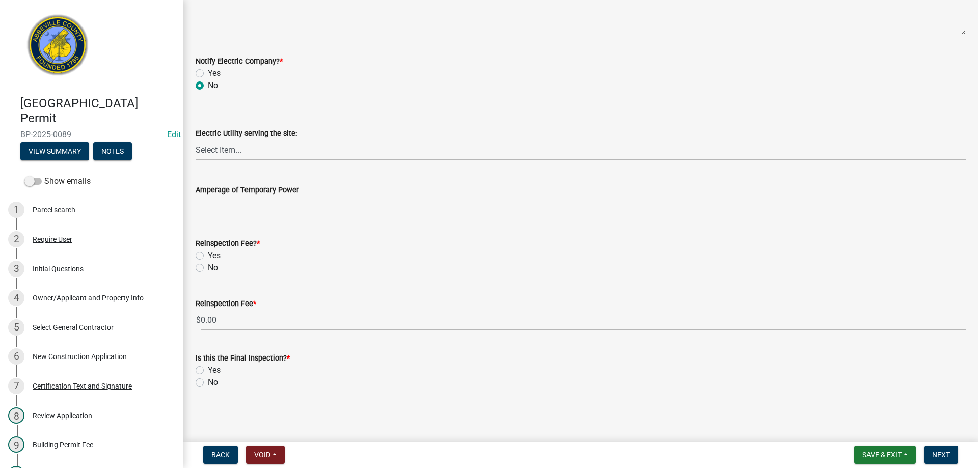
click at [208, 266] on label "No" at bounding box center [213, 268] width 10 height 12
click at [208, 266] on input "No" at bounding box center [211, 265] width 7 height 7
click at [208, 370] on label "Yes" at bounding box center [214, 370] width 13 height 12
click at [208, 370] on input "Yes" at bounding box center [211, 367] width 7 height 7
click at [941, 452] on span "Next" at bounding box center [941, 455] width 18 height 8
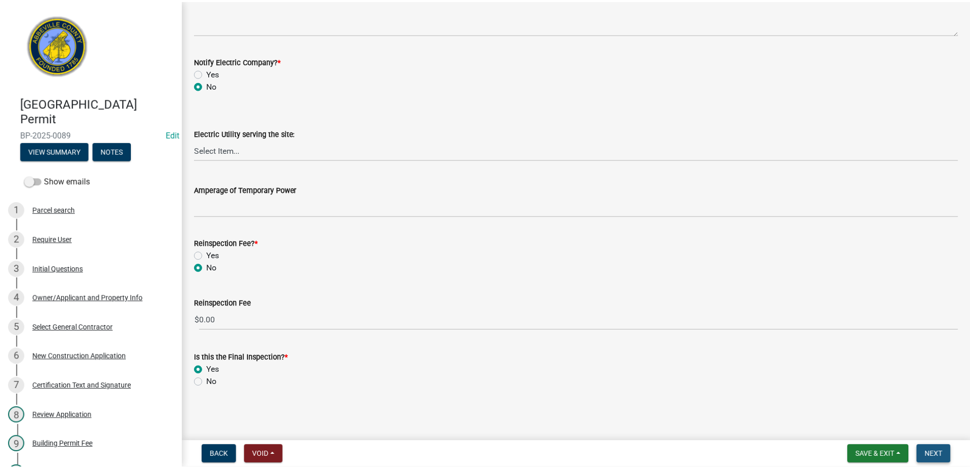
scroll to position [0, 0]
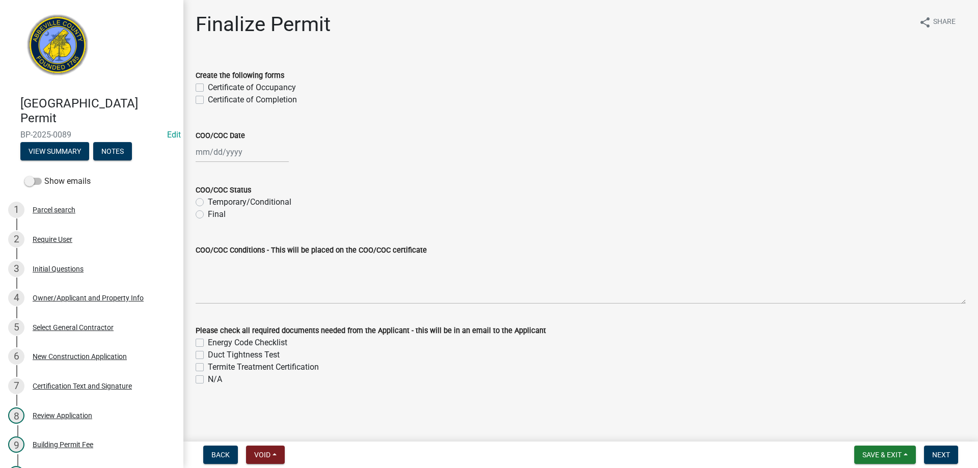
click at [208, 85] on label "Certificate of Occupancy" at bounding box center [252, 88] width 88 height 12
click at [208, 85] on input "Certificate of Occupancy" at bounding box center [211, 85] width 7 height 7
click at [224, 154] on div at bounding box center [242, 152] width 93 height 21
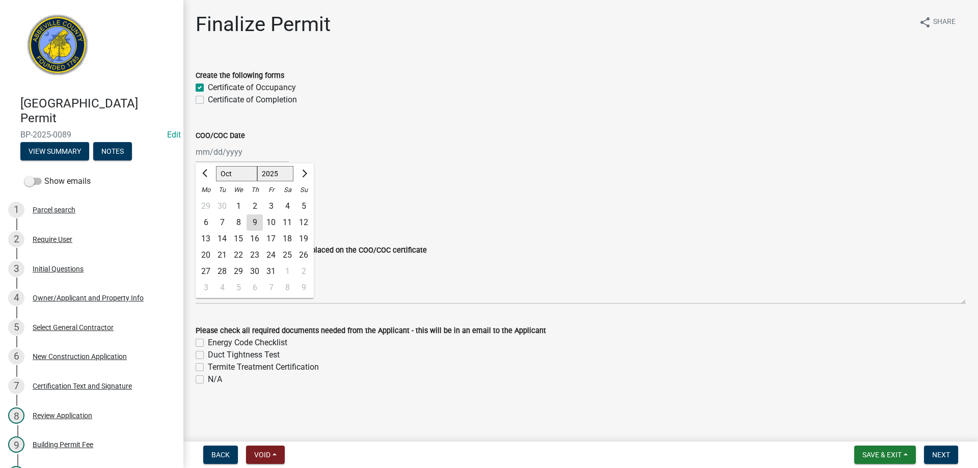
click at [236, 221] on div "8" at bounding box center [238, 222] width 16 height 16
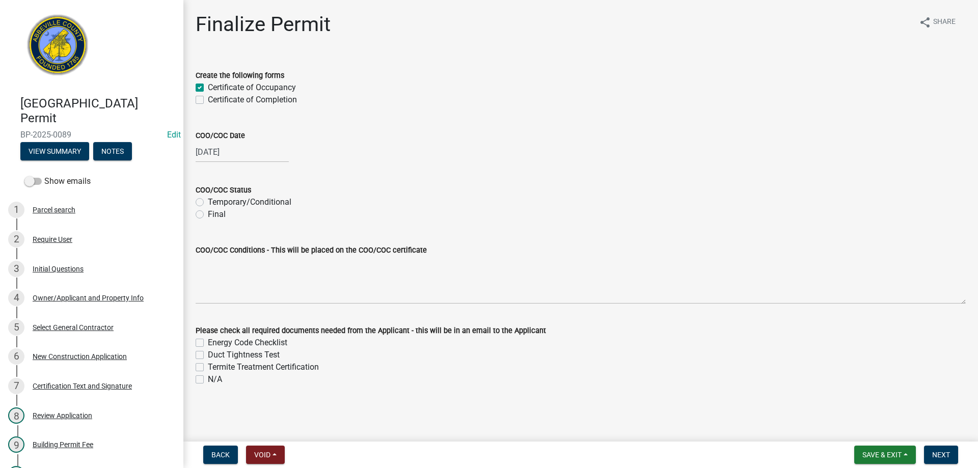
click at [208, 215] on label "Final" at bounding box center [217, 214] width 18 height 12
click at [208, 215] on input "Final" at bounding box center [211, 211] width 7 height 7
click at [208, 380] on label "N/A" at bounding box center [215, 379] width 14 height 12
click at [208, 380] on input "N/A" at bounding box center [211, 376] width 7 height 7
click at [935, 456] on span "Next" at bounding box center [941, 455] width 18 height 8
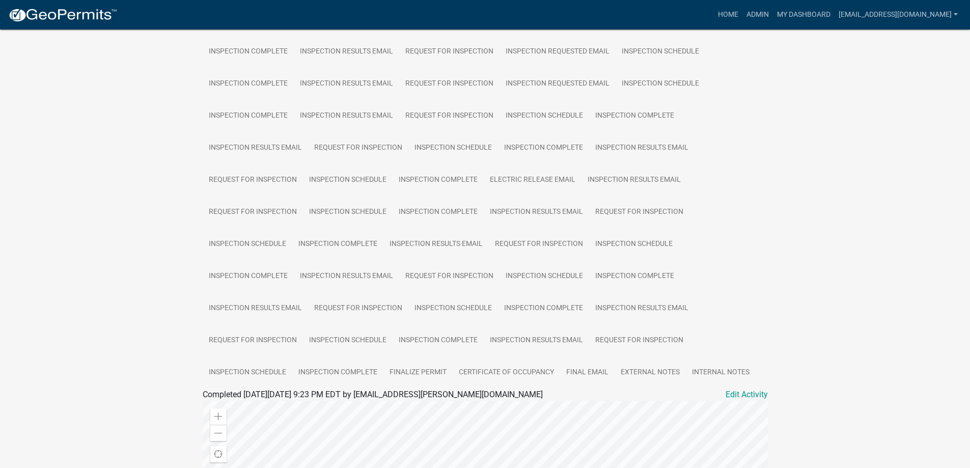
scroll to position [357, 0]
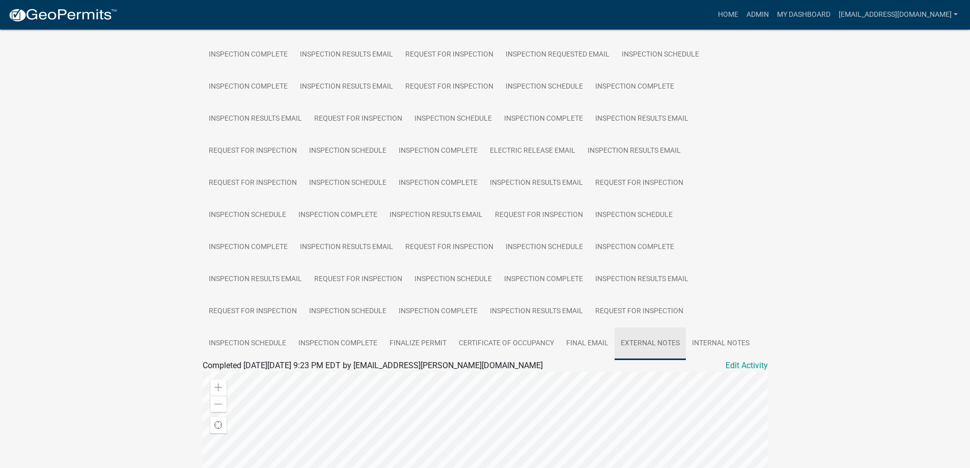
click at [657, 328] on link "External Notes" at bounding box center [650, 344] width 71 height 33
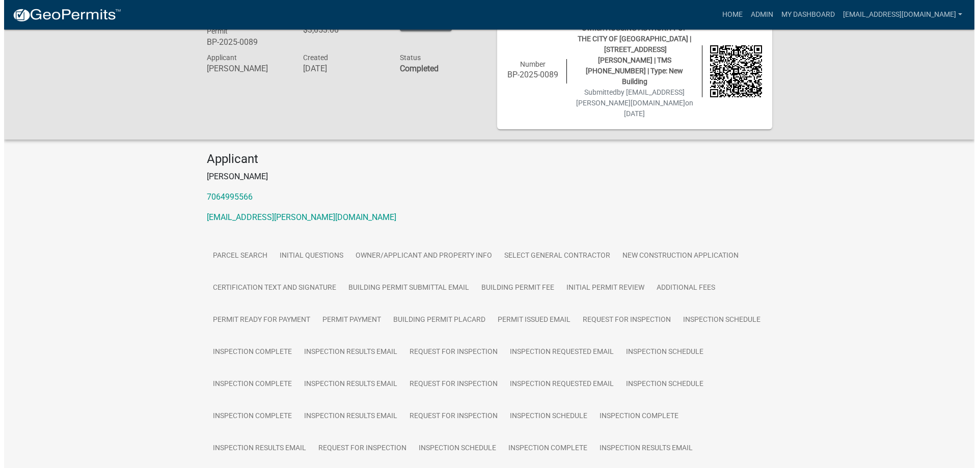
scroll to position [0, 0]
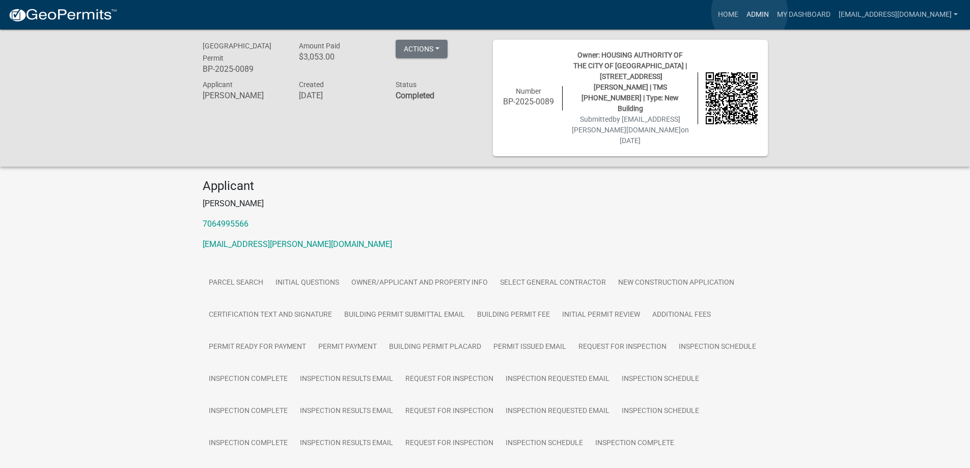
click at [750, 12] on link "Admin" at bounding box center [758, 14] width 31 height 19
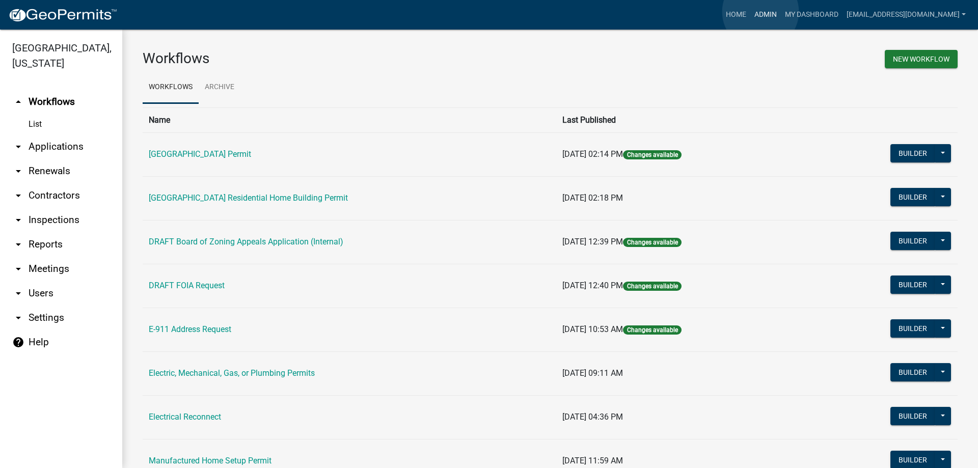
click at [761, 12] on link "Admin" at bounding box center [765, 14] width 31 height 19
